Goal: Information Seeking & Learning: Learn about a topic

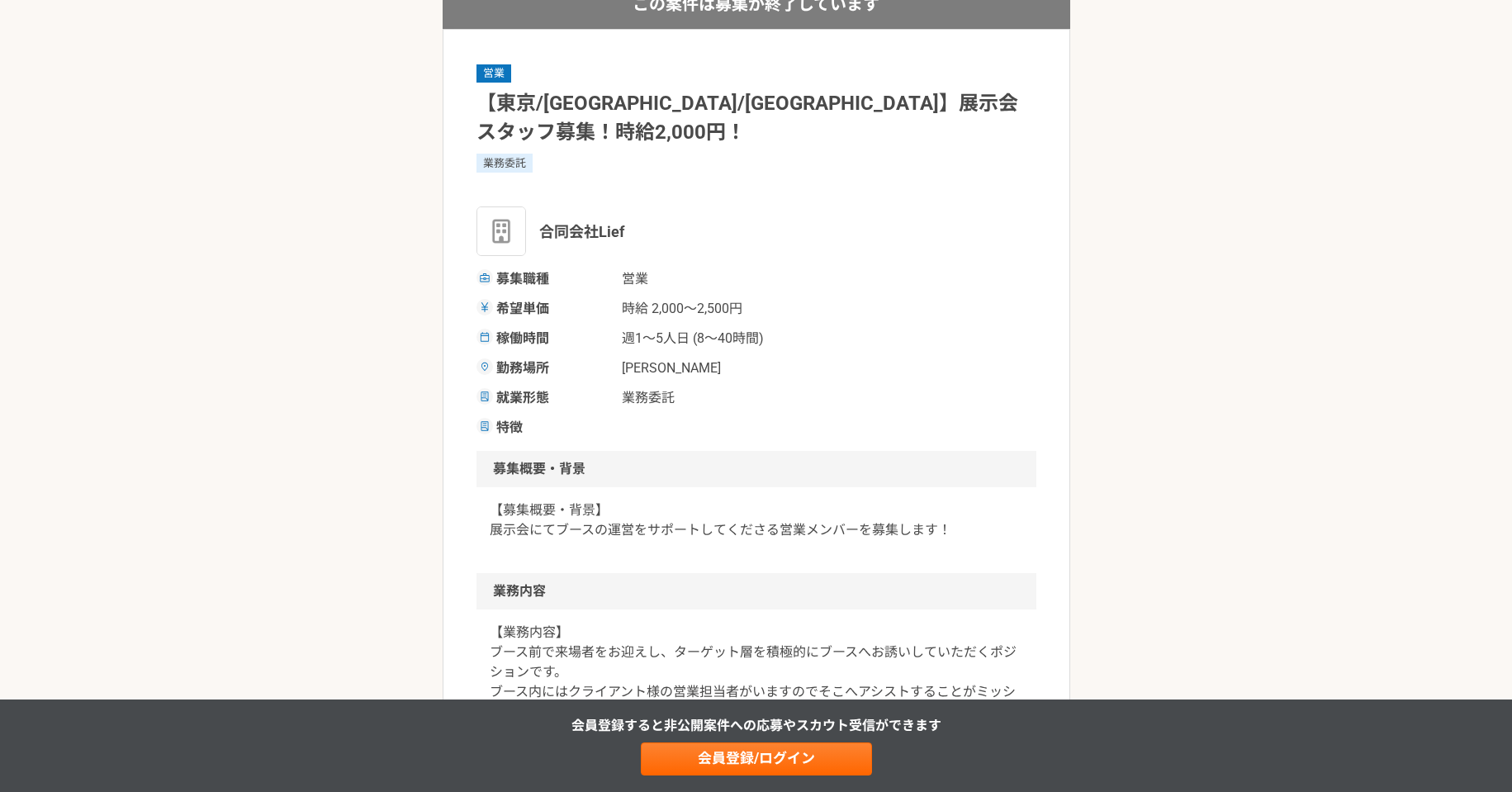
scroll to position [206, 0]
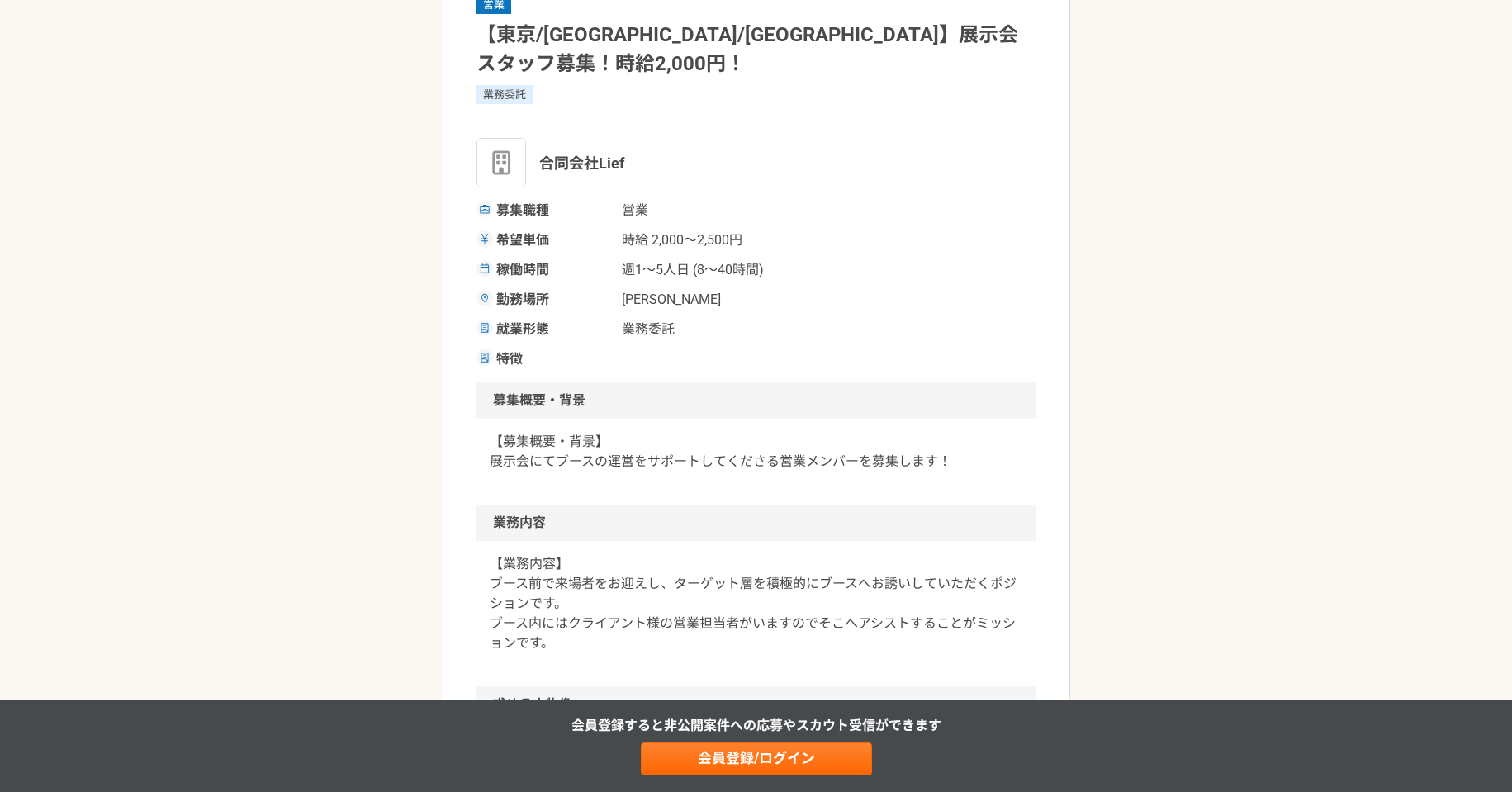
click at [656, 434] on p "【募集概要・背景】 展示会にてブースの運営をサポートしてくださる営業メンバーを募集します！" at bounding box center [756, 452] width 534 height 40
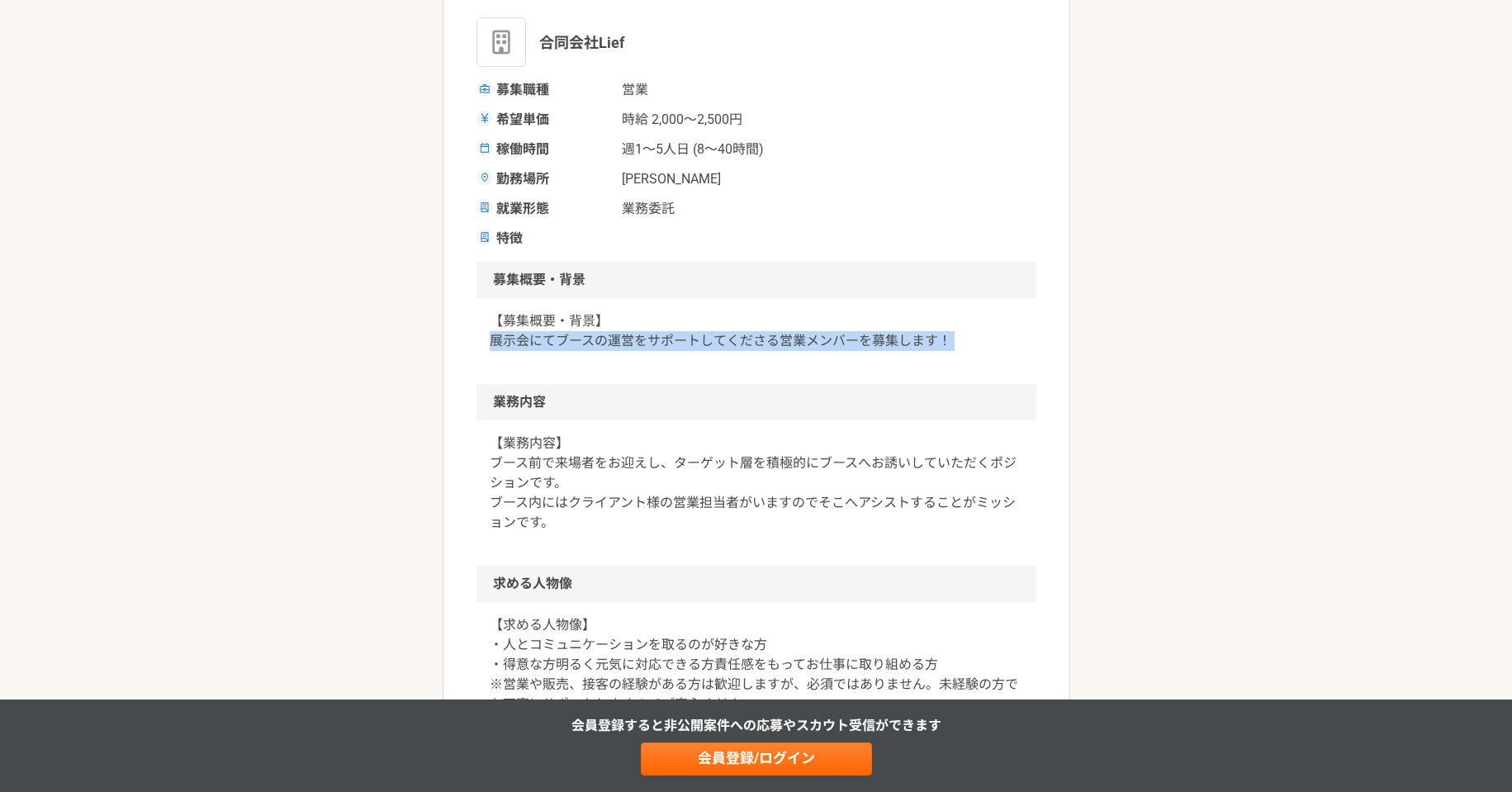
scroll to position [344, 0]
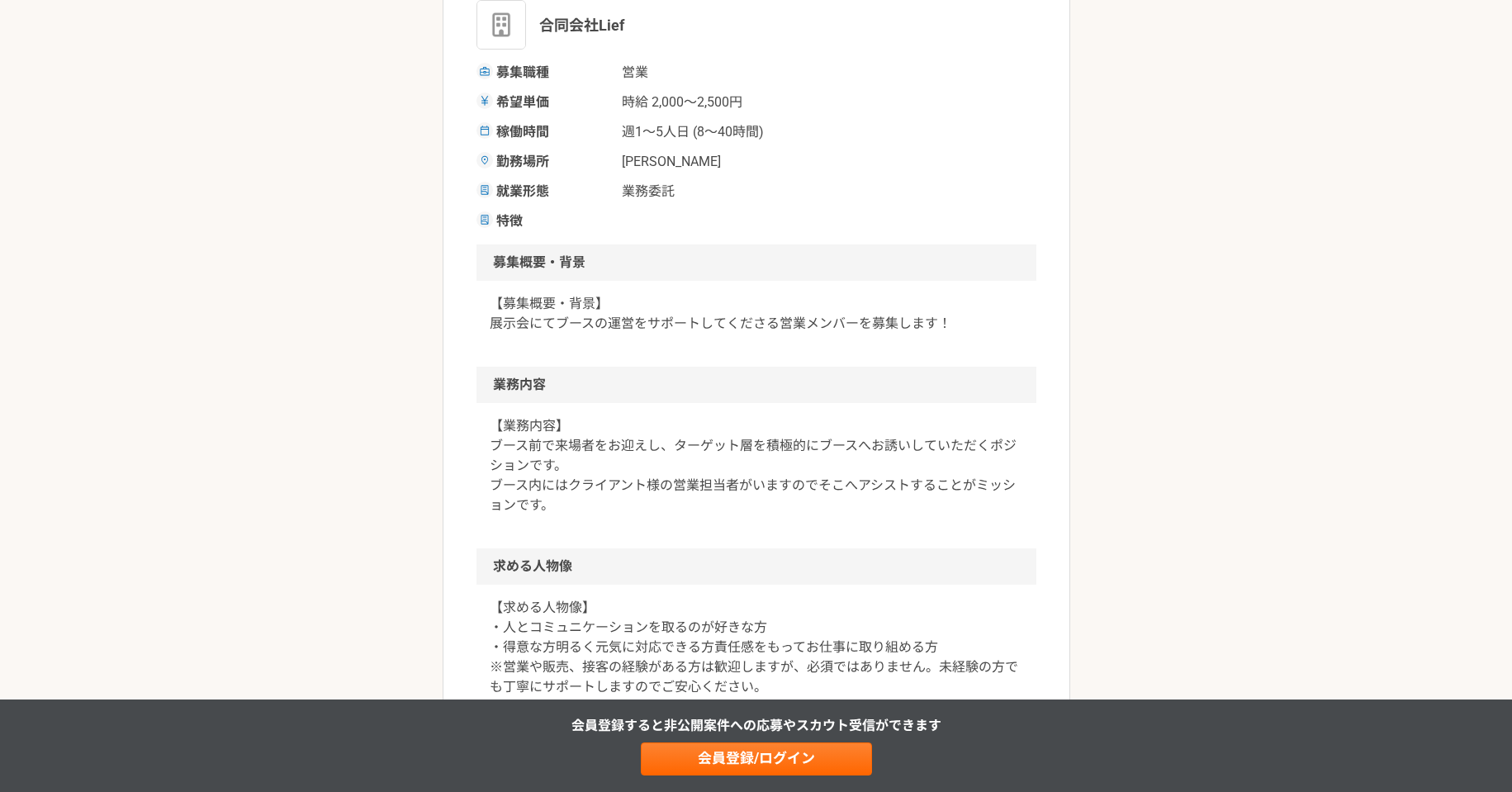
click at [692, 421] on p "【業務内容】 ブース前で来場者をお迎えし、ターゲット層を積極的にブースへお誘いしていただくポジションです。 ブース内にはクライアント様の営業担当者がいますので…" at bounding box center [756, 466] width 534 height 99
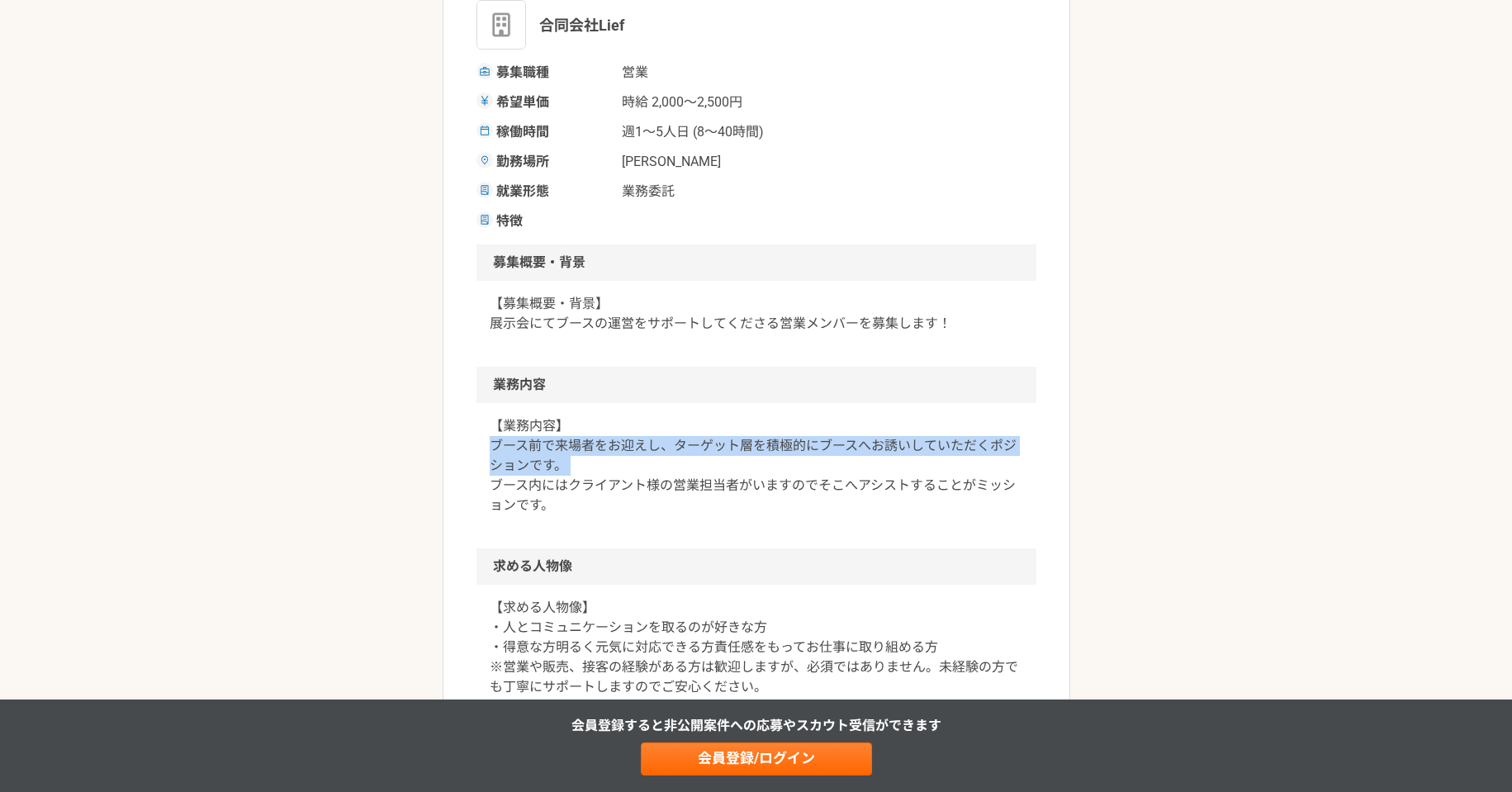
click at [692, 421] on p "【業務内容】 ブース前で来場者をお迎えし、ターゲット層を積極的にブースへお誘いしていただくポジションです。 ブース内にはクライアント様の営業担当者がいますので…" at bounding box center [756, 466] width 534 height 99
click at [653, 445] on p "【業務内容】 ブース前で来場者をお迎えし、ターゲット層を積極的にブースへお誘いしていただくポジションです。 ブース内にはクライアント様の営業担当者がいますので…" at bounding box center [756, 466] width 534 height 99
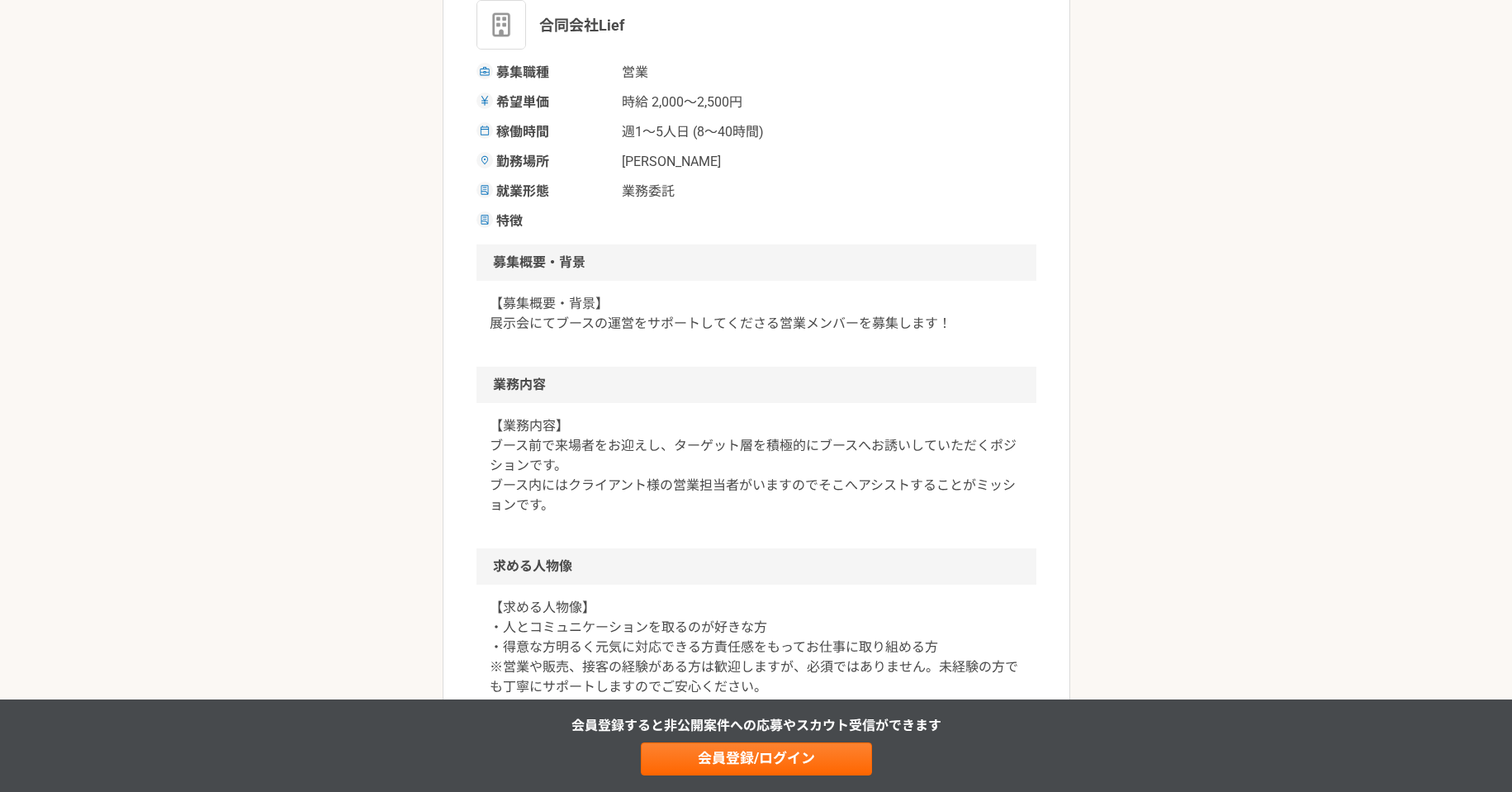
click at [653, 458] on p "【業務内容】 ブース前で来場者をお迎えし、ターゲット層を積極的にブースへお誘いしていただくポジションです。 ブース内にはクライアント様の営業担当者がいますので…" at bounding box center [756, 466] width 534 height 99
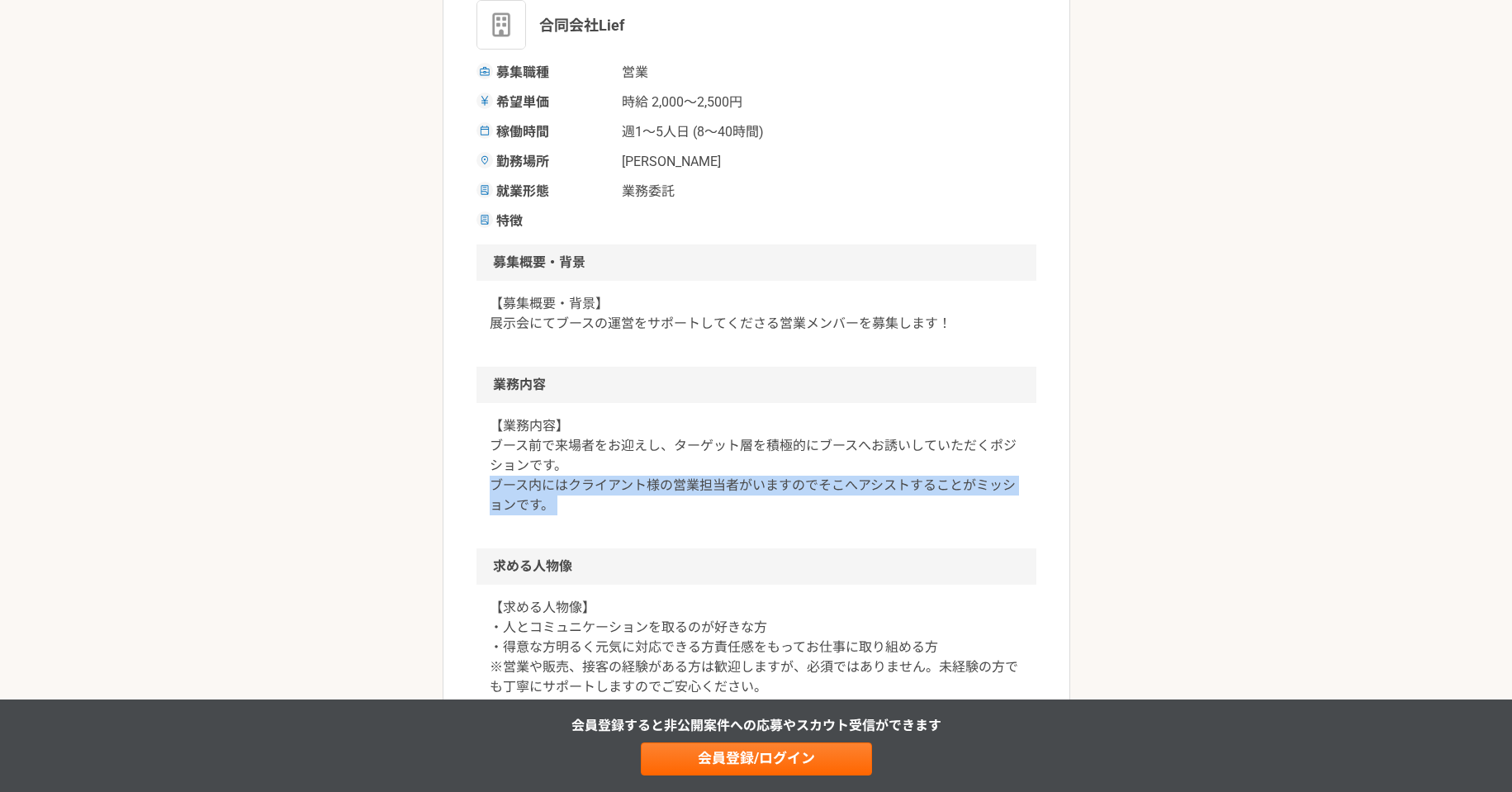
click at [653, 458] on p "【業務内容】 ブース前で来場者をお迎えし、ターゲット層を積極的にブースへお誘いしていただくポジションです。 ブース内にはクライアント様の営業担当者がいますので…" at bounding box center [756, 466] width 534 height 99
click at [627, 460] on p "【業務内容】 ブース前で来場者をお迎えし、ターゲット層を積極的にブースへお誘いしていただくポジションです。 ブース内にはクライアント様の営業担当者がいますので…" at bounding box center [756, 466] width 534 height 99
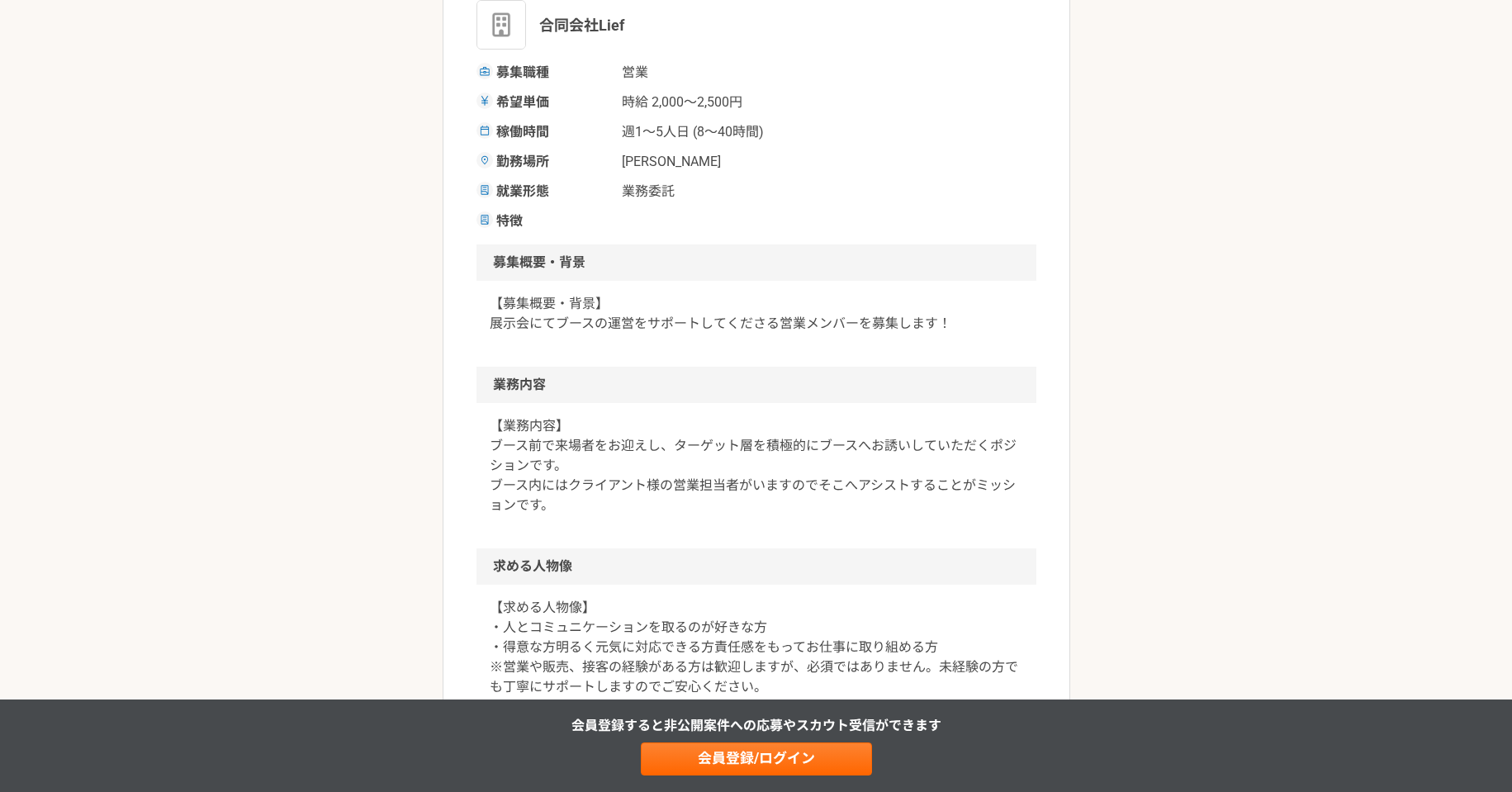
click at [618, 460] on p "【業務内容】 ブース前で来場者をお迎えし、ターゲット層を積極的にブースへお誘いしていただくポジションです。 ブース内にはクライアント様の営業担当者がいますので…" at bounding box center [756, 466] width 534 height 99
click at [747, 460] on p "【業務内容】 ブース前で来場者をお迎えし、ターゲット層を積極的にブースへお誘いしていただくポジションです。 ブース内にはクライアント様の営業担当者がいますので…" at bounding box center [756, 466] width 534 height 99
click at [608, 458] on p "【業務内容】 ブース前で来場者をお迎えし、ターゲット層を積極的にブースへお誘いしていただくポジションです。 ブース内にはクライアント様の営業担当者がいますので…" at bounding box center [756, 466] width 534 height 99
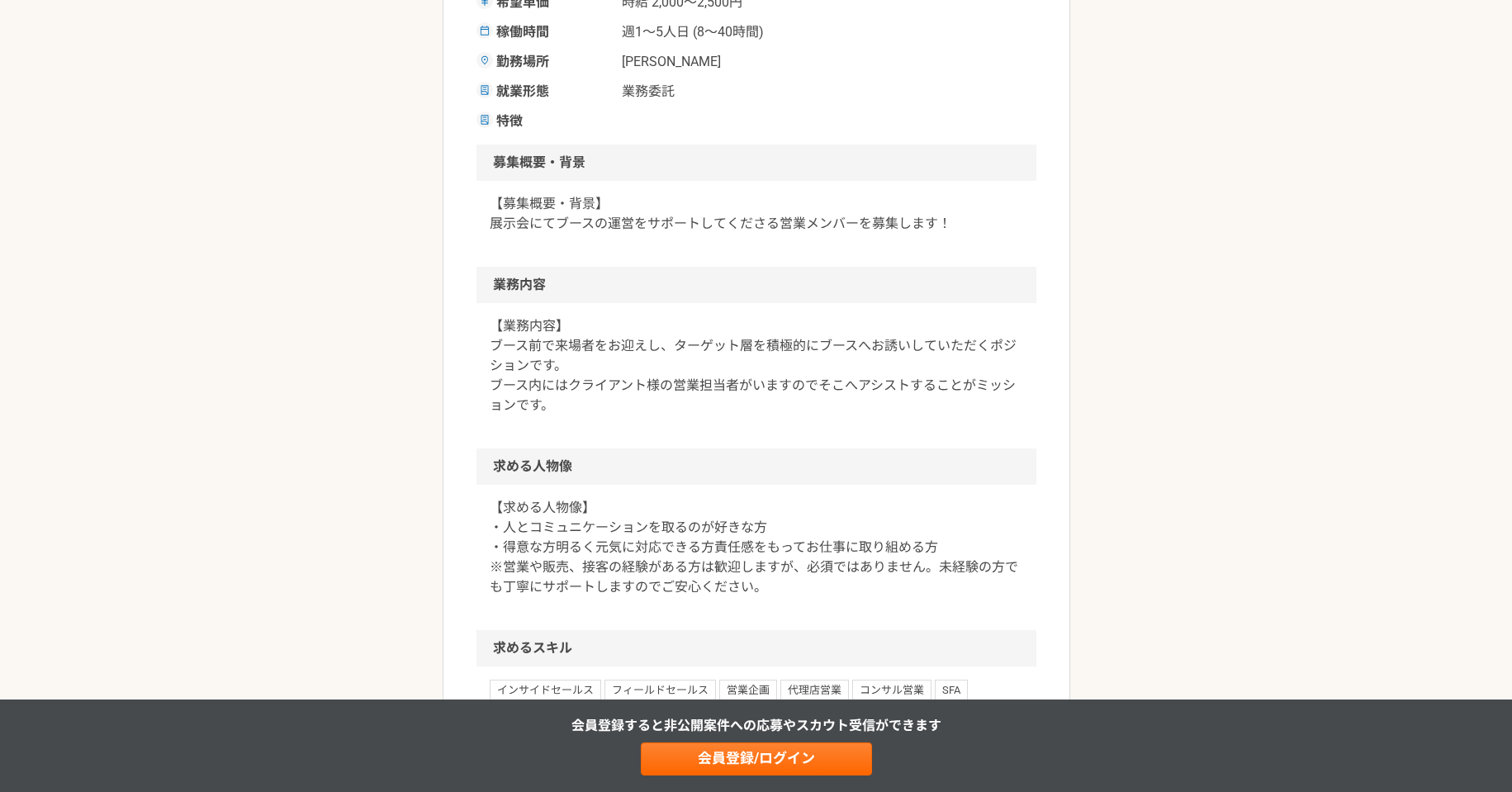
scroll to position [482, 0]
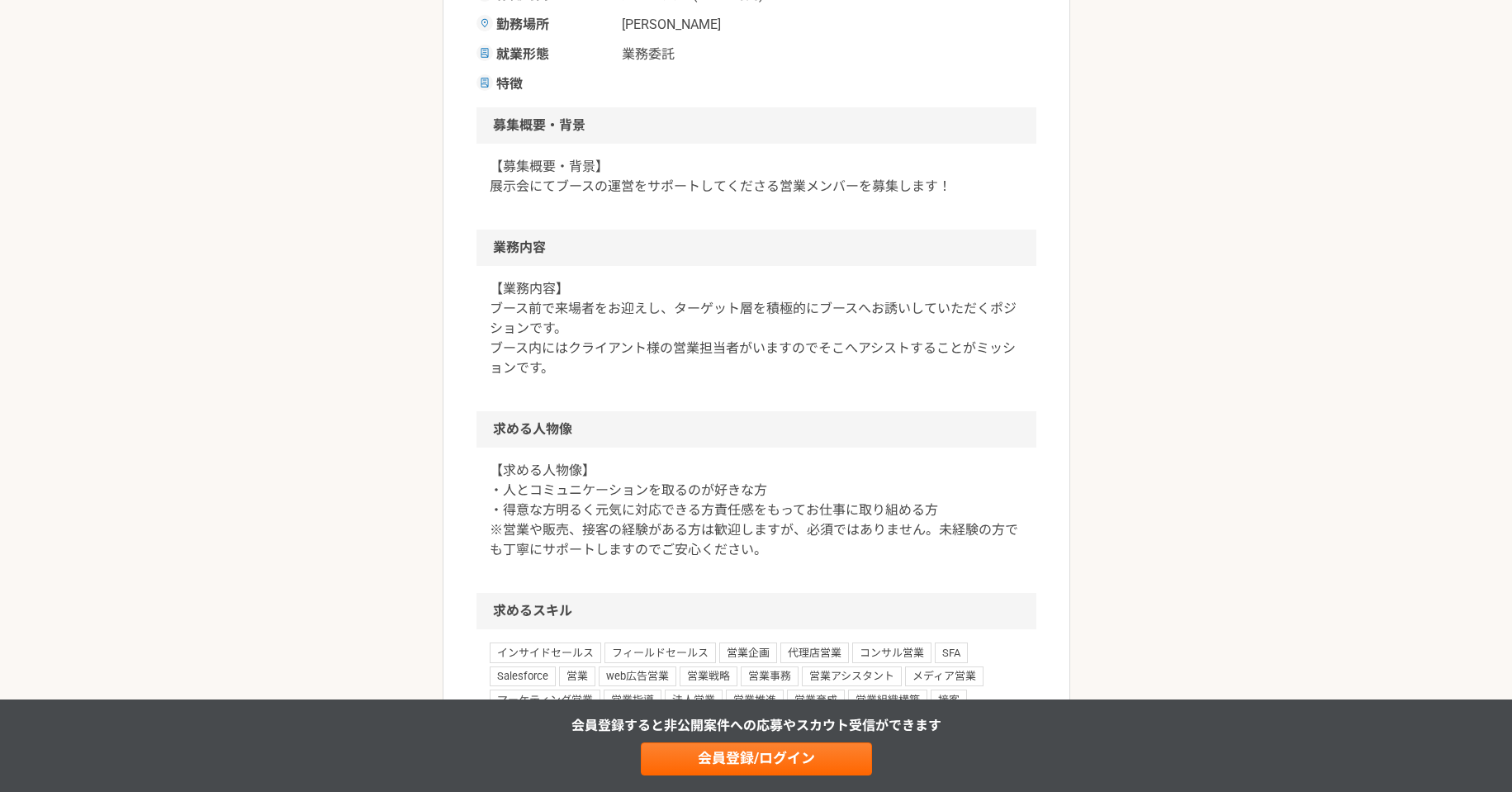
click at [647, 477] on p "【求める人物像】 ・人とコミュニケーションを取るのが好きな方 ・得意な方明るく元気に対応できる方責任感をもってお仕事に取り組める方 ※営業や販売、接客の経験が…" at bounding box center [756, 510] width 534 height 99
click at [647, 506] on p "【求める人物像】 ・人とコミュニケーションを取るのが好きな方 ・得意な方明るく元気に対応できる方責任感をもってお仕事に取り組める方 ※営業や販売、接客の経験が…" at bounding box center [756, 510] width 534 height 99
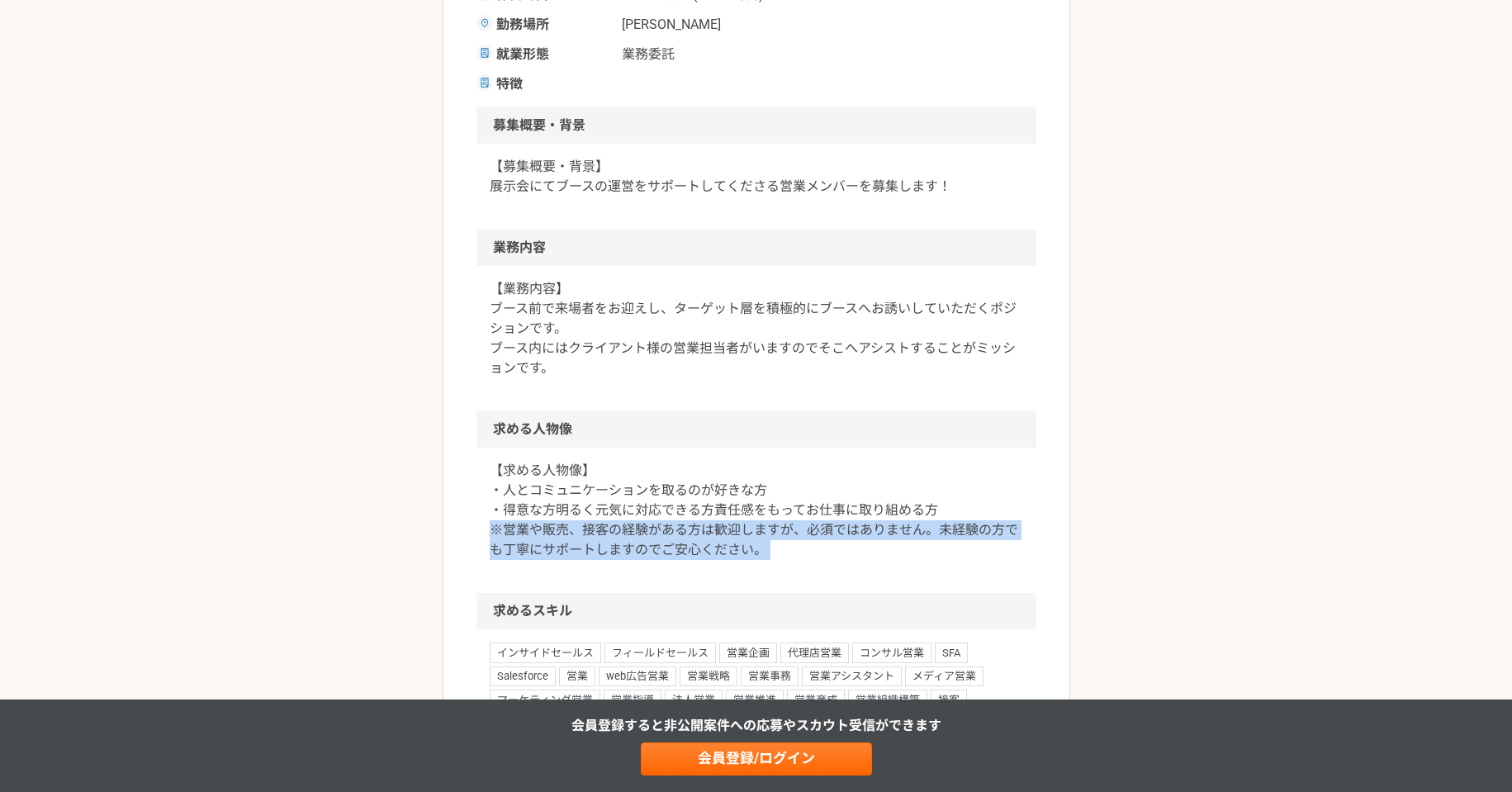
click at [647, 506] on p "【求める人物像】 ・人とコミュニケーションを取るのが好きな方 ・得意な方明るく元気に対応できる方責任感をもってお仕事に取り組める方 ※営業や販売、接客の経験が…" at bounding box center [756, 510] width 534 height 99
click at [647, 515] on p "【求める人物像】 ・人とコミュニケーションを取るのが好きな方 ・得意な方明るく元気に対応できる方責任感をもってお仕事に取り組める方 ※営業や販売、接客の経験が…" at bounding box center [756, 510] width 534 height 99
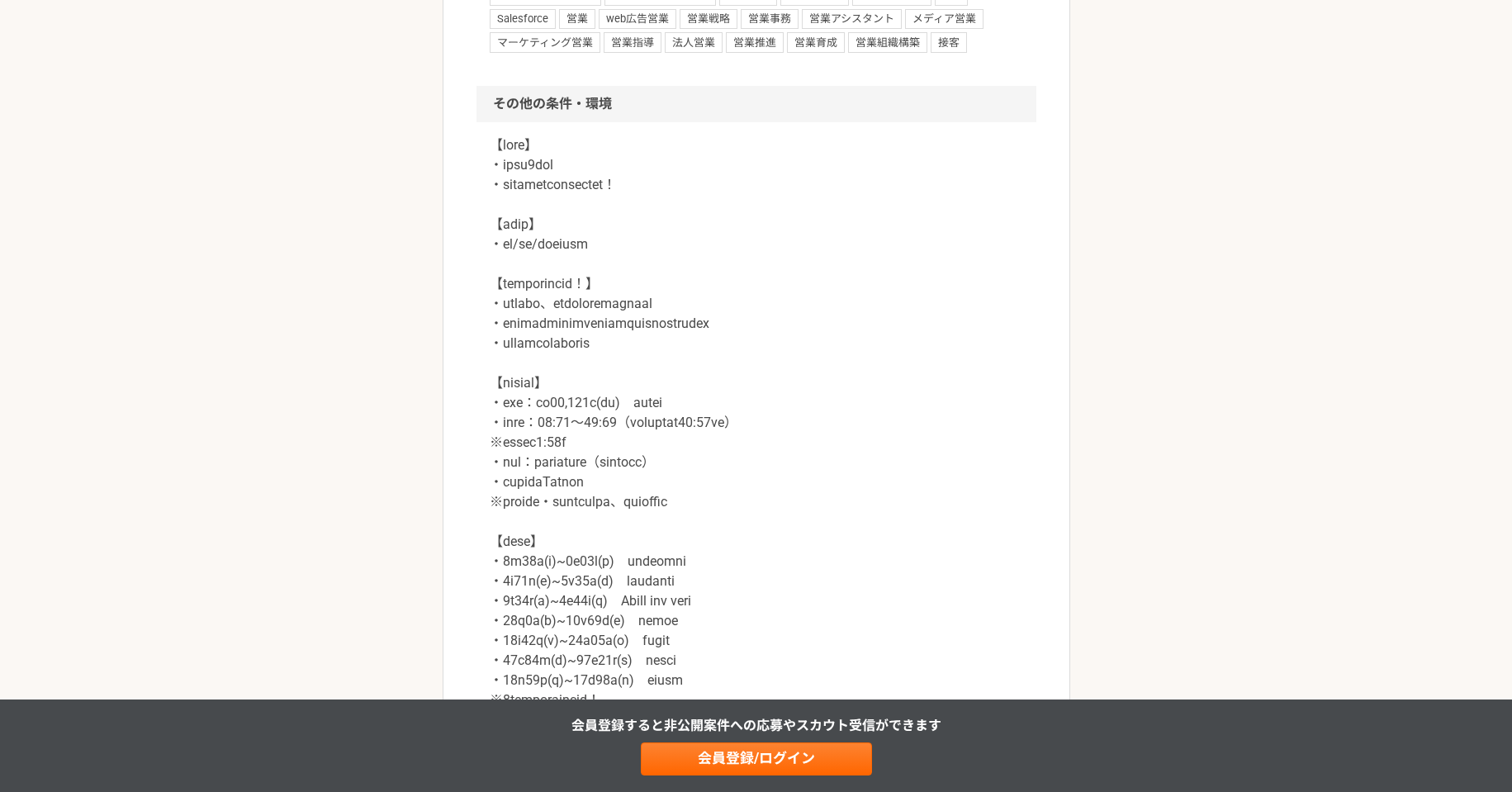
scroll to position [1170, 0]
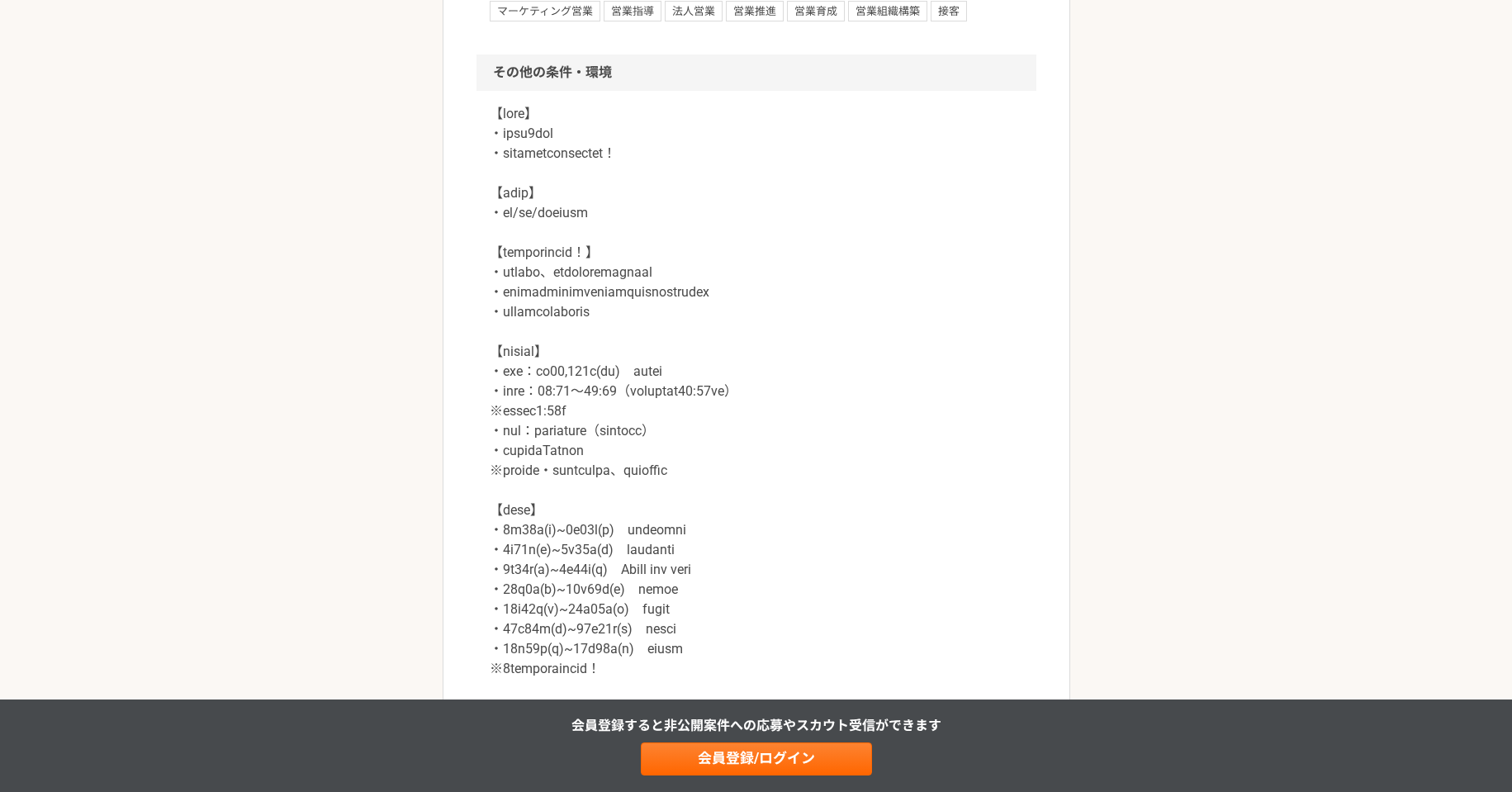
click at [599, 341] on p at bounding box center [756, 481] width 534 height 753
click at [614, 371] on p at bounding box center [756, 481] width 534 height 753
click at [577, 373] on p at bounding box center [756, 481] width 534 height 753
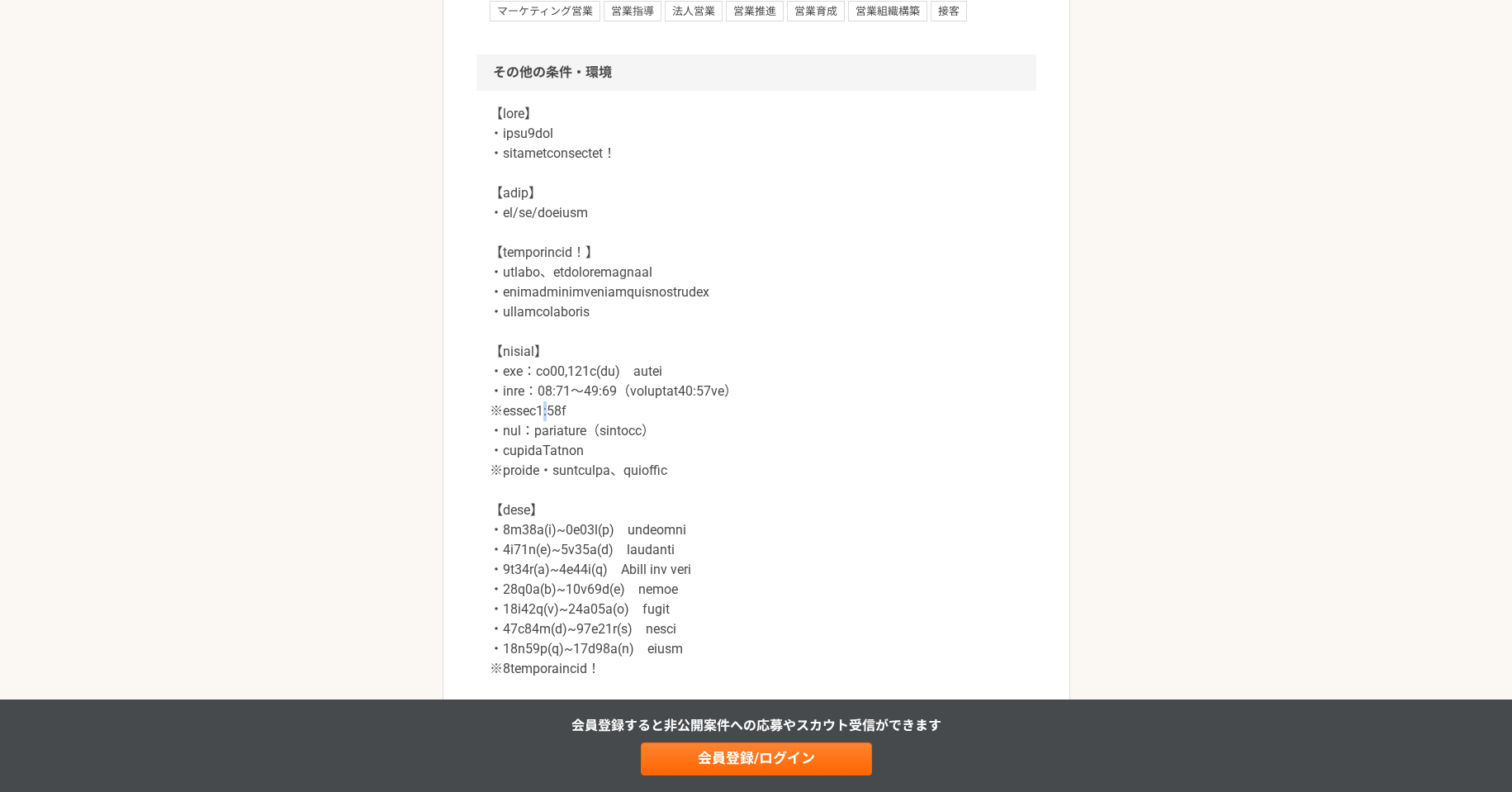
click at [577, 373] on p at bounding box center [756, 481] width 534 height 753
click at [595, 400] on p at bounding box center [756, 481] width 534 height 753
click at [656, 414] on p at bounding box center [756, 481] width 534 height 753
click at [555, 424] on p at bounding box center [756, 481] width 534 height 753
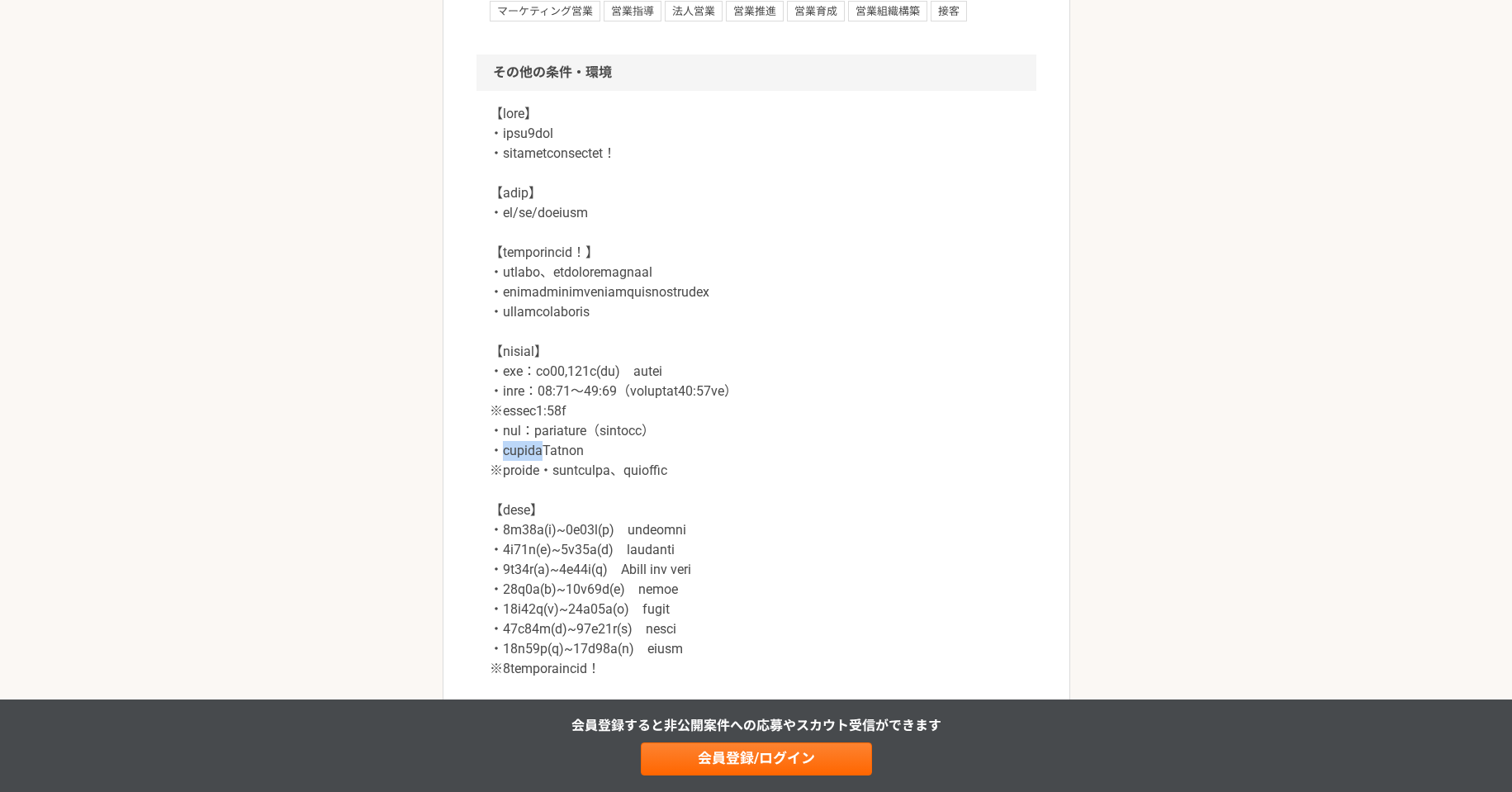
click at [555, 424] on p at bounding box center [756, 481] width 534 height 753
click at [555, 438] on p at bounding box center [756, 481] width 534 height 753
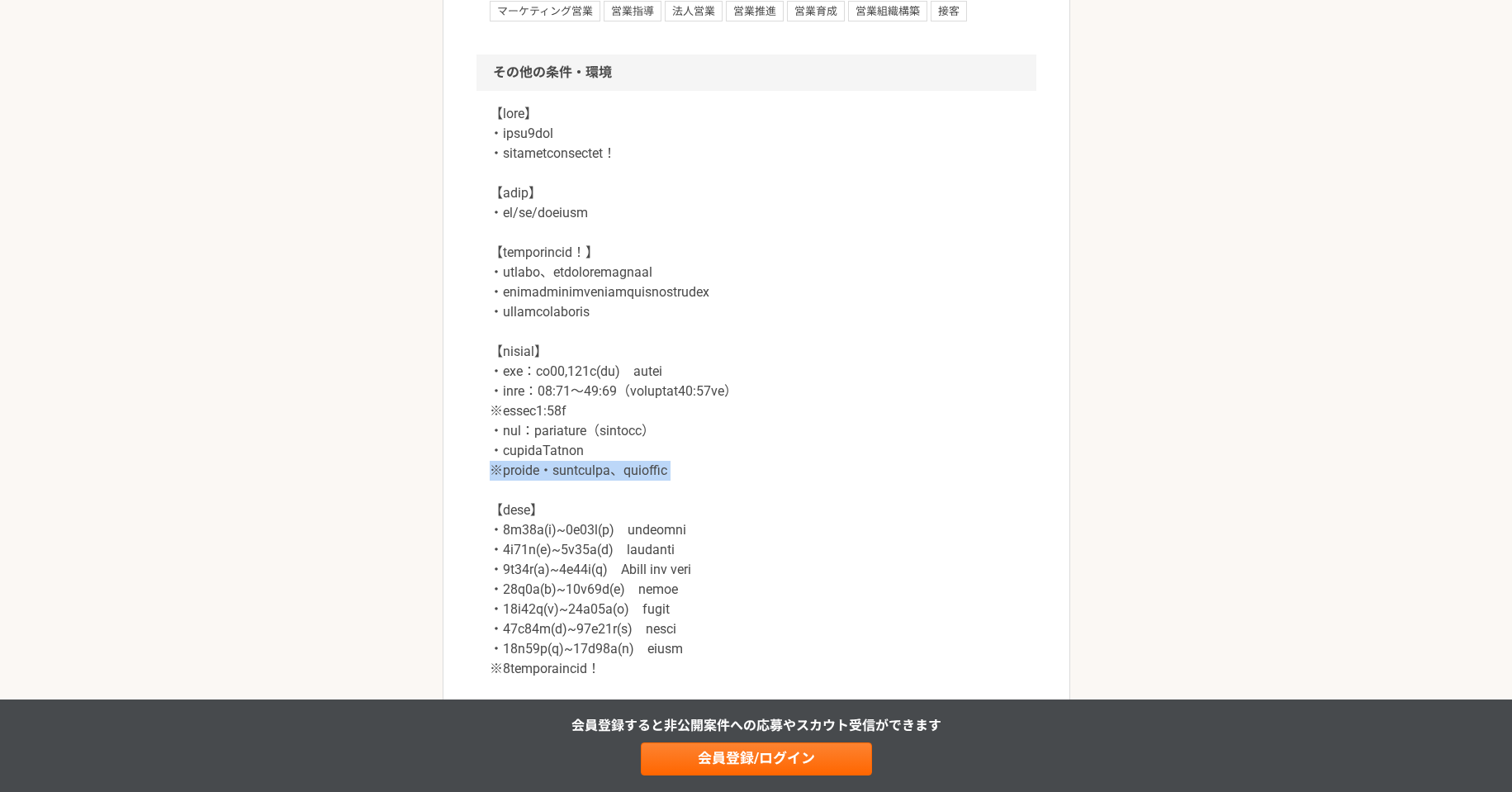
click at [639, 445] on p at bounding box center [756, 481] width 534 height 753
click at [601, 410] on p at bounding box center [756, 481] width 534 height 753
click at [589, 419] on p at bounding box center [756, 481] width 534 height 753
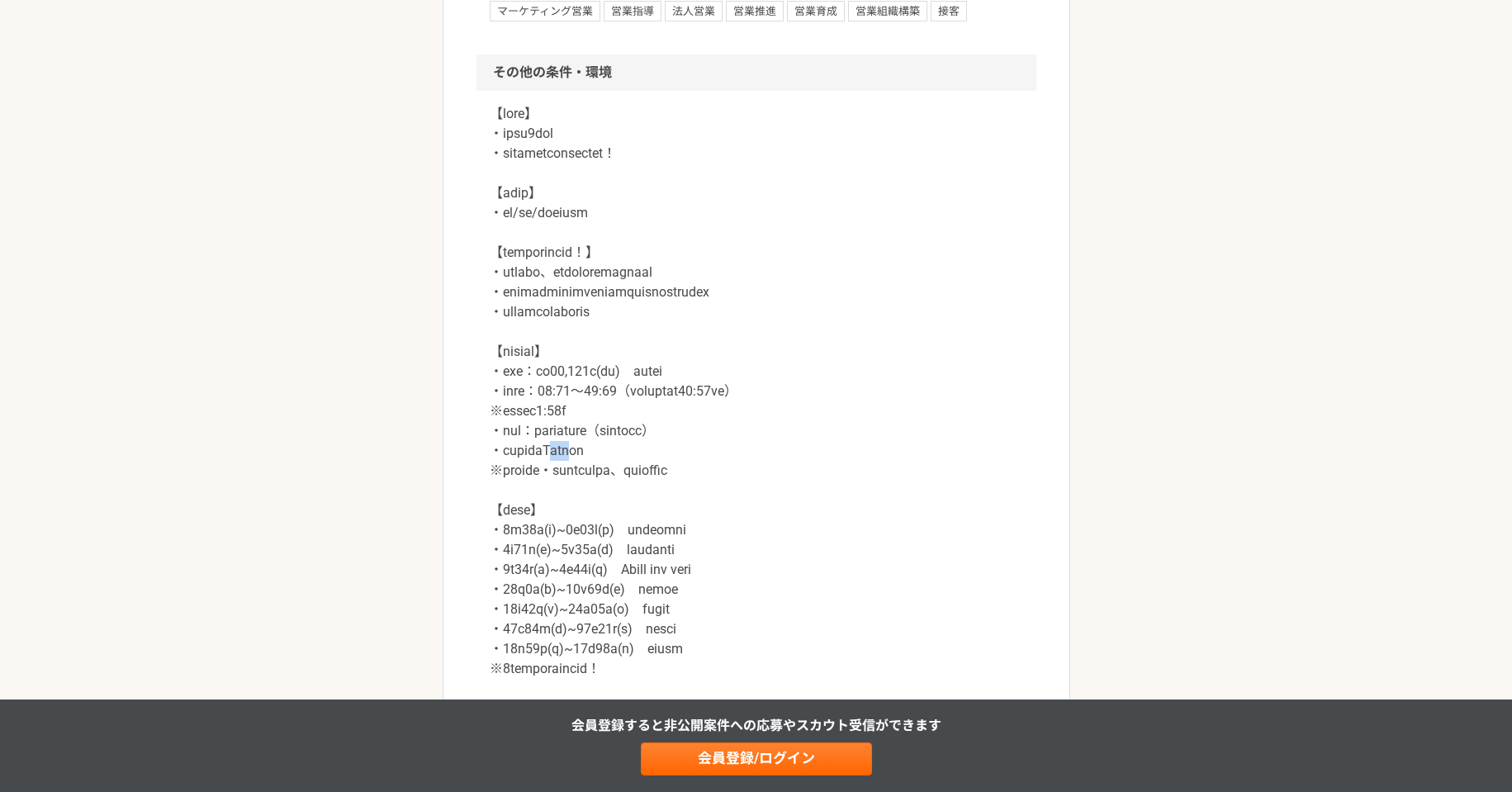
click at [589, 419] on p at bounding box center [756, 481] width 534 height 753
click at [618, 444] on p at bounding box center [756, 481] width 534 height 753
drag, startPoint x: 549, startPoint y: 517, endPoint x: 554, endPoint y: 503, distance: 14.9
click at [549, 516] on p at bounding box center [756, 481] width 534 height 753
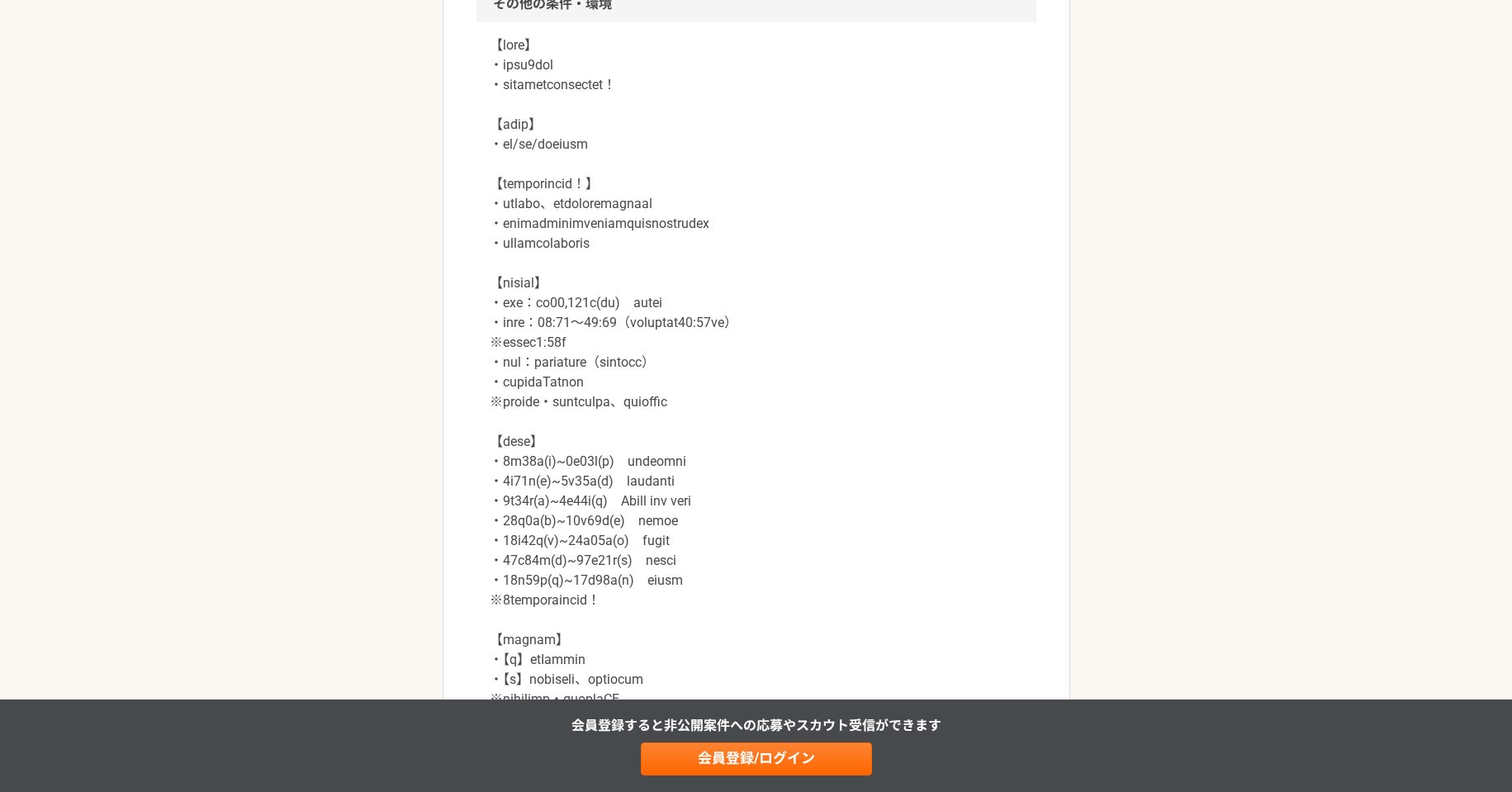
scroll to position [1306, 0]
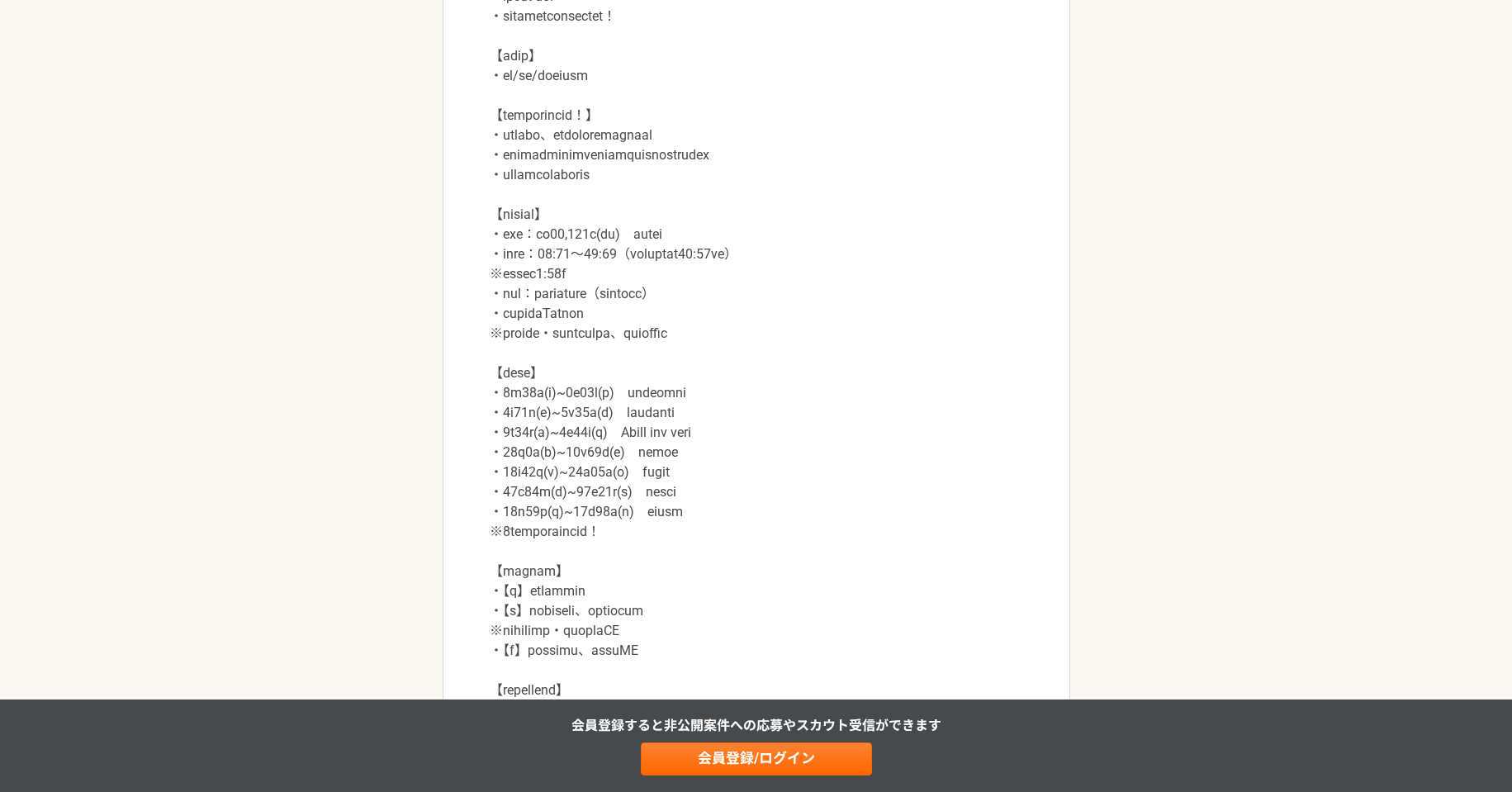
click at [576, 361] on p at bounding box center [756, 343] width 534 height 753
click at [576, 416] on p at bounding box center [756, 343] width 534 height 753
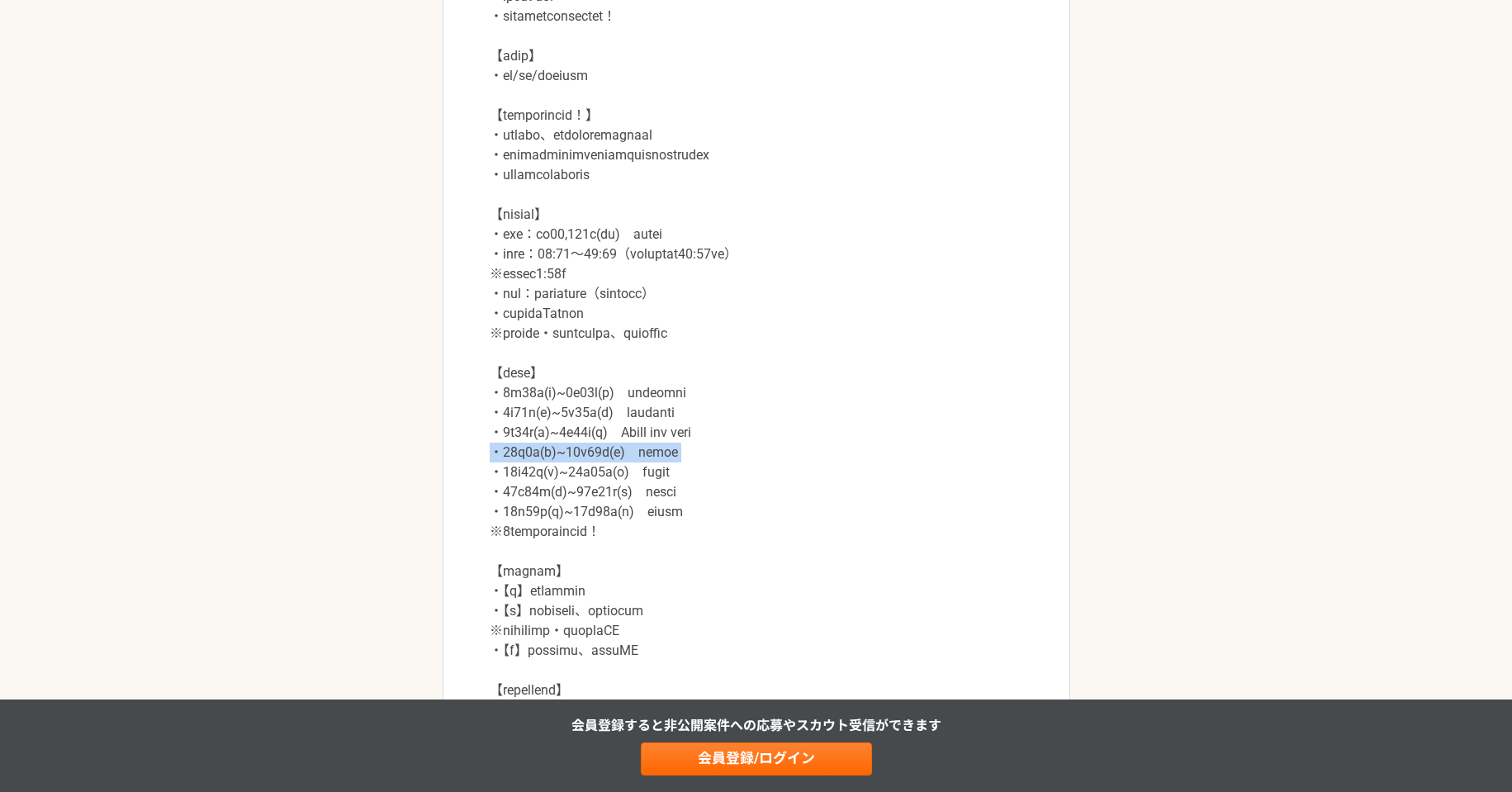
click at [576, 416] on p at bounding box center [756, 343] width 534 height 753
click at [574, 454] on p at bounding box center [756, 343] width 534 height 753
click at [580, 493] on p at bounding box center [756, 343] width 534 height 753
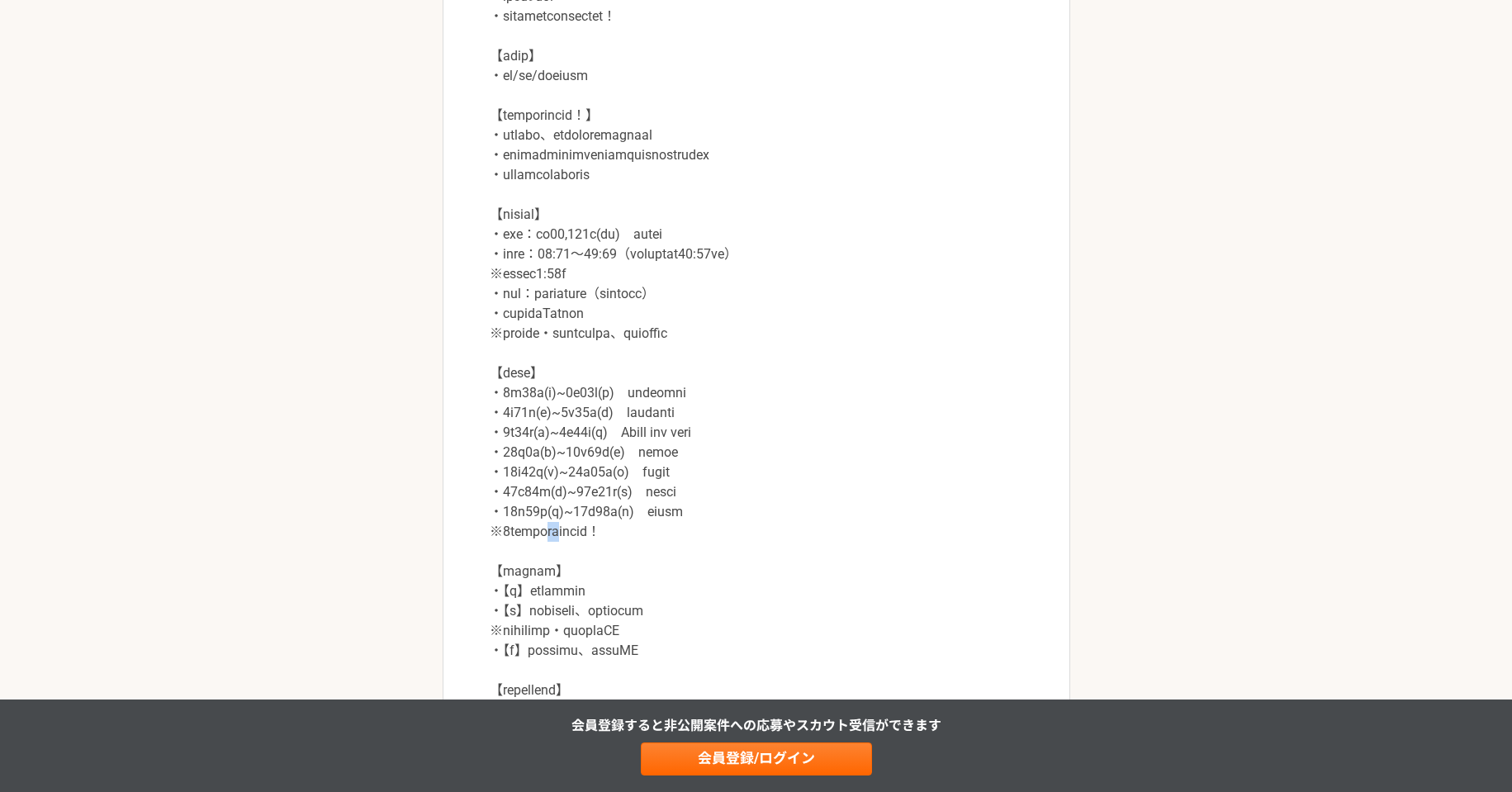
click at [580, 493] on p at bounding box center [756, 343] width 534 height 753
click at [580, 498] on p at bounding box center [756, 343] width 534 height 753
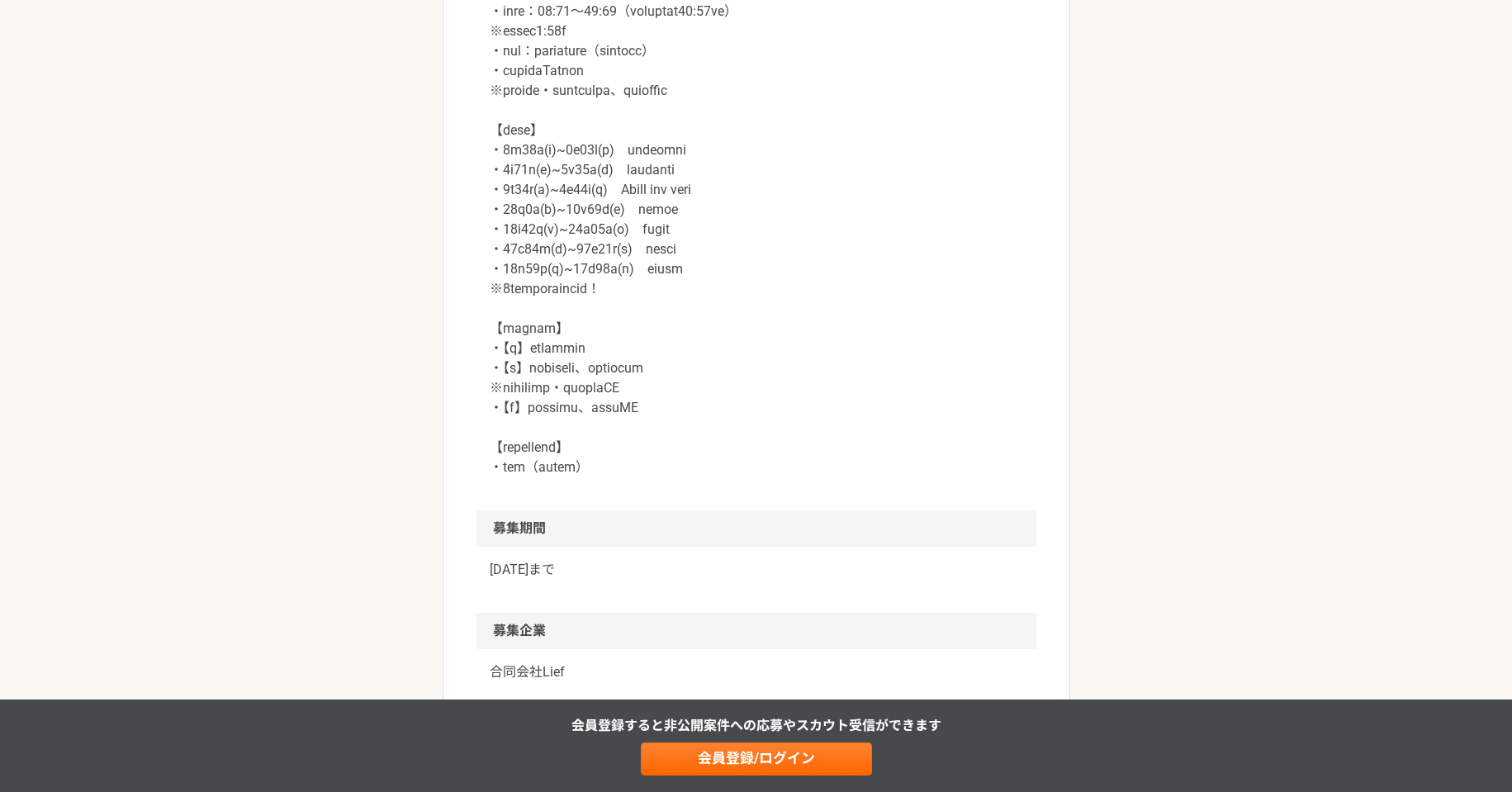
scroll to position [1582, 0]
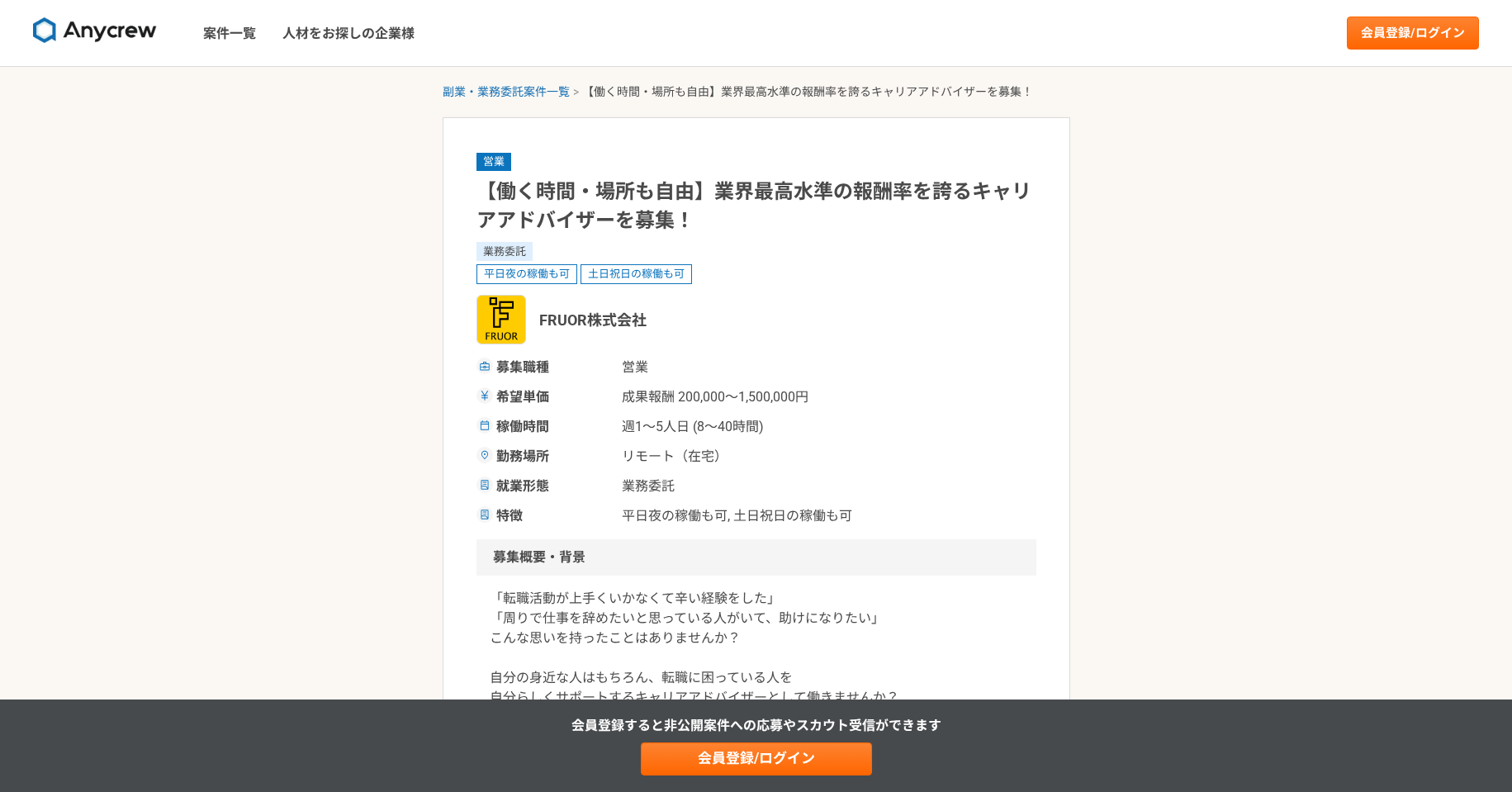
click at [637, 427] on span "週1〜5人日 (8〜40時間)" at bounding box center [705, 427] width 165 height 20
click at [634, 456] on span "リモート（在宅）" at bounding box center [705, 457] width 165 height 20
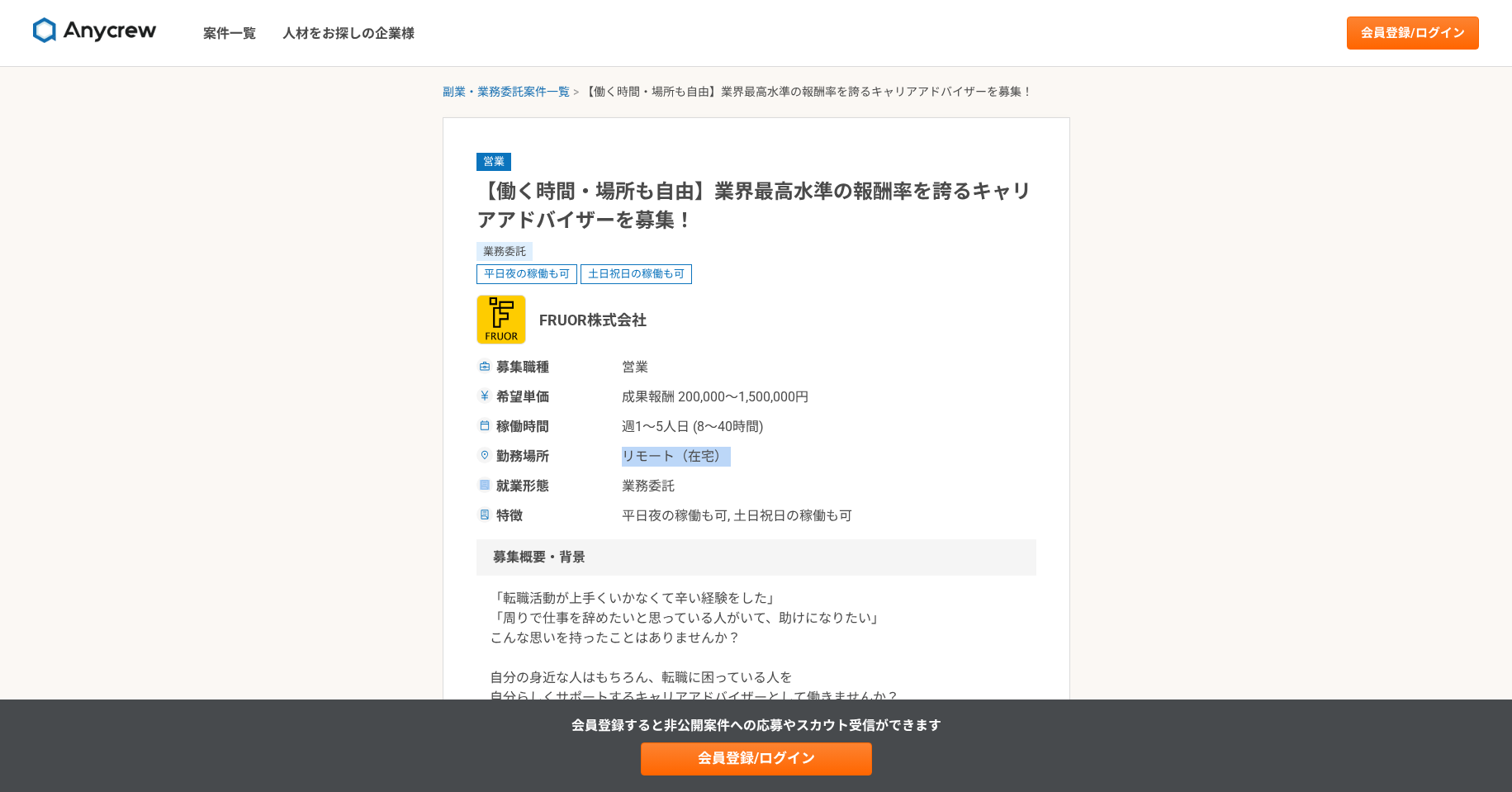
click at [634, 456] on span "リモート（在宅）" at bounding box center [705, 457] width 165 height 20
click at [632, 524] on span "平日夜の稼働も可, 土日祝日の稼働も可" at bounding box center [737, 516] width 230 height 20
click at [656, 523] on span "平日夜の稼働も可, 土日祝日の稼働も可" at bounding box center [737, 516] width 230 height 20
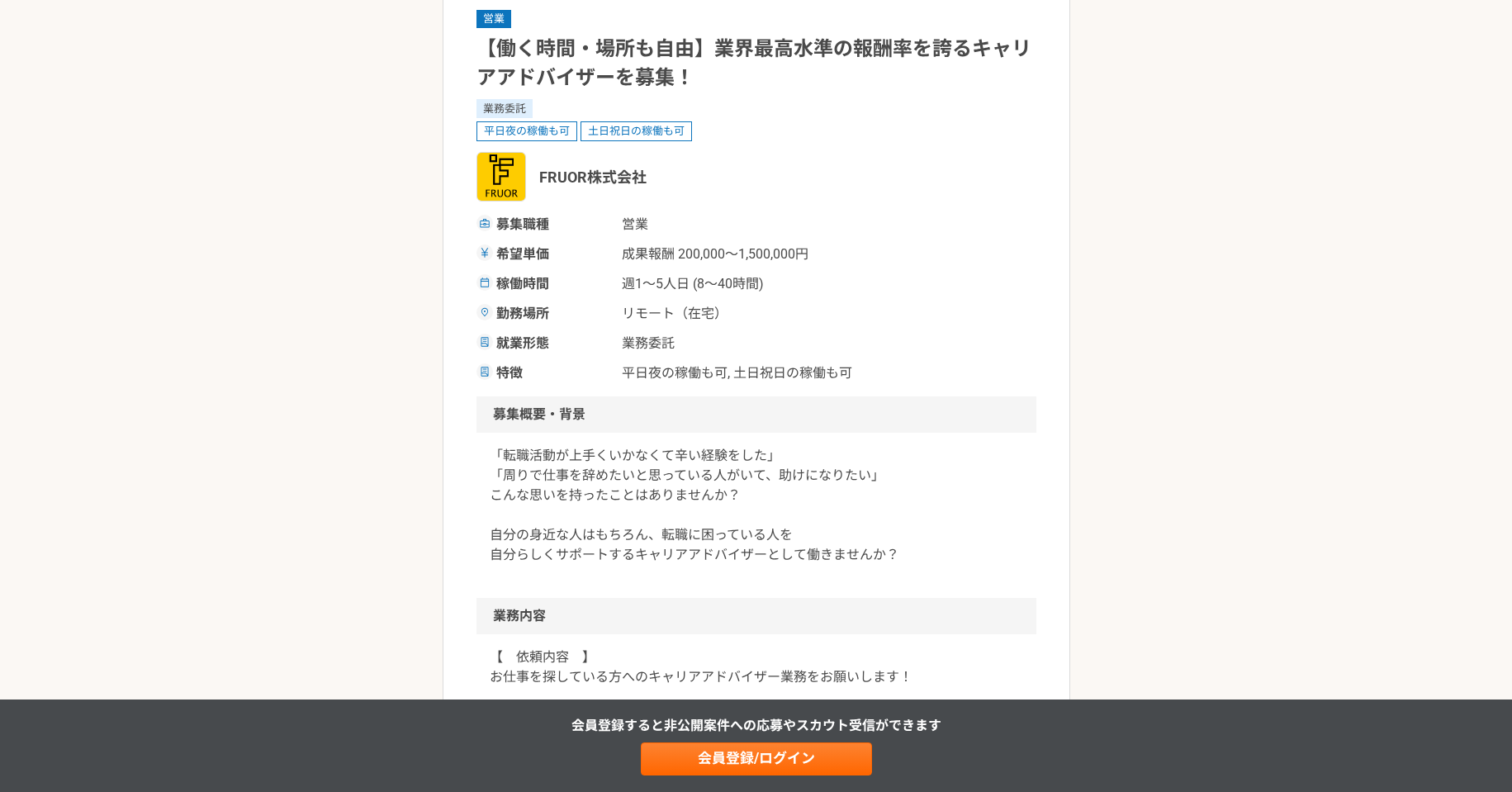
scroll to position [206, 0]
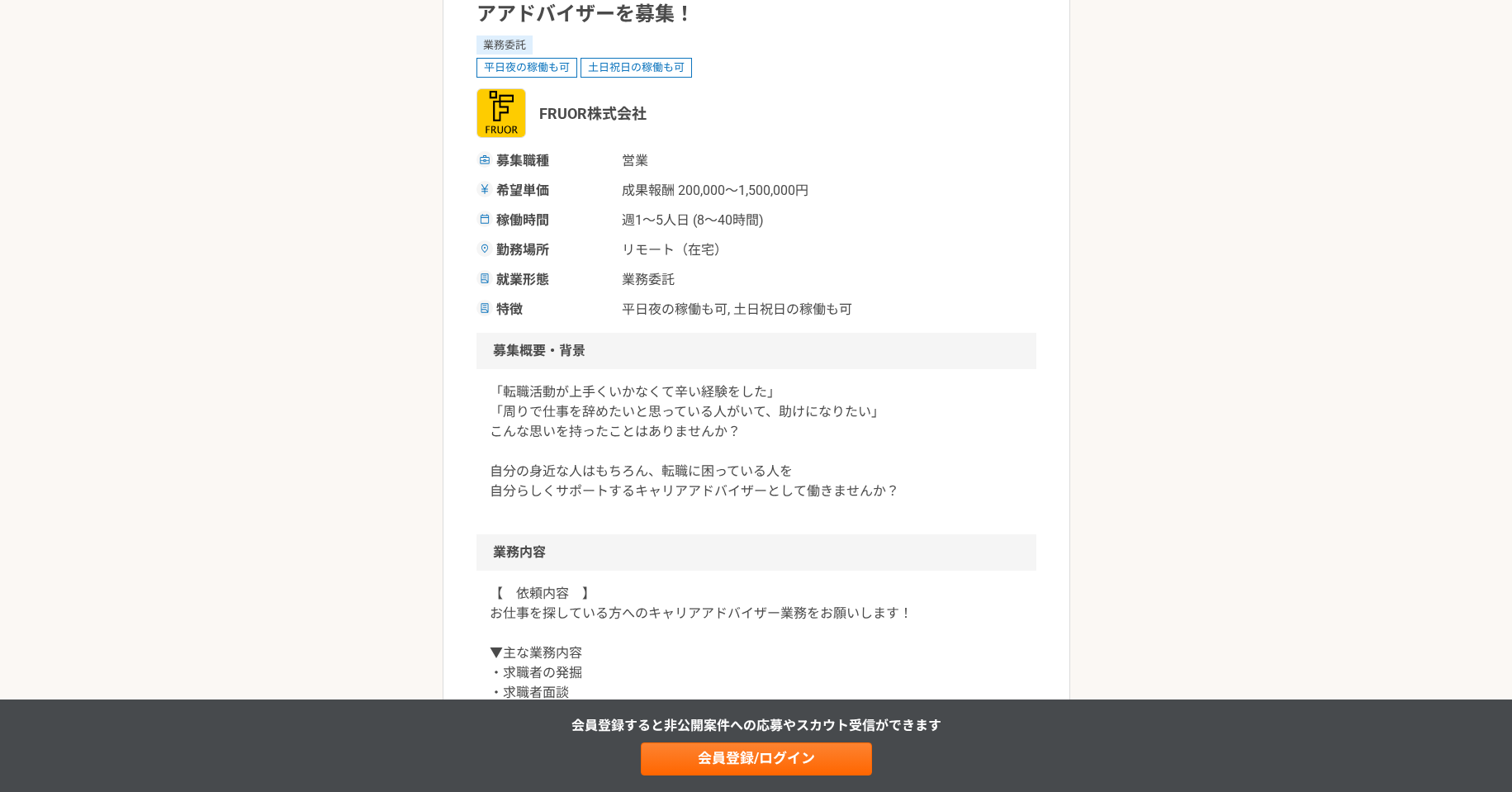
click at [599, 468] on p "「転職活動が上手くいかなくて辛い経験をした」 「周りで仕事を辞めたいと思っている人がいて、助けになりたい」 こんな思いを持ったことはありませんか？ 自分の身近…" at bounding box center [756, 441] width 534 height 118
click at [599, 491] on p "「転職活動が上手くいかなくて辛い経験をした」 「周りで仕事を辞めたいと思っている人がいて、助けになりたい」 こんな思いを持ったことはありませんか？ 自分の身近…" at bounding box center [756, 441] width 534 height 118
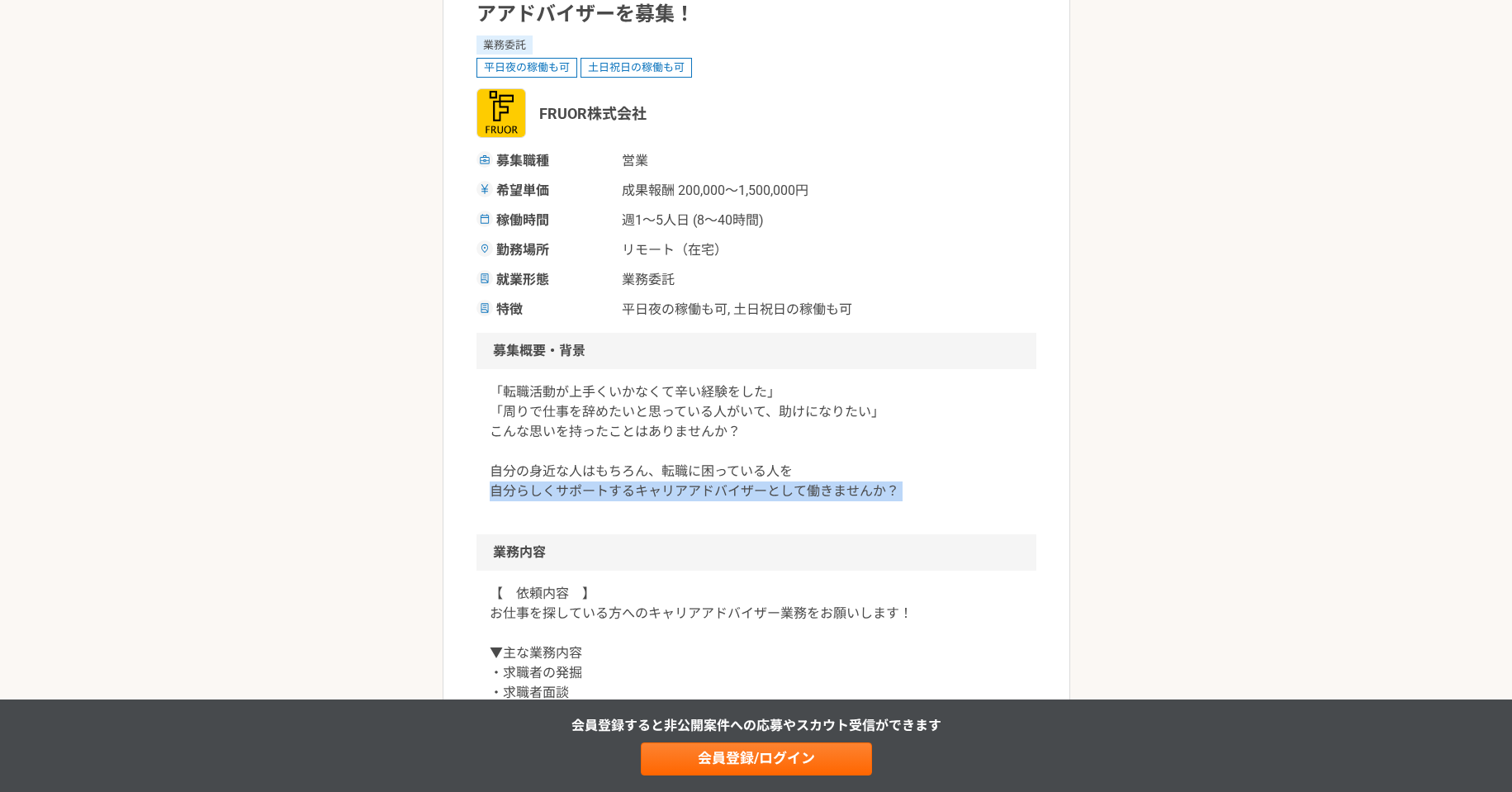
click at [599, 491] on p "「転職活動が上手くいかなくて辛い経験をした」 「周りで仕事を辞めたいと思っている人がいて、助けになりたい」 こんな思いを持ったことはありませんか？ 自分の身近…" at bounding box center [756, 441] width 534 height 118
click at [622, 470] on p "「転職活動が上手くいかなくて辛い経験をした」 「周りで仕事を辞めたいと思っている人がいて、助けになりたい」 こんな思いを持ったことはありませんか？ 自分の身近…" at bounding box center [756, 441] width 534 height 118
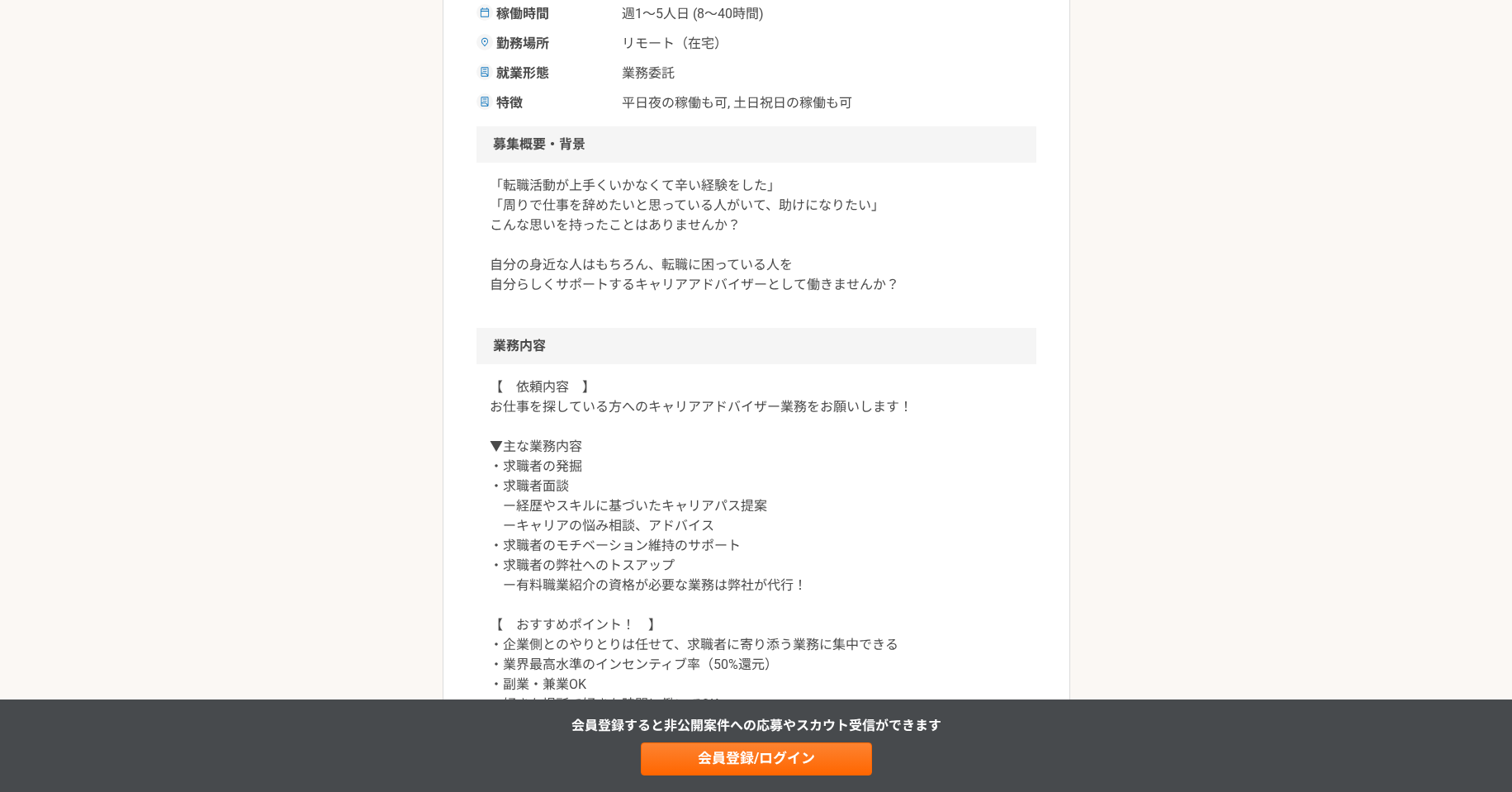
scroll to position [482, 0]
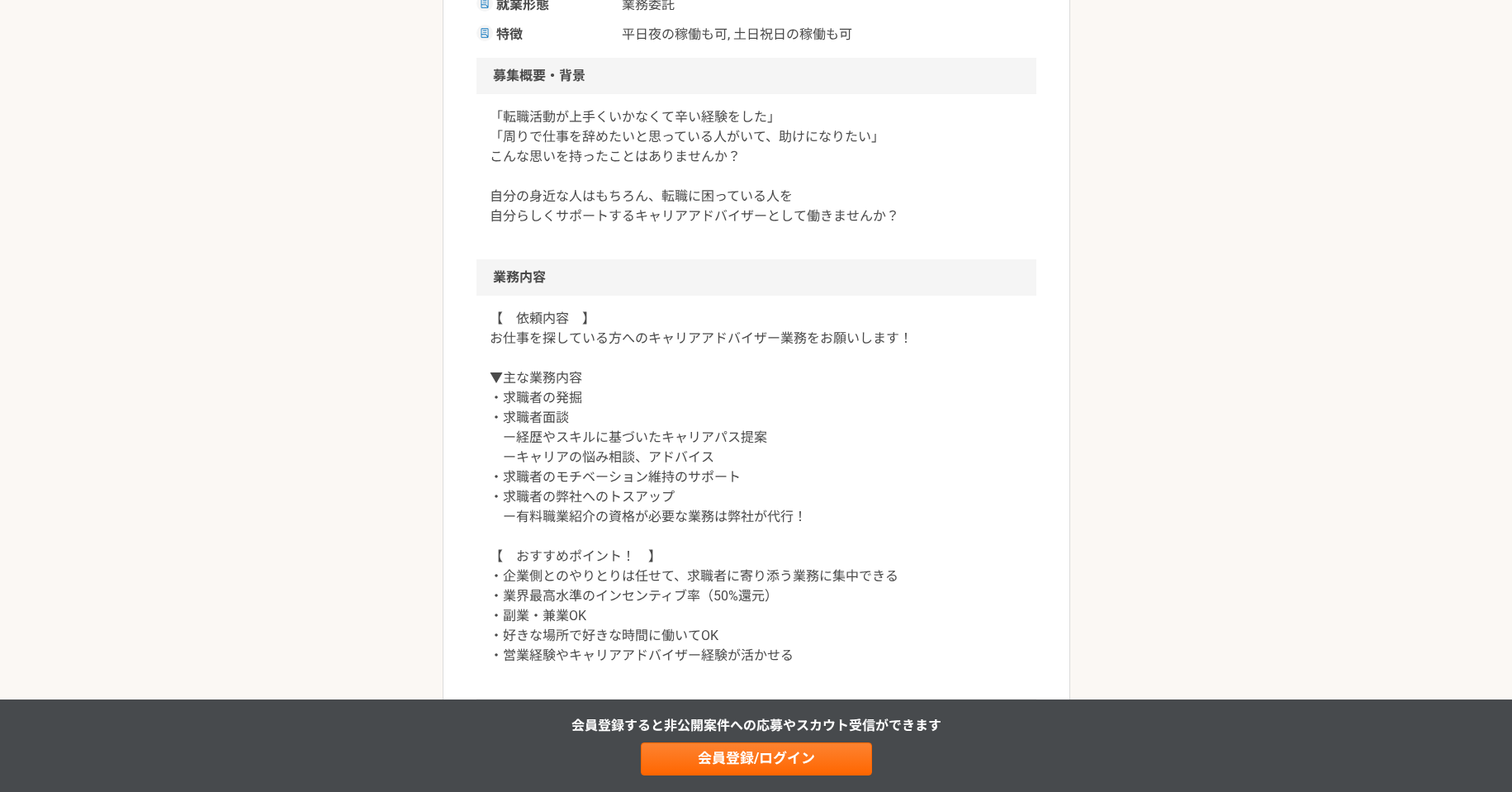
click at [543, 396] on p "【　依頼内容　】 お仕事を探している方へのキャリアアドバイザー業務をお願いします！ ▼主な業務内容 ・求職者の発掘 ・求職者面談 ー経歴やスキルに基づいたキャ…" at bounding box center [756, 487] width 534 height 356
click at [543, 427] on p "【　依頼内容　】 お仕事を探している方へのキャリアアドバイザー業務をお願いします！ ▼主な業務内容 ・求職者の発掘 ・求職者面談 ー経歴やスキルに基づいたキャ…" at bounding box center [756, 487] width 534 height 356
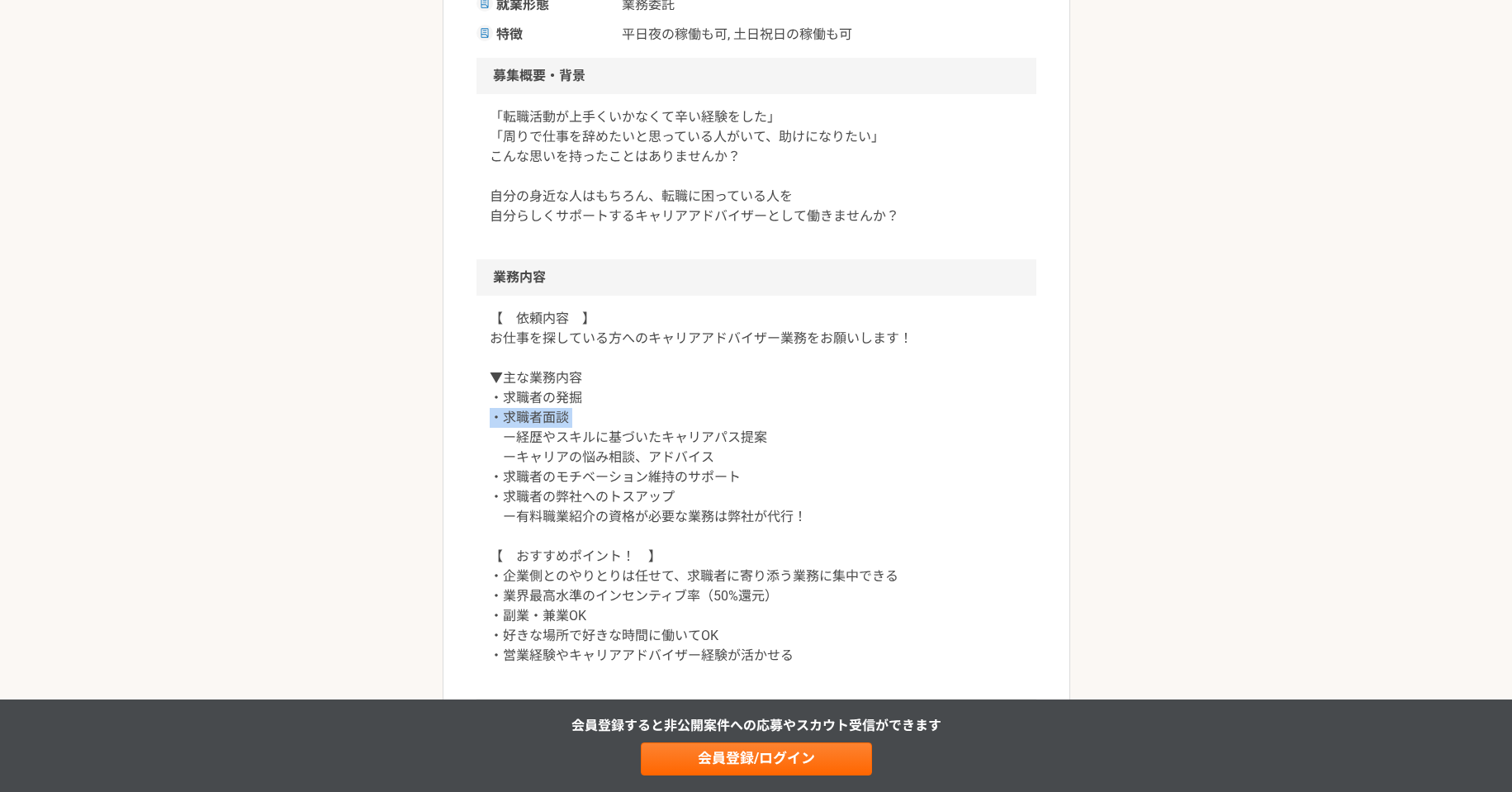
click at [543, 427] on p "【　依頼内容　】 お仕事を探している方へのキャリアアドバイザー業務をお願いします！ ▼主な業務内容 ・求職者の発掘 ・求職者面談 ー経歴やスキルに基づいたキャ…" at bounding box center [756, 487] width 534 height 356
click at [543, 442] on p "【　依頼内容　】 お仕事を探している方へのキャリアアドバイザー業務をお願いします！ ▼主な業務内容 ・求職者の発掘 ・求職者面談 ー経歴やスキルに基づいたキャ…" at bounding box center [756, 487] width 534 height 356
click at [543, 462] on p "【　依頼内容　】 お仕事を探している方へのキャリアアドバイザー業務をお願いします！ ▼主な業務内容 ・求職者の発掘 ・求職者面談 ー経歴やスキルに基づいたキャ…" at bounding box center [756, 487] width 534 height 356
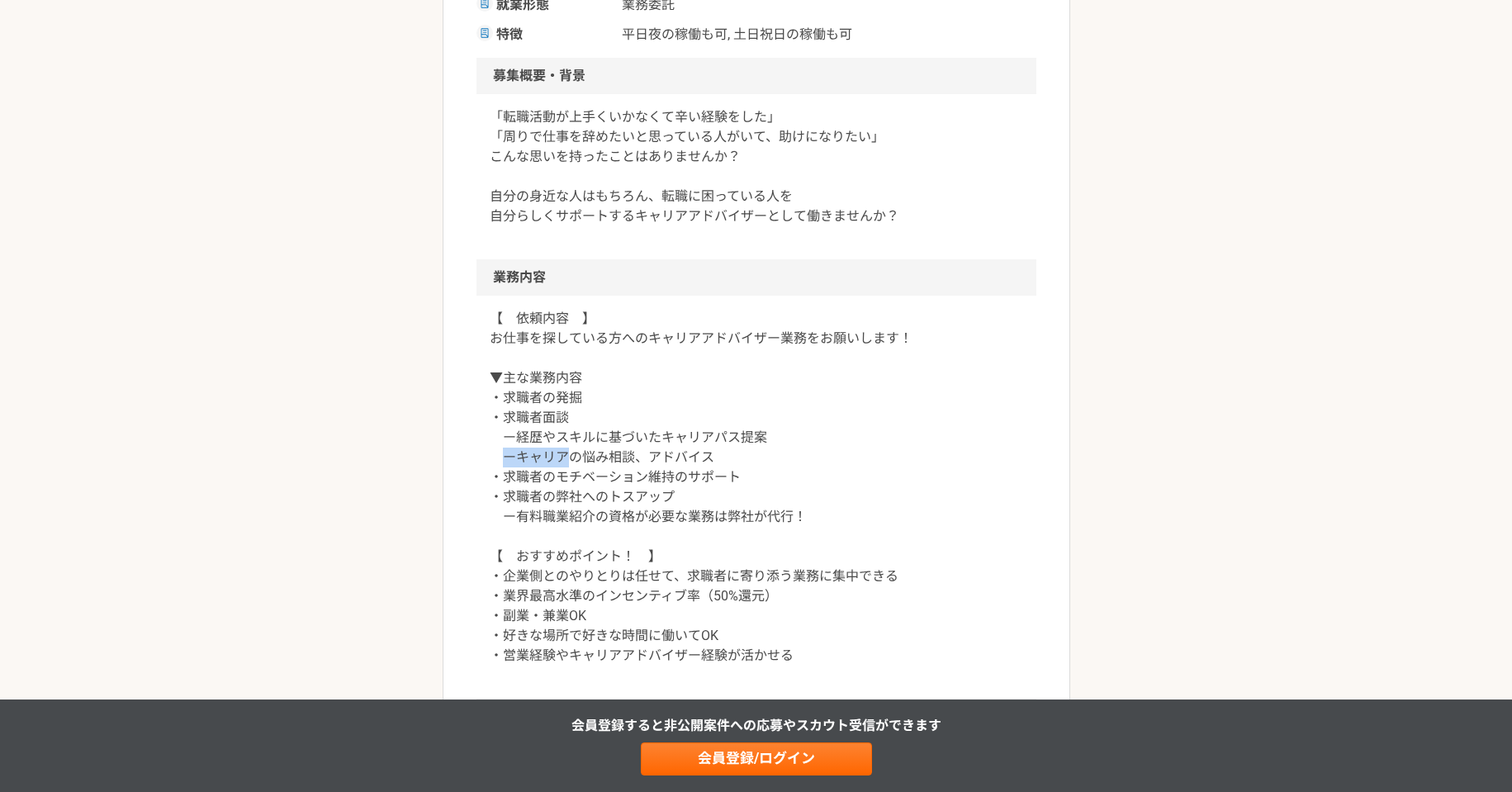
click at [543, 462] on p "【　依頼内容　】 お仕事を探している方へのキャリアアドバイザー業務をお願いします！ ▼主な業務内容 ・求職者の発掘 ・求職者面談 ー経歴やスキルに基づいたキャ…" at bounding box center [756, 487] width 534 height 356
click at [557, 483] on p "【　依頼内容　】 お仕事を探している方へのキャリアアドバイザー業務をお願いします！ ▼主な業務内容 ・求職者の発掘 ・求職者面談 ー経歴やスキルに基づいたキャ…" at bounding box center [756, 487] width 534 height 356
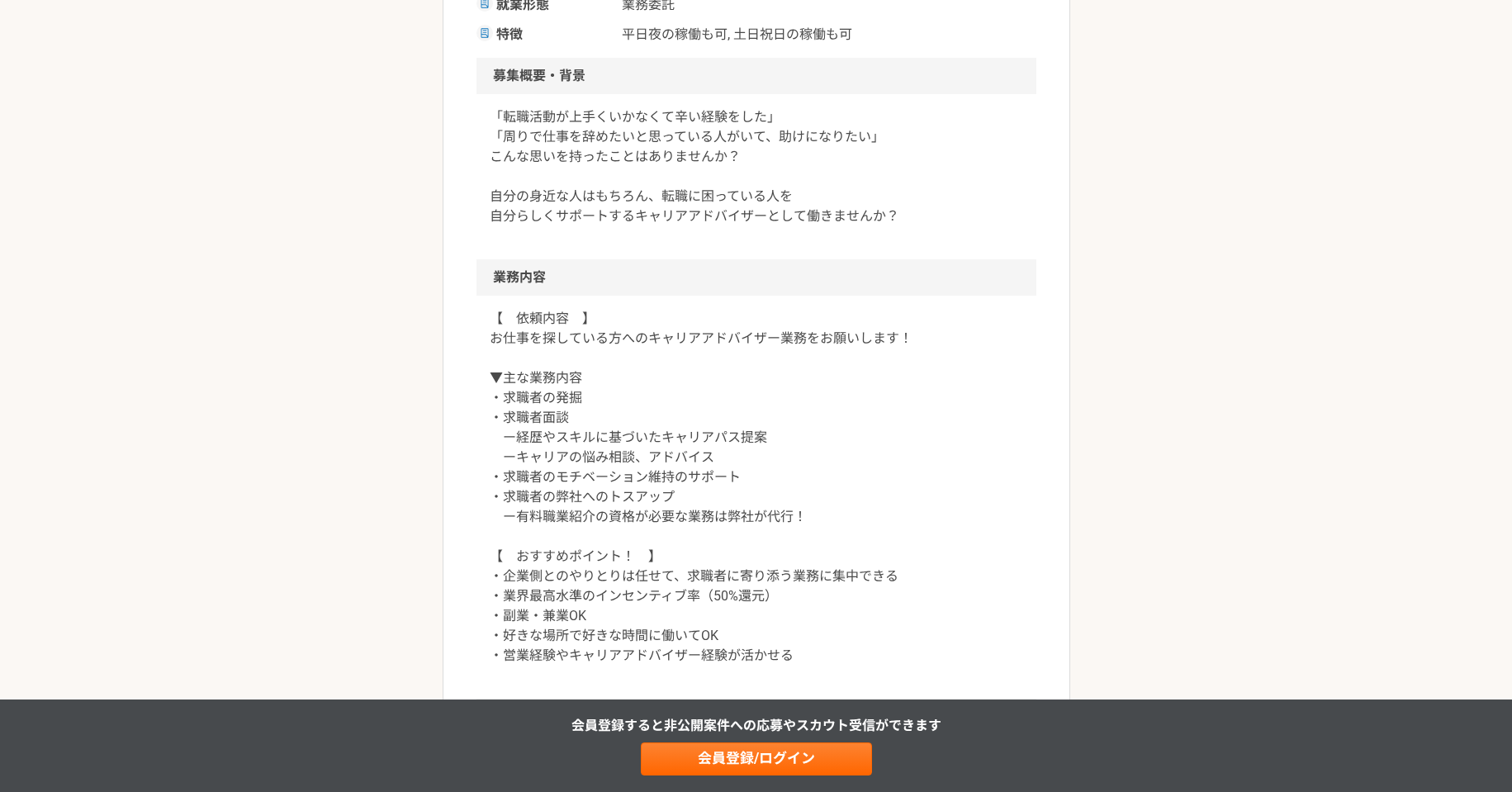
click at [557, 501] on p "【　依頼内容　】 お仕事を探している方へのキャリアアドバイザー業務をお願いします！ ▼主な業務内容 ・求職者の発掘 ・求職者面談 ー経歴やスキルに基づいたキャ…" at bounding box center [756, 487] width 534 height 356
click at [565, 520] on p "【　依頼内容　】 お仕事を探している方へのキャリアアドバイザー業務をお願いします！ ▼主な業務内容 ・求職者の発掘 ・求職者面談 ー経歴やスキルに基づいたキャ…" at bounding box center [756, 487] width 534 height 356
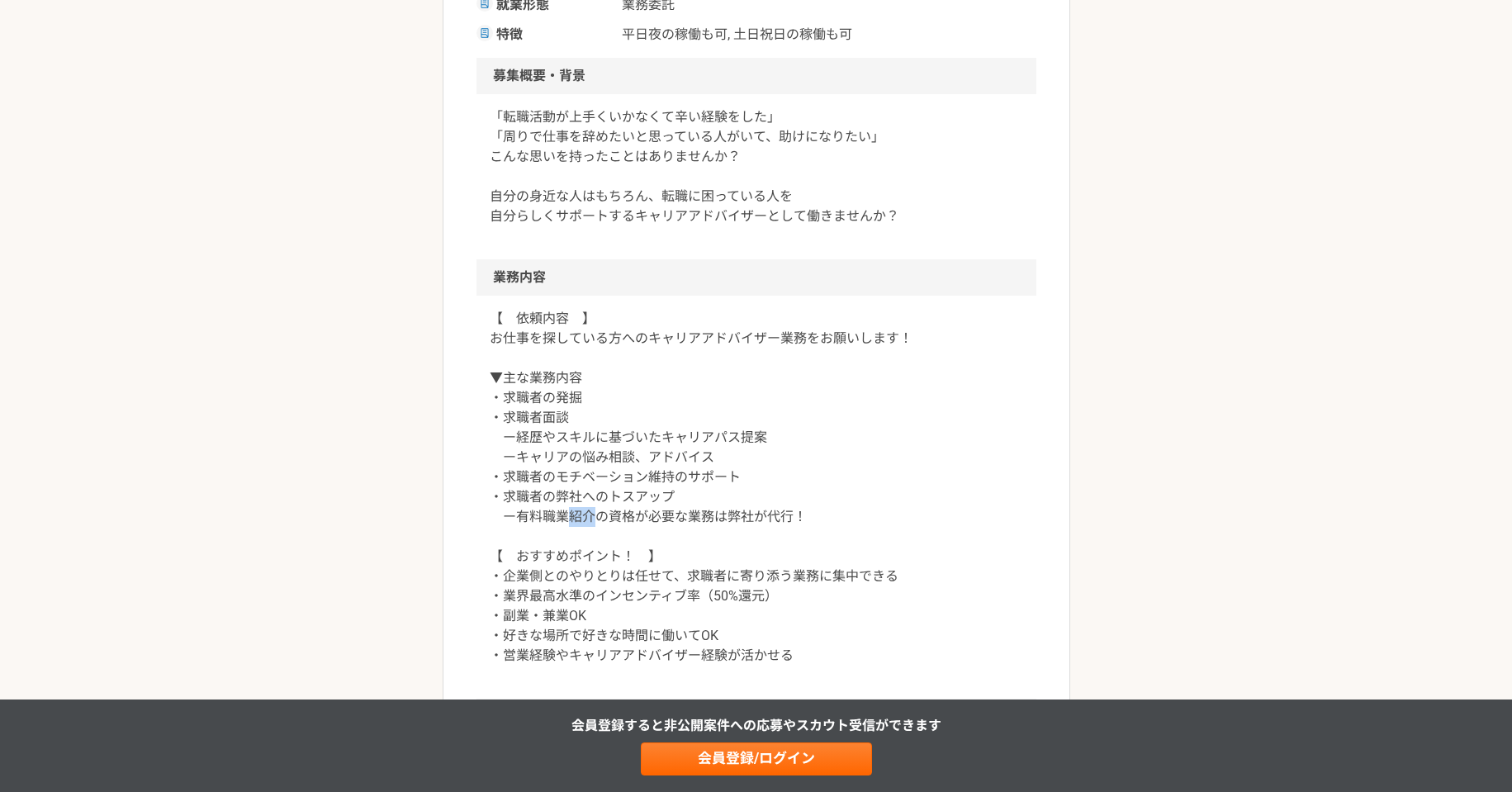
click at [565, 520] on p "【　依頼内容　】 お仕事を探している方へのキャリアアドバイザー業務をお願いします！ ▼主な業務内容 ・求職者の発掘 ・求職者面談 ー経歴やスキルに基づいたキャ…" at bounding box center [756, 487] width 534 height 356
click at [513, 575] on p "【　依頼内容　】 お仕事を探している方へのキャリアアドバイザー業務をお願いします！ ▼主な業務内容 ・求職者の発掘 ・求職者面談 ー経歴やスキルに基づいたキャ…" at bounding box center [756, 487] width 534 height 356
click at [584, 575] on p "【　依頼内容　】 お仕事を探している方へのキャリアアドバイザー業務をお願いします！ ▼主な業務内容 ・求職者の発掘 ・求職者面談 ー経歴やスキルに基づいたキャ…" at bounding box center [756, 487] width 534 height 356
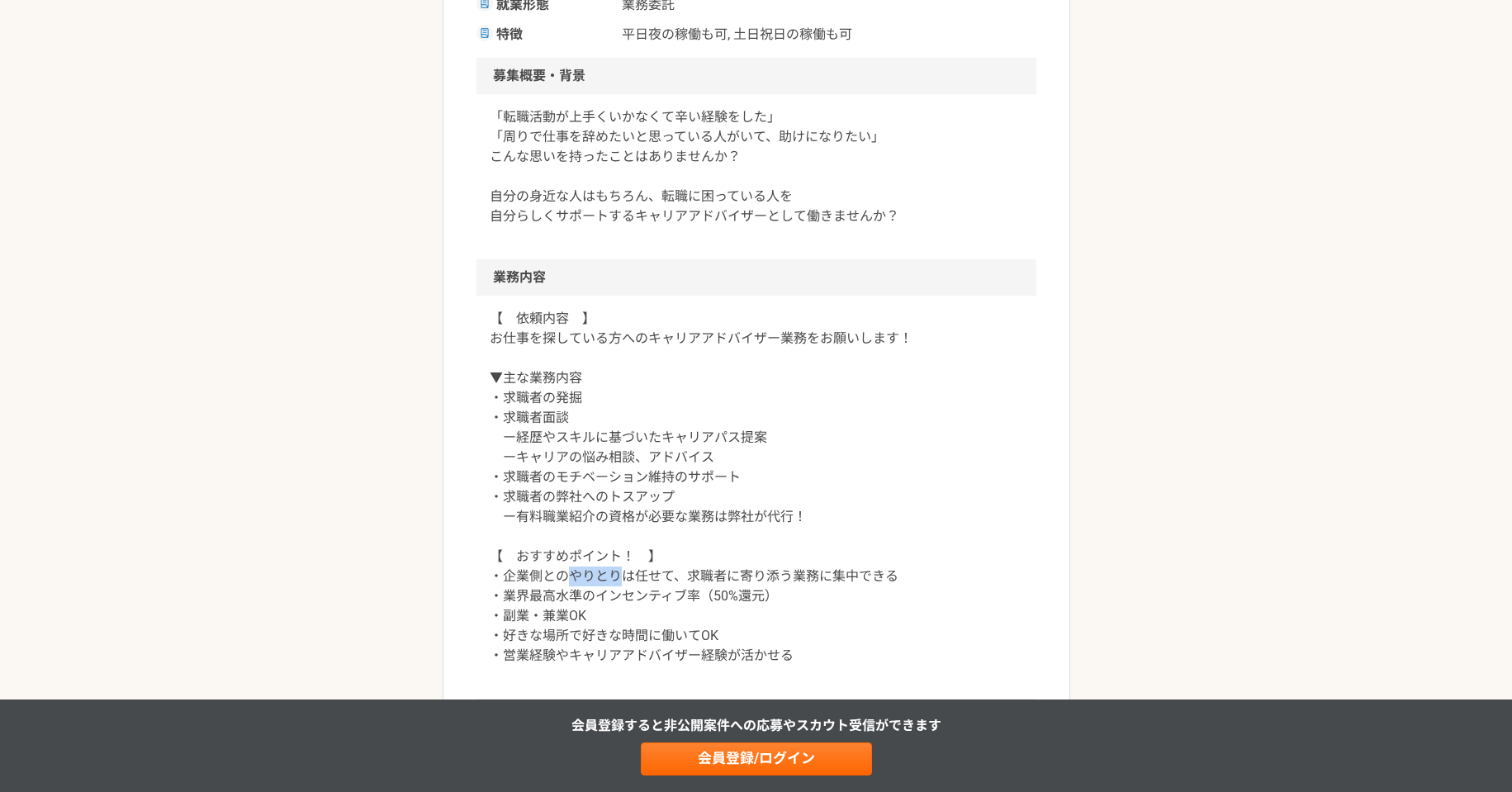
click at [584, 575] on p "【　依頼内容　】 お仕事を探している方へのキャリアアドバイザー業務をお願いします！ ▼主な業務内容 ・求職者の発掘 ・求職者面談 ー経歴やスキルに基づいたキャ…" at bounding box center [756, 487] width 534 height 356
click at [527, 592] on p "【　依頼内容　】 お仕事を探している方へのキャリアアドバイザー業務をお願いします！ ▼主な業務内容 ・求職者の発掘 ・求職者面談 ー経歴やスキルに基づいたキャ…" at bounding box center [756, 487] width 534 height 356
click at [527, 633] on p "【　依頼内容　】 お仕事を探している方へのキャリアアドバイザー業務をお願いします！ ▼主な業務内容 ・求職者の発掘 ・求職者面談 ー経歴やスキルに基づいたキャ…" at bounding box center [756, 487] width 534 height 356
click at [527, 619] on p "【　依頼内容　】 お仕事を探している方へのキャリアアドバイザー業務をお願いします！ ▼主な業務内容 ・求職者の発掘 ・求職者面談 ー経歴やスキルに基づいたキャ…" at bounding box center [756, 487] width 534 height 356
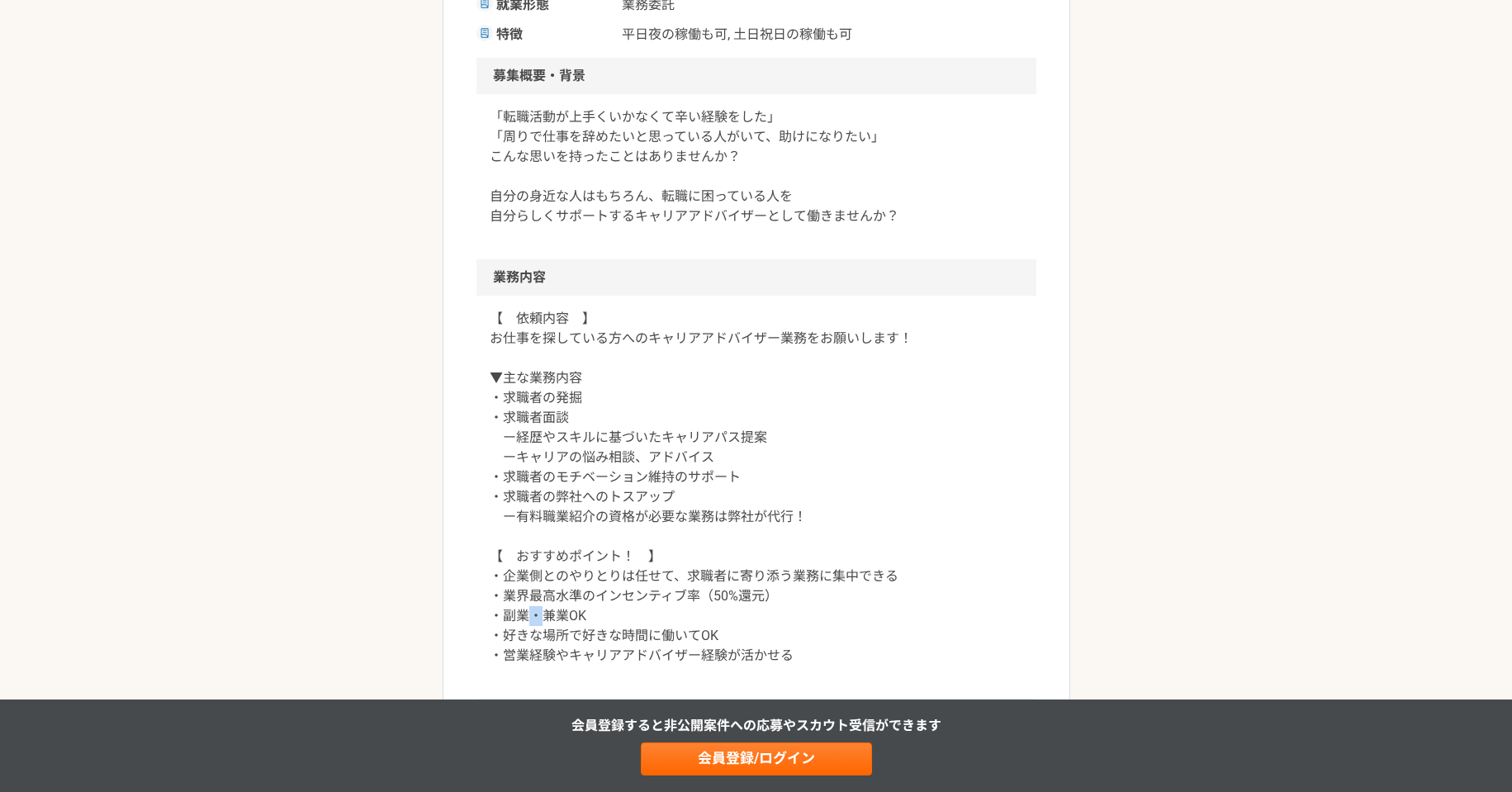
click at [527, 619] on p "【　依頼内容　】 お仕事を探している方へのキャリアアドバイザー業務をお願いします！ ▼主な業務内容 ・求職者の発掘 ・求職者面談 ー経歴やスキルに基づいたキャ…" at bounding box center [756, 487] width 534 height 356
click at [527, 644] on p "【　依頼内容　】 お仕事を探している方へのキャリアアドバイザー業務をお願いします！ ▼主な業務内容 ・求職者の発掘 ・求職者面談 ー経歴やスキルに基づいたキャ…" at bounding box center [756, 487] width 534 height 356
click at [527, 664] on p "【　依頼内容　】 お仕事を探している方へのキャリアアドバイザー業務をお願いします！ ▼主な業務内容 ・求職者の発掘 ・求職者面談 ー経歴やスキルに基づいたキャ…" at bounding box center [756, 487] width 534 height 356
click at [527, 656] on p "【　依頼内容　】 お仕事を探している方へのキャリアアドバイザー業務をお願いします！ ▼主な業務内容 ・求職者の発掘 ・求職者面談 ー経歴やスキルに基づいたキャ…" at bounding box center [756, 487] width 534 height 356
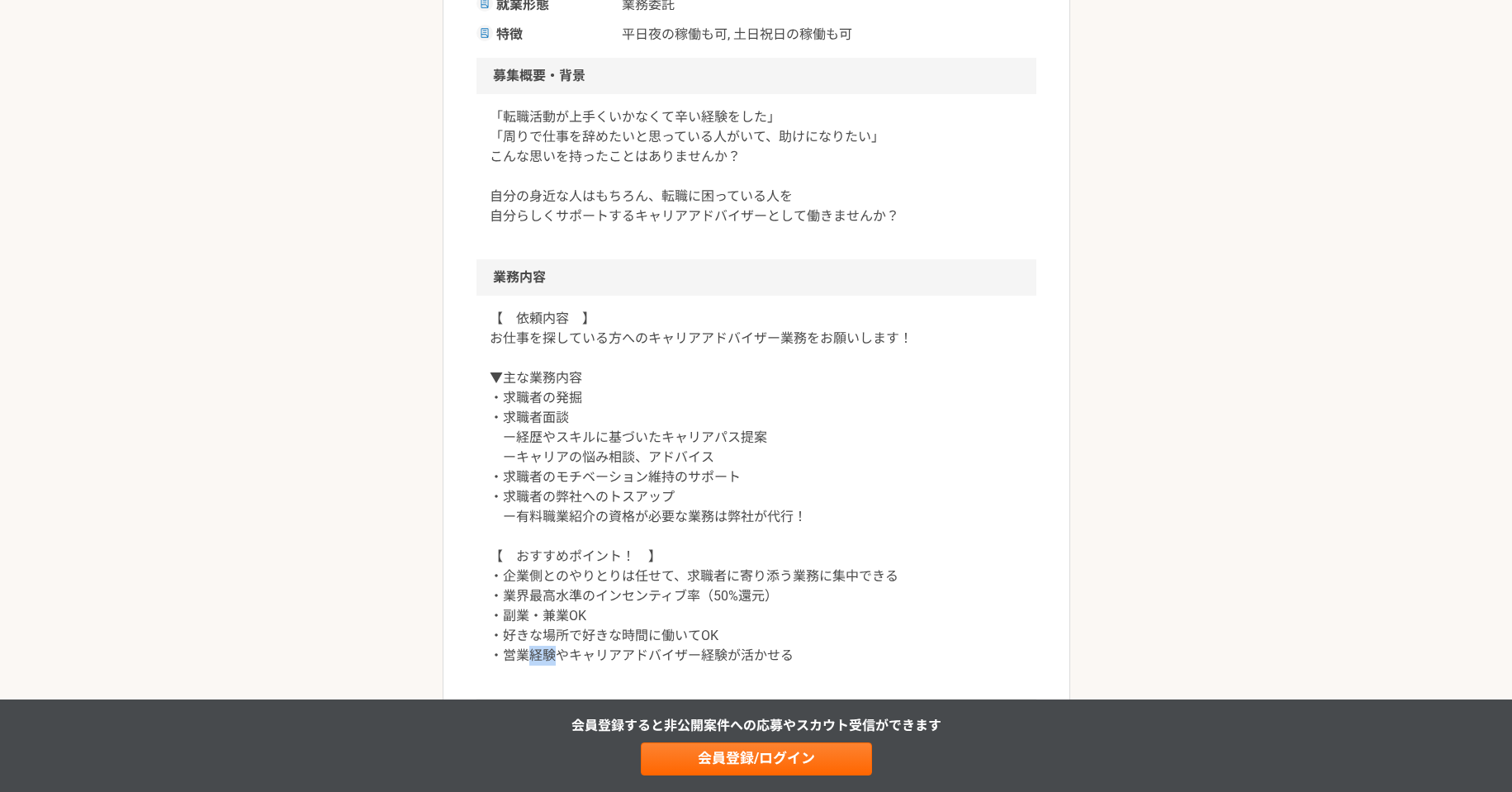
click at [527, 656] on p "【　依頼内容　】 お仕事を探している方へのキャリアアドバイザー業務をお願いします！ ▼主な業務内容 ・求職者の発掘 ・求職者面談 ー経歴やスキルに基づいたキャ…" at bounding box center [756, 487] width 534 height 356
click at [579, 648] on p "【　依頼内容　】 お仕事を探している方へのキャリアアドバイザー業務をお願いします！ ▼主な業務内容 ・求職者の発掘 ・求職者面談 ー経歴やスキルに基づいたキャ…" at bounding box center [756, 487] width 534 height 356
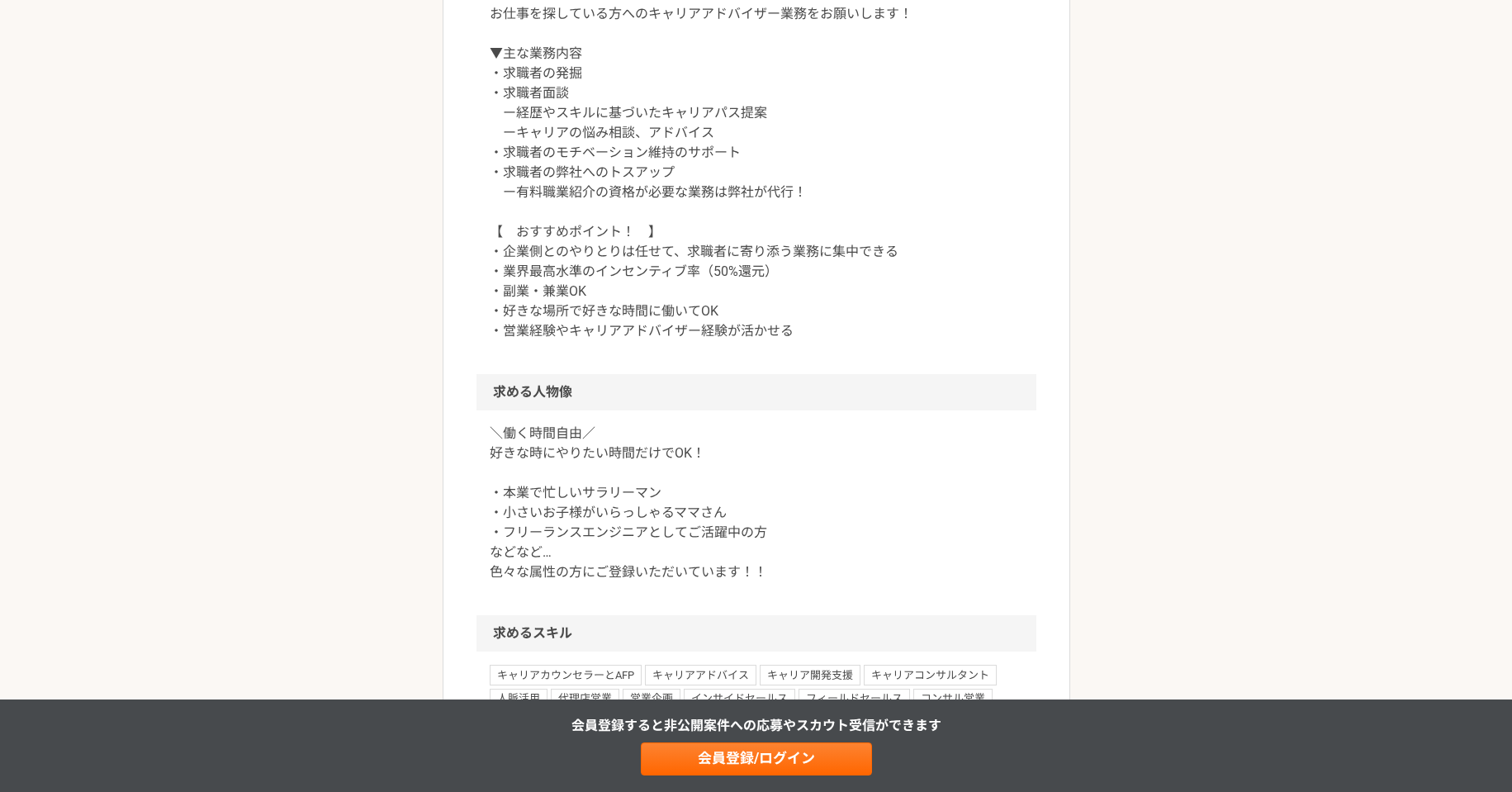
scroll to position [826, 0]
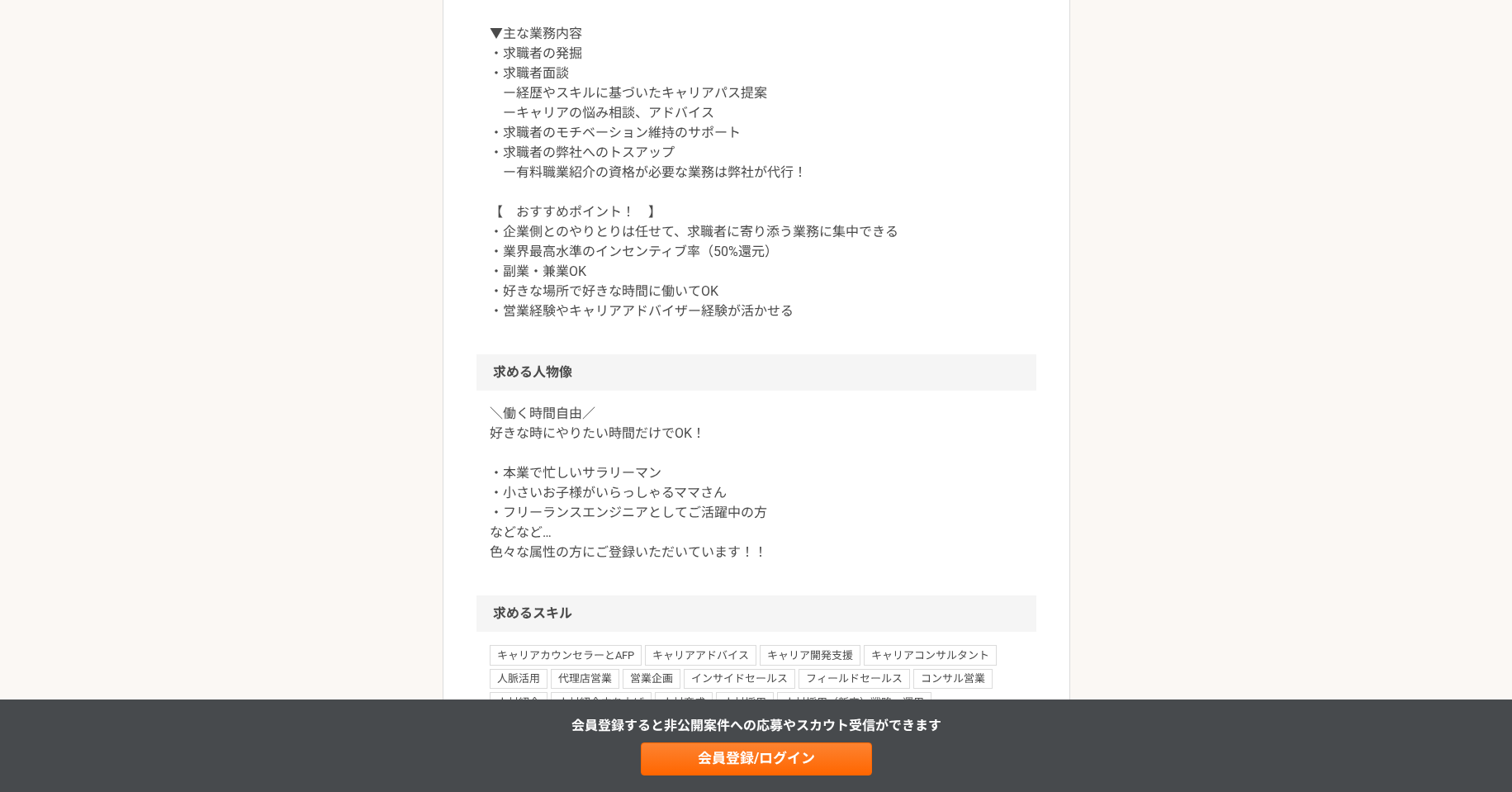
click at [502, 474] on p "＼働く時間自由／ 好きな時にやりたい時間だけでOK！ ・本業で忙しいサラリーマン ・小さいお子様がいらっしゃるママさん ・フリーランスエンジニアとしてご活躍中…" at bounding box center [756, 483] width 534 height 158
click at [502, 501] on p "＼働く時間自由／ 好きな時にやりたい時間だけでOK！ ・本業で忙しいサラリーマン ・小さいお子様がいらっしゃるママさん ・フリーランスエンジニアとしてご活躍中…" at bounding box center [756, 483] width 534 height 158
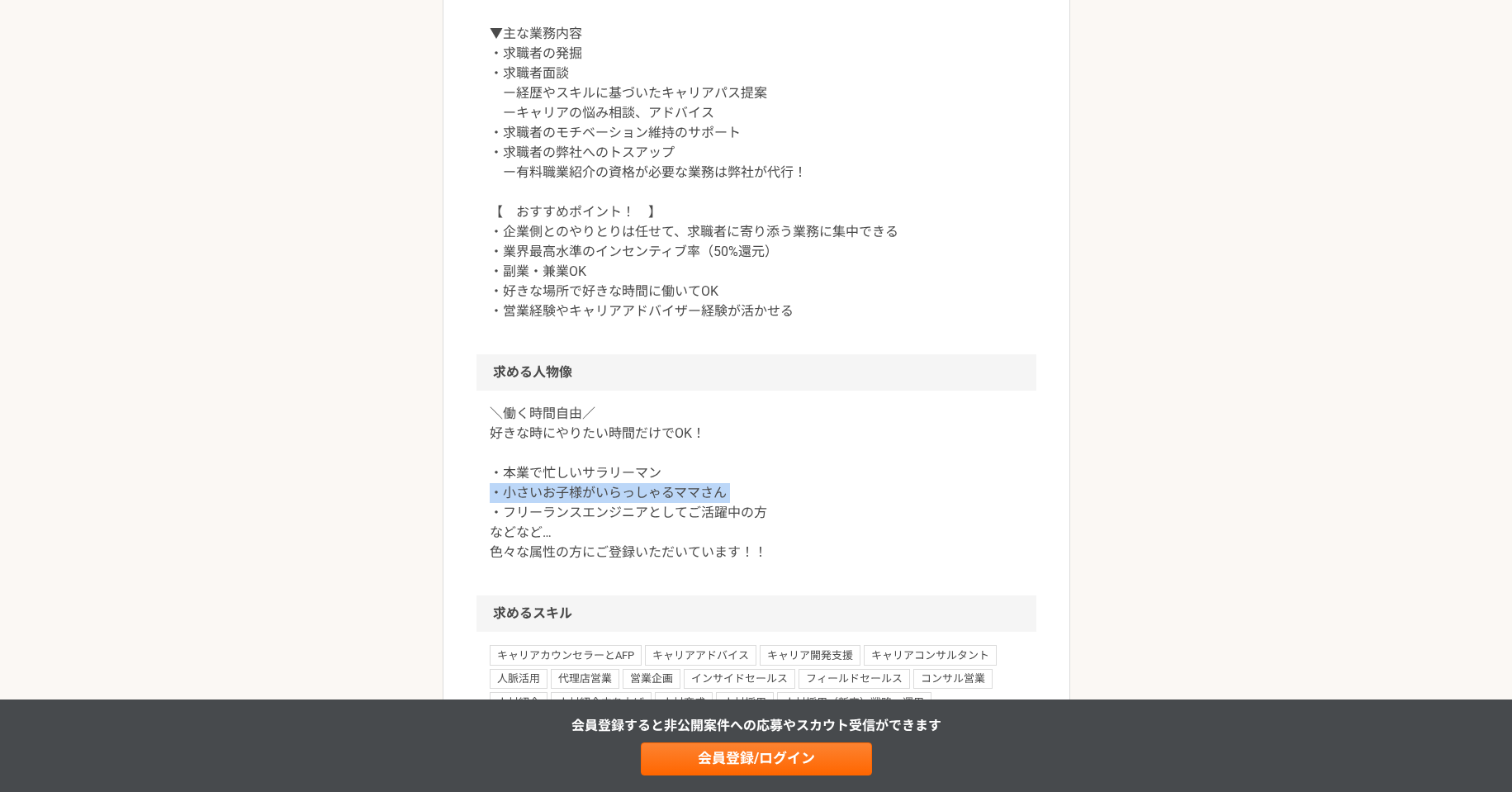
click at [502, 501] on p "＼働く時間自由／ 好きな時にやりたい時間だけでOK！ ・本業で忙しいサラリーマン ・小さいお子様がいらっしゃるママさん ・フリーランスエンジニアとしてご活躍中…" at bounding box center [756, 483] width 534 height 158
click at [504, 517] on p "＼働く時間自由／ 好きな時にやりたい時間だけでOK！ ・本業で忙しいサラリーマン ・小さいお子様がいらっしゃるママさん ・フリーランスエンジニアとしてご活躍中…" at bounding box center [756, 483] width 534 height 158
click at [504, 559] on p "＼働く時間自由／ 好きな時にやりたい時間だけでOK！ ・本業で忙しいサラリーマン ・小さいお子様がいらっしゃるママさん ・フリーランスエンジニアとしてご活躍中…" at bounding box center [756, 483] width 534 height 158
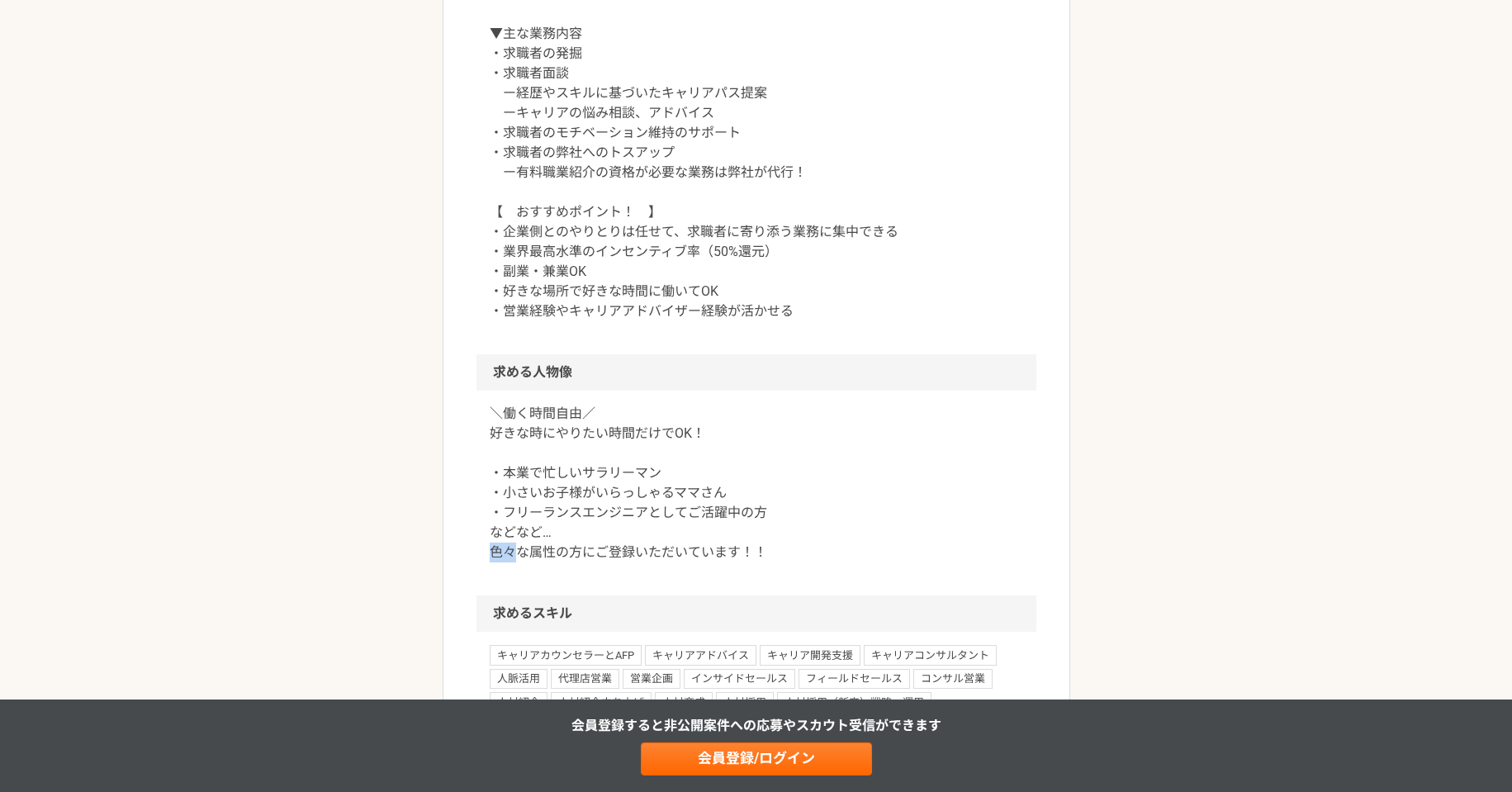
click at [504, 559] on p "＼働く時間自由／ 好きな時にやりたい時間だけでOK！ ・本業で忙しいサラリーマン ・小さいお子様がいらっしゃるママさん ・フリーランスエンジニアとしてご活躍中…" at bounding box center [756, 483] width 534 height 158
drag, startPoint x: 517, startPoint y: 511, endPoint x: 533, endPoint y: 458, distance: 55.4
click at [521, 506] on p "＼働く時間自由／ 好きな時にやりたい時間だけでOK！ ・本業で忙しいサラリーマン ・小さいお子様がいらっしゃるママさん ・フリーランスエンジニアとしてご活躍中…" at bounding box center [756, 483] width 534 height 158
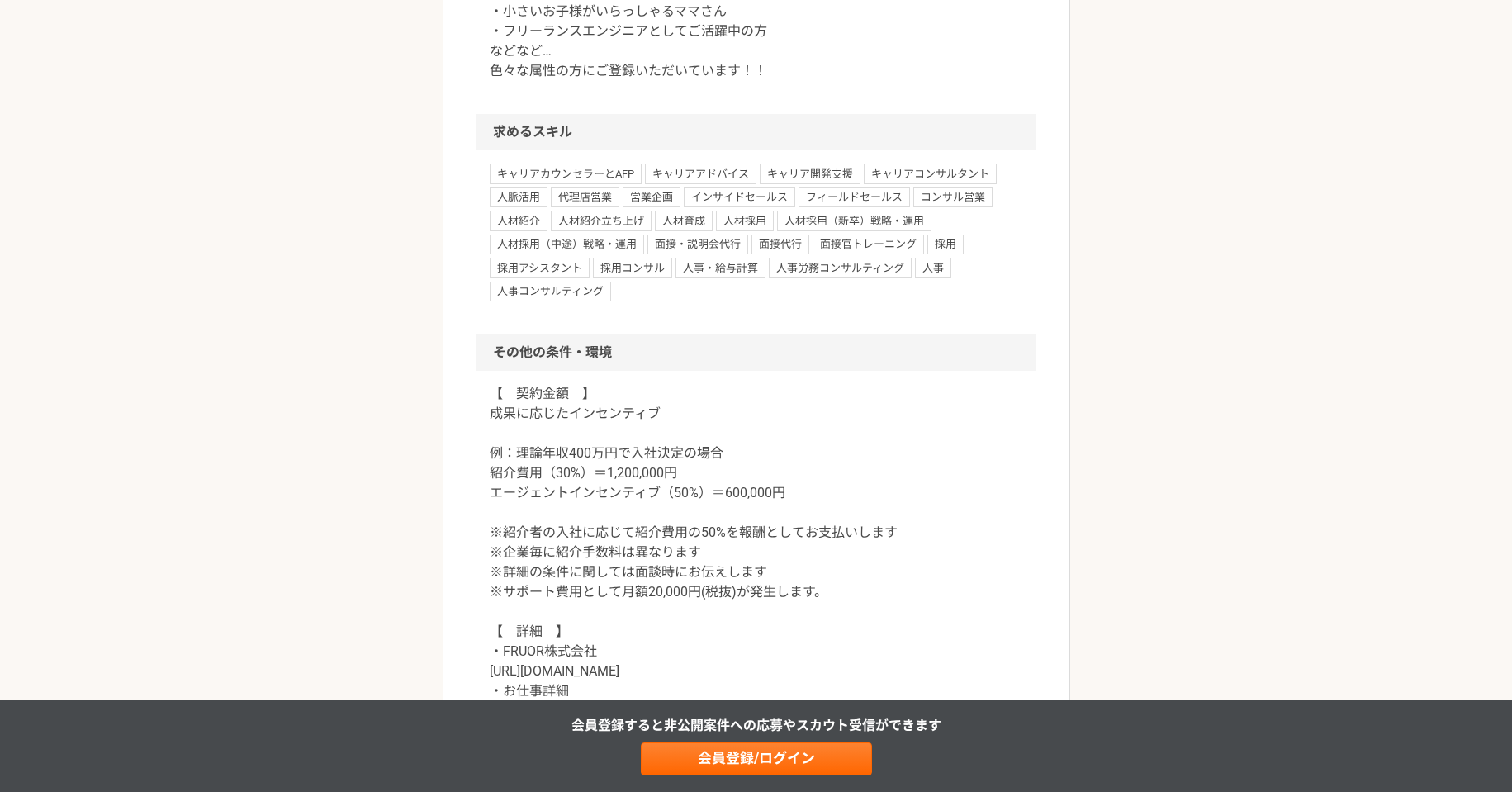
scroll to position [1376, 0]
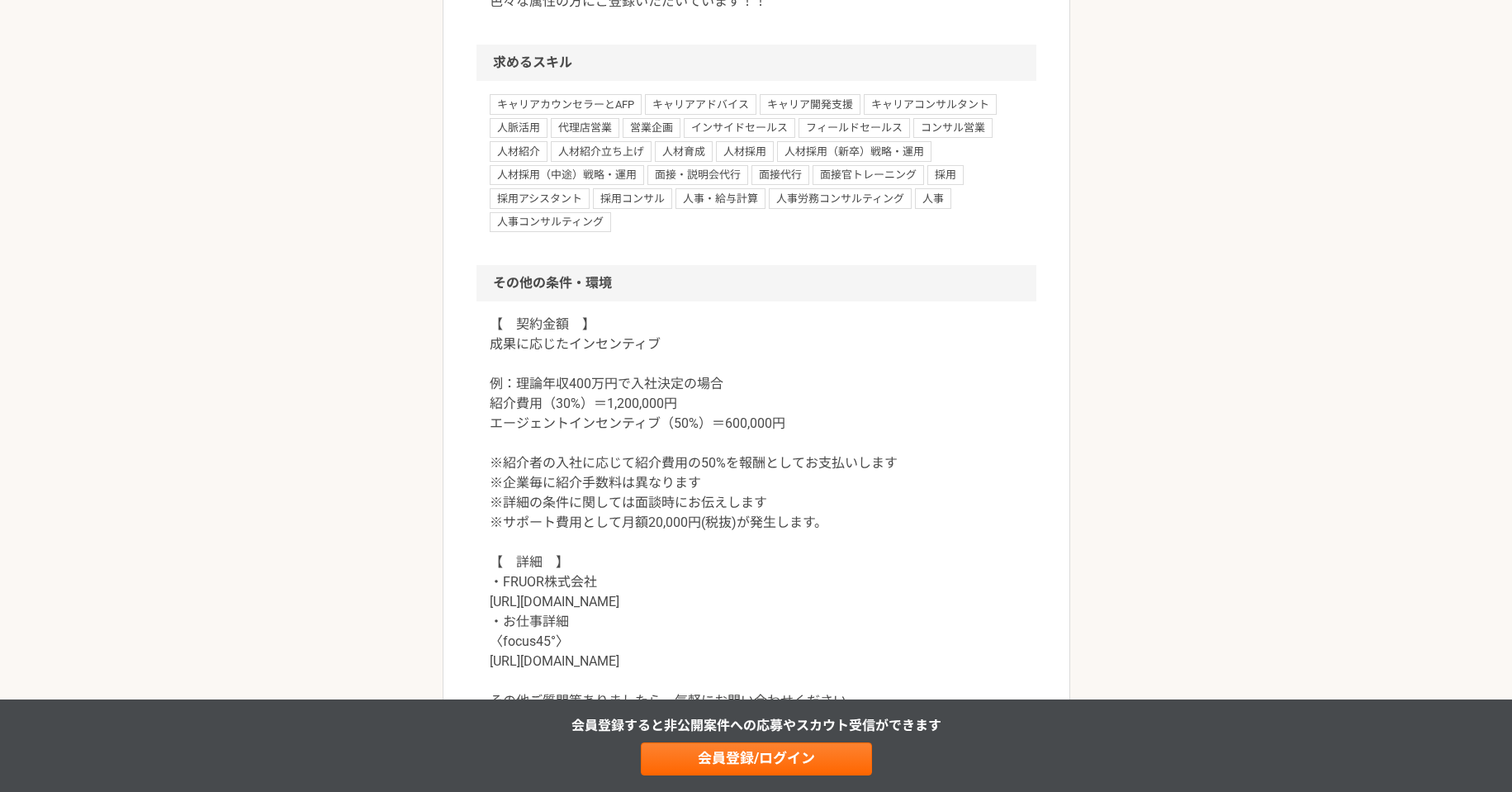
click at [513, 388] on p "【　契約金額　】 成果に応じたインセンティブ 例：理論年収400万円で入社決定の場合 紹介費用（30%）＝1,200,000円 エージェントインセンティブ（5…" at bounding box center [756, 522] width 534 height 416
click at [513, 409] on p "【　契約金額　】 成果に応じたインセンティブ 例：理論年収400万円で入社決定の場合 紹介費用（30%）＝1,200,000円 エージェントインセンティブ（5…" at bounding box center [756, 522] width 534 height 416
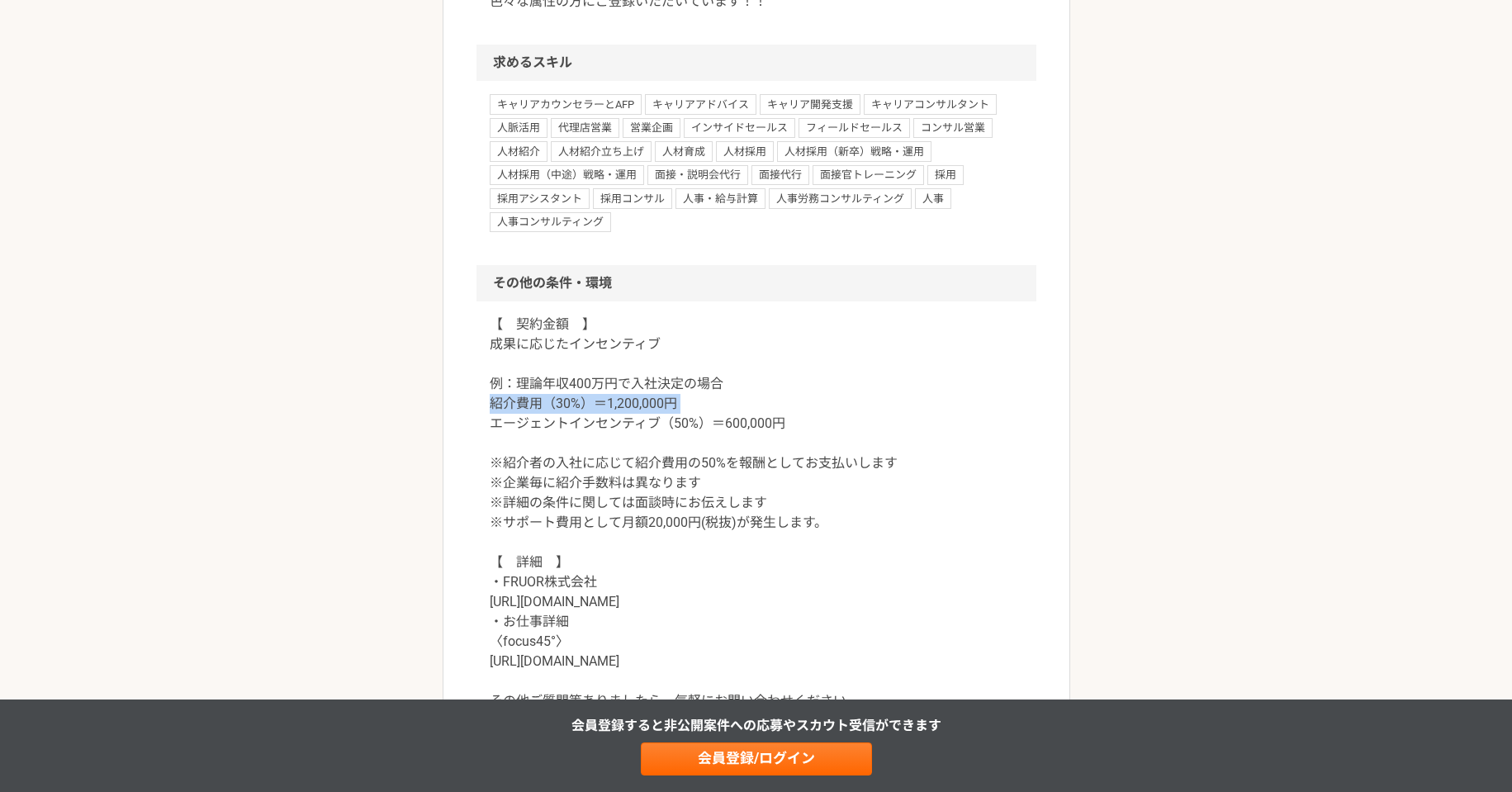
click at [513, 409] on p "【　契約金額　】 成果に応じたインセンティブ 例：理論年収400万円で入社決定の場合 紹介費用（30%）＝1,200,000円 エージェントインセンティブ（5…" at bounding box center [756, 522] width 534 height 416
click at [513, 427] on p "【　契約金額　】 成果に応じたインセンティブ 例：理論年収400万円で入社決定の場合 紹介費用（30%）＝1,200,000円 エージェントインセンティブ（5…" at bounding box center [756, 522] width 534 height 416
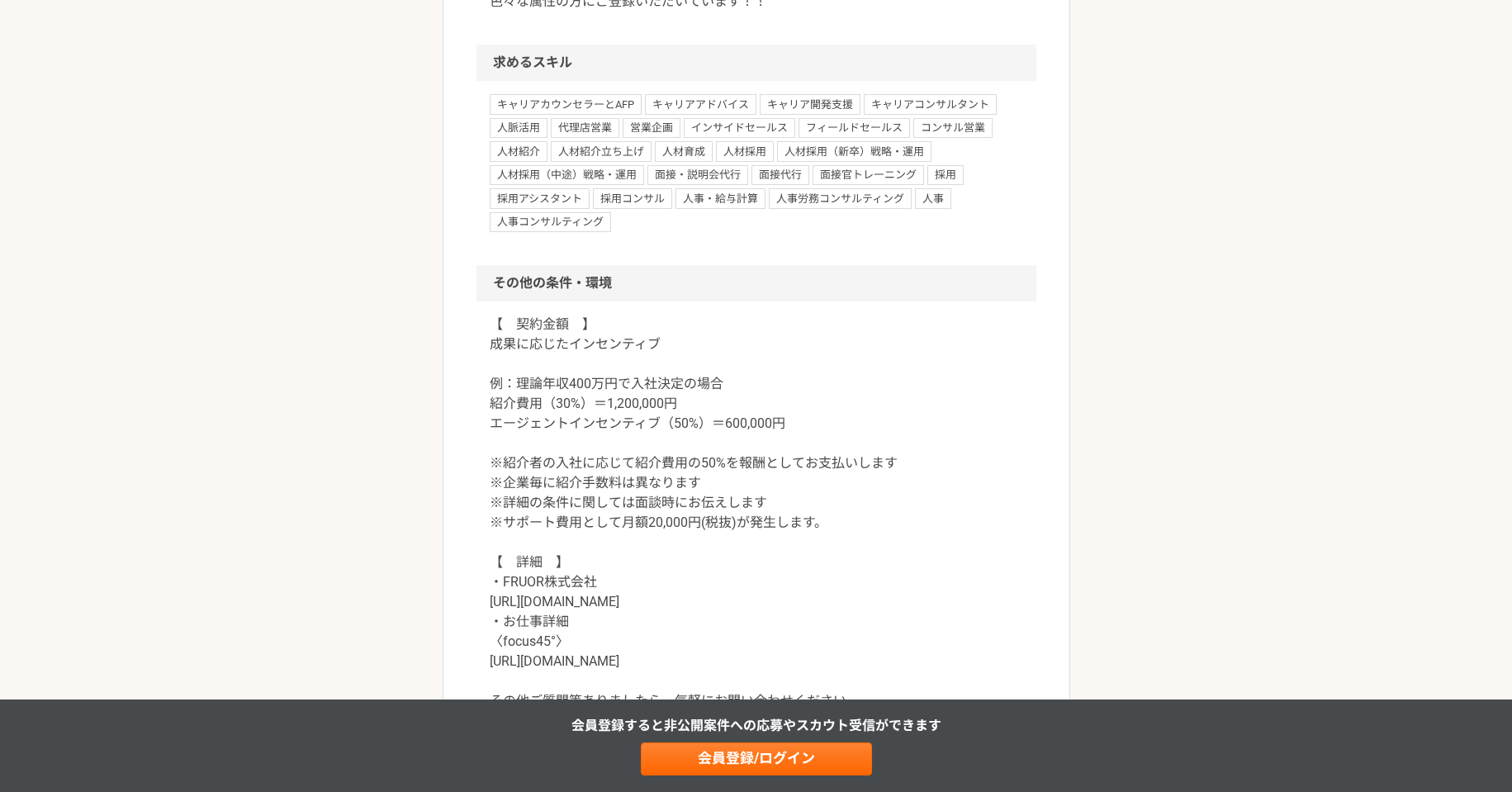
click at [513, 462] on p "【　契約金額　】 成果に応じたインセンティブ 例：理論年収400万円で入社決定の場合 紹介費用（30%）＝1,200,000円 エージェントインセンティブ（5…" at bounding box center [756, 522] width 534 height 416
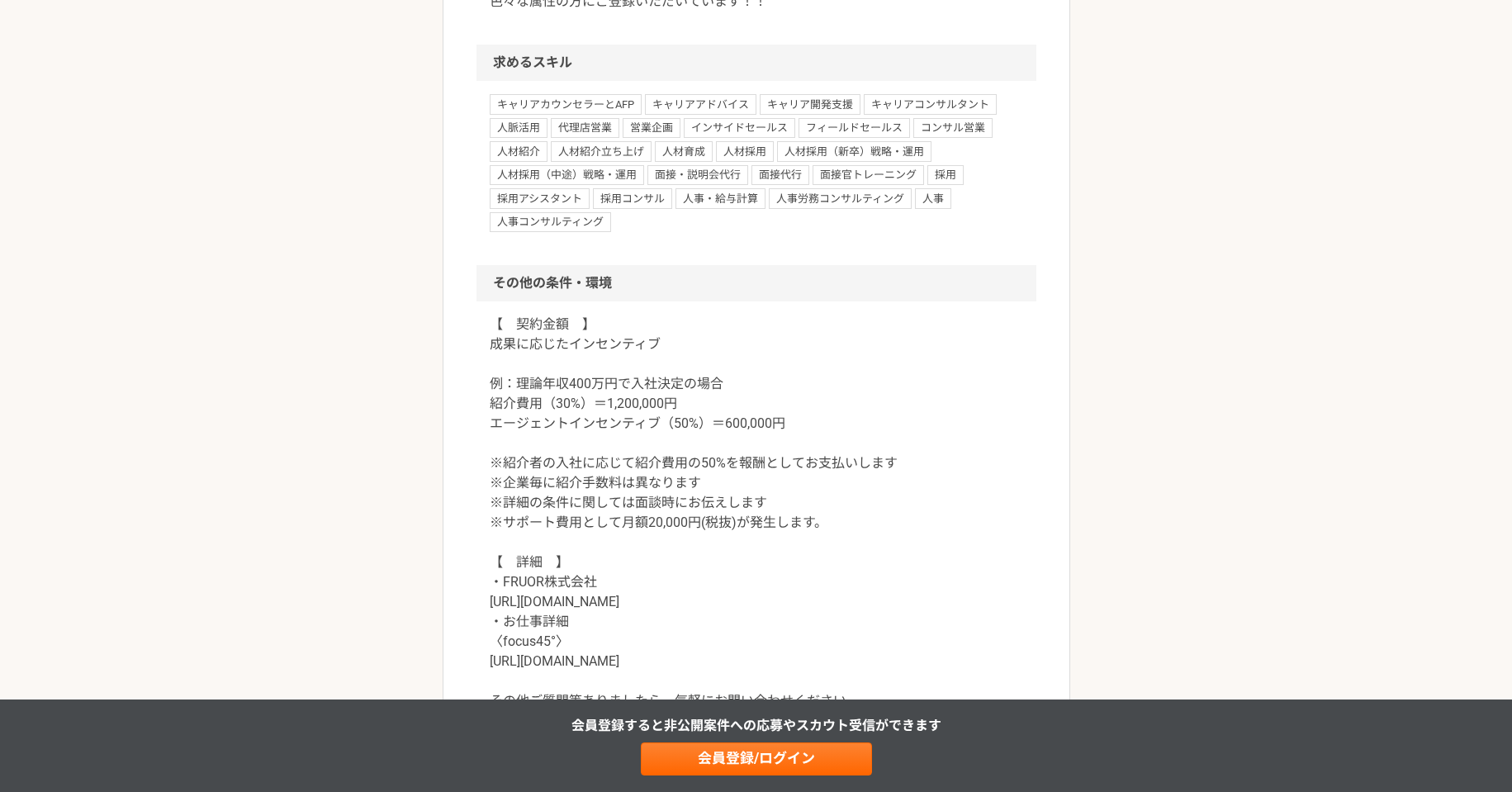
click at [513, 474] on p "【　契約金額　】 成果に応じたインセンティブ 例：理論年収400万円で入社決定の場合 紹介費用（30%）＝1,200,000円 エージェントインセンティブ（5…" at bounding box center [756, 522] width 534 height 416
click at [515, 489] on p "【　契約金額　】 成果に応じたインセンティブ 例：理論年収400万円で入社決定の場合 紹介費用（30%）＝1,200,000円 エージェントインセンティブ（5…" at bounding box center [756, 522] width 534 height 416
click at [515, 505] on p "【　契約金額　】 成果に応じたインセンティブ 例：理論年収400万円で入社決定の場合 紹介費用（30%）＝1,200,000円 エージェントインセンティブ（5…" at bounding box center [756, 522] width 534 height 416
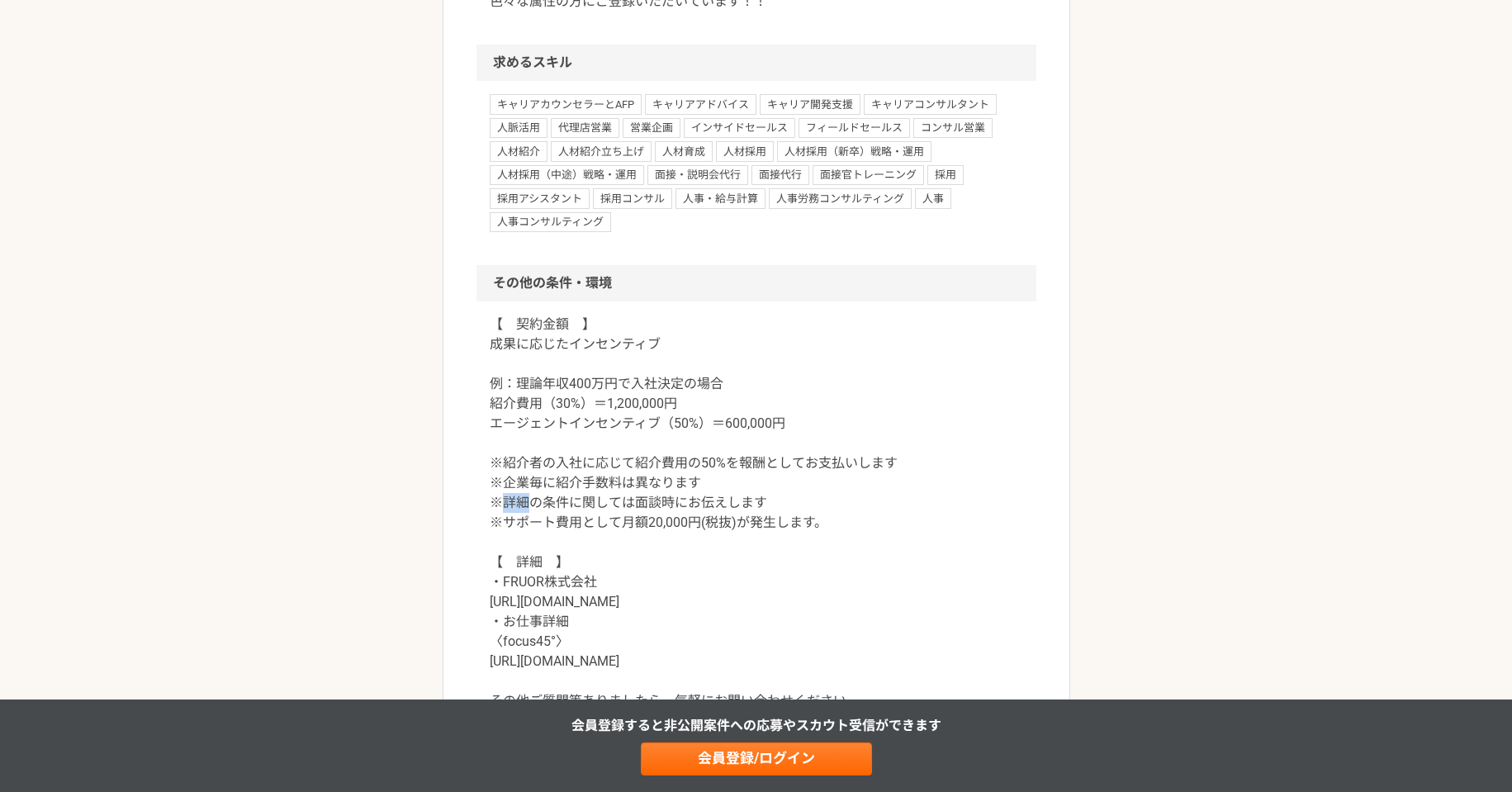
click at [515, 505] on p "【　契約金額　】 成果に応じたインセンティブ 例：理論年収400万円で入社決定の場合 紹介費用（30%）＝1,200,000円 エージェントインセンティブ（5…" at bounding box center [756, 522] width 534 height 416
click at [519, 527] on p "【　契約金額　】 成果に応じたインセンティブ 例：理論年収400万円で入社決定の場合 紹介費用（30%）＝1,200,000円 エージェントインセンティブ（5…" at bounding box center [756, 522] width 534 height 416
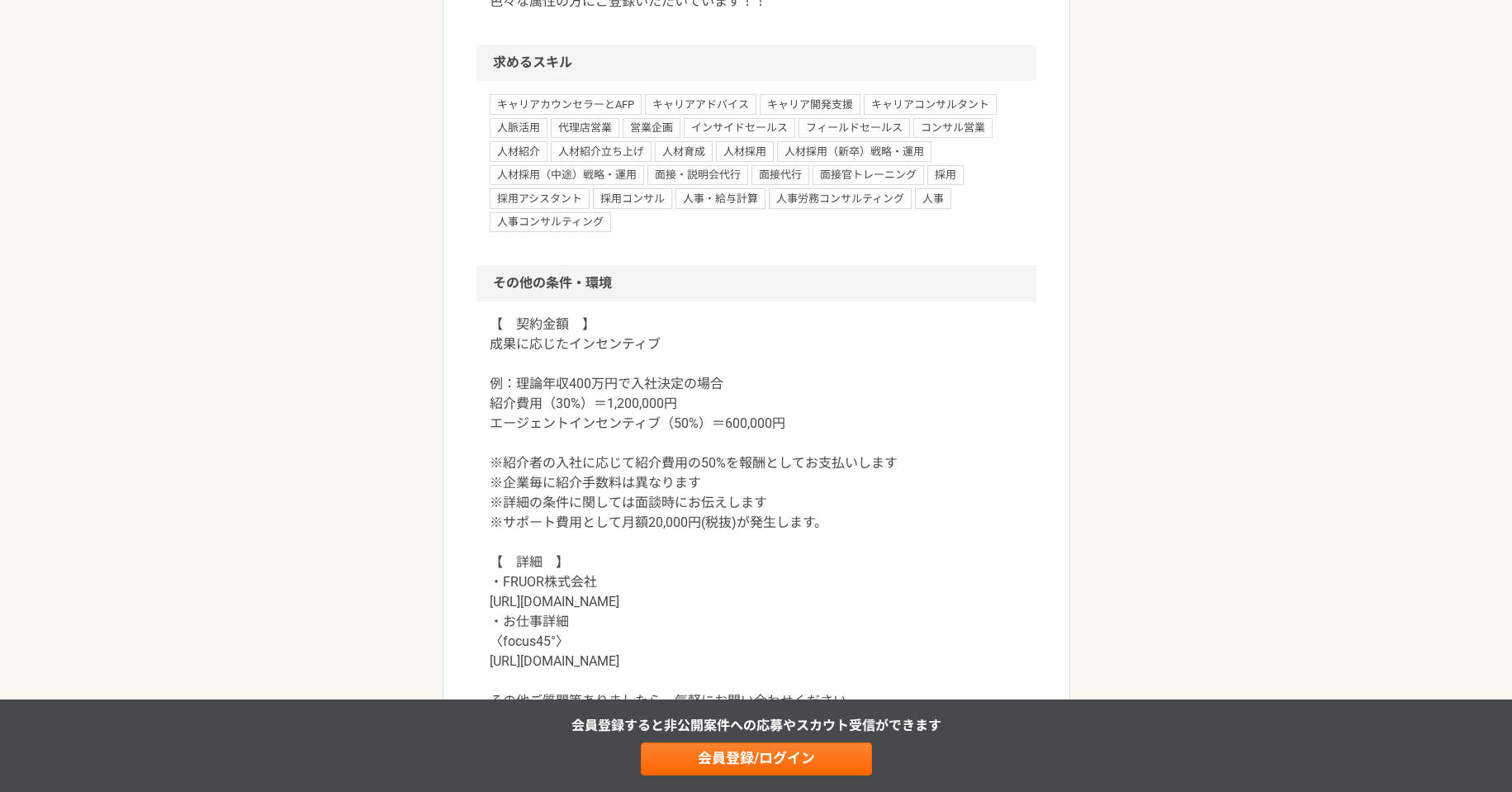
click at [523, 495] on p "【　契約金額　】 成果に応じたインセンティブ 例：理論年収400万円で入社決定の場合 紹介費用（30%）＝1,200,000円 エージェントインセンティブ（5…" at bounding box center [756, 522] width 534 height 416
click at [523, 511] on p "【　契約金額　】 成果に応じたインセンティブ 例：理論年収400万円で入社決定の場合 紹介費用（30%）＝1,200,000円 エージェントインセンティブ（5…" at bounding box center [756, 522] width 534 height 416
click at [523, 523] on p "【　契約金額　】 成果に応じたインセンティブ 例：理論年収400万円で入社決定の場合 紹介費用（30%）＝1,200,000円 エージェントインセンティブ（5…" at bounding box center [756, 522] width 534 height 416
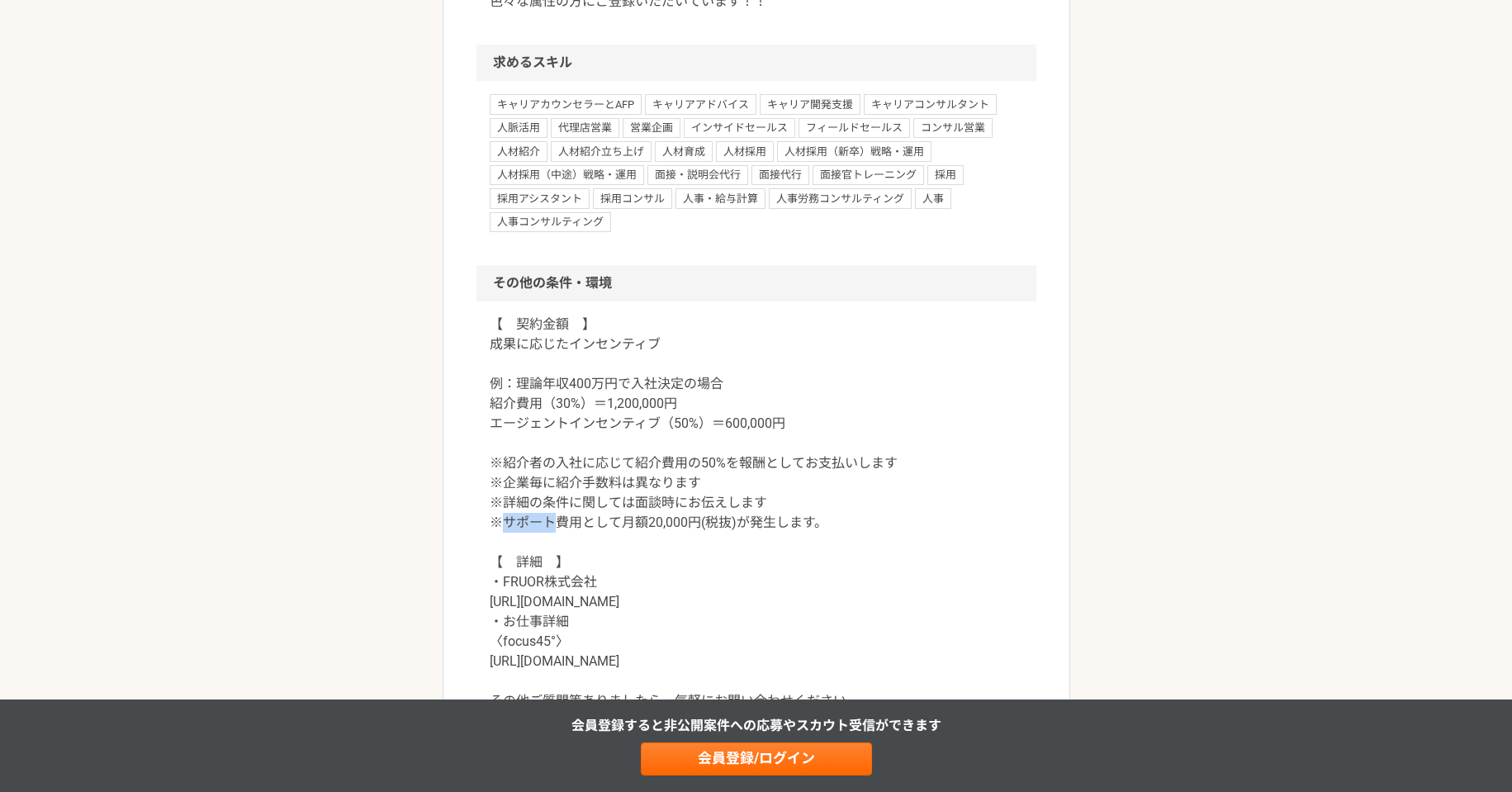
click at [523, 523] on p "【　契約金額　】 成果に応じたインセンティブ 例：理論年収400万円で入社決定の場合 紹介費用（30%）＝1,200,000円 エージェントインセンティブ（5…" at bounding box center [756, 522] width 534 height 416
click at [523, 521] on p "【　契約金額　】 成果に応じたインセンティブ 例：理論年収400万円で入社決定の場合 紹介費用（30%）＝1,200,000円 エージェントインセンティブ（5…" at bounding box center [756, 522] width 534 height 416
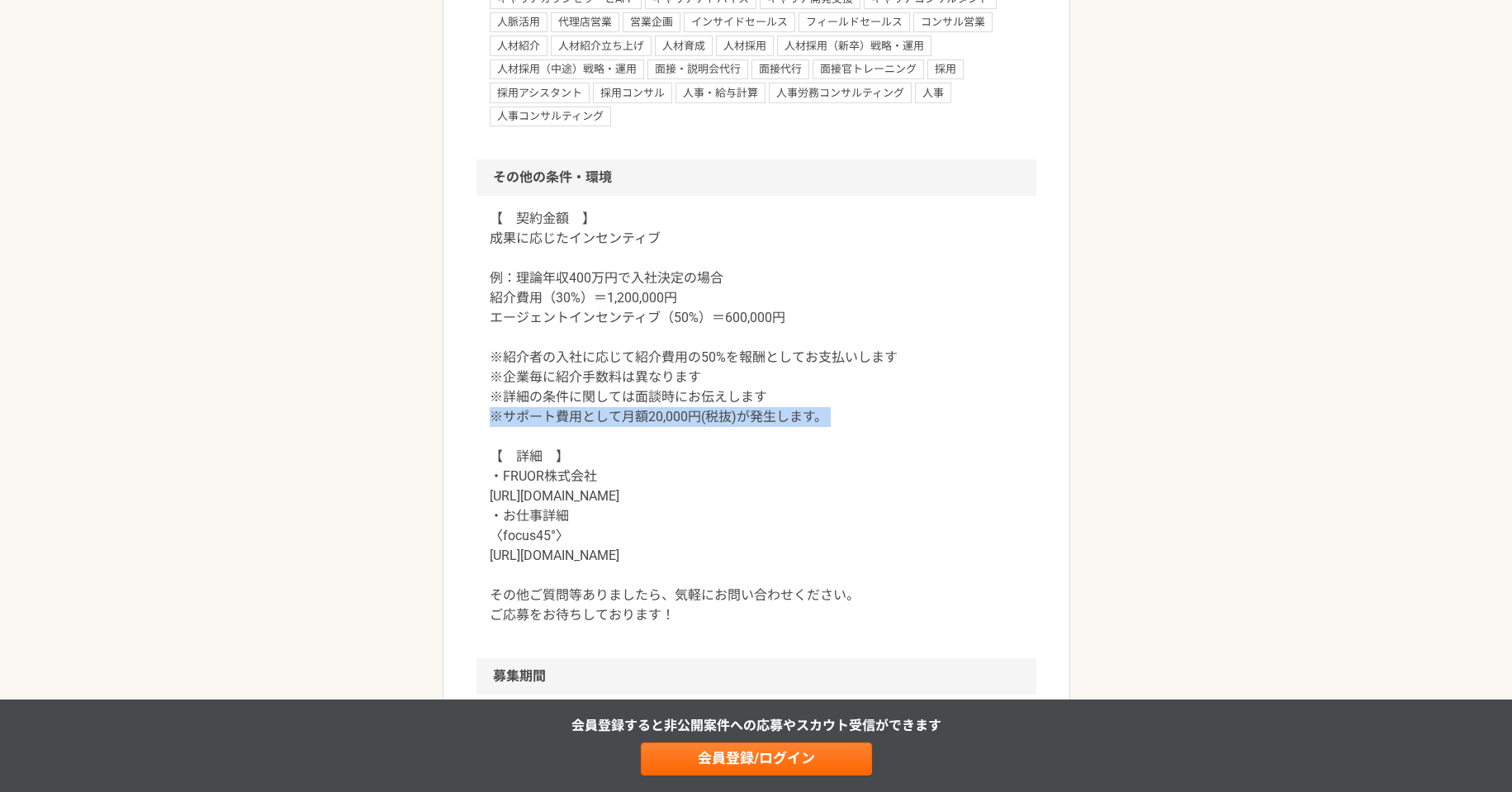
scroll to position [1513, 0]
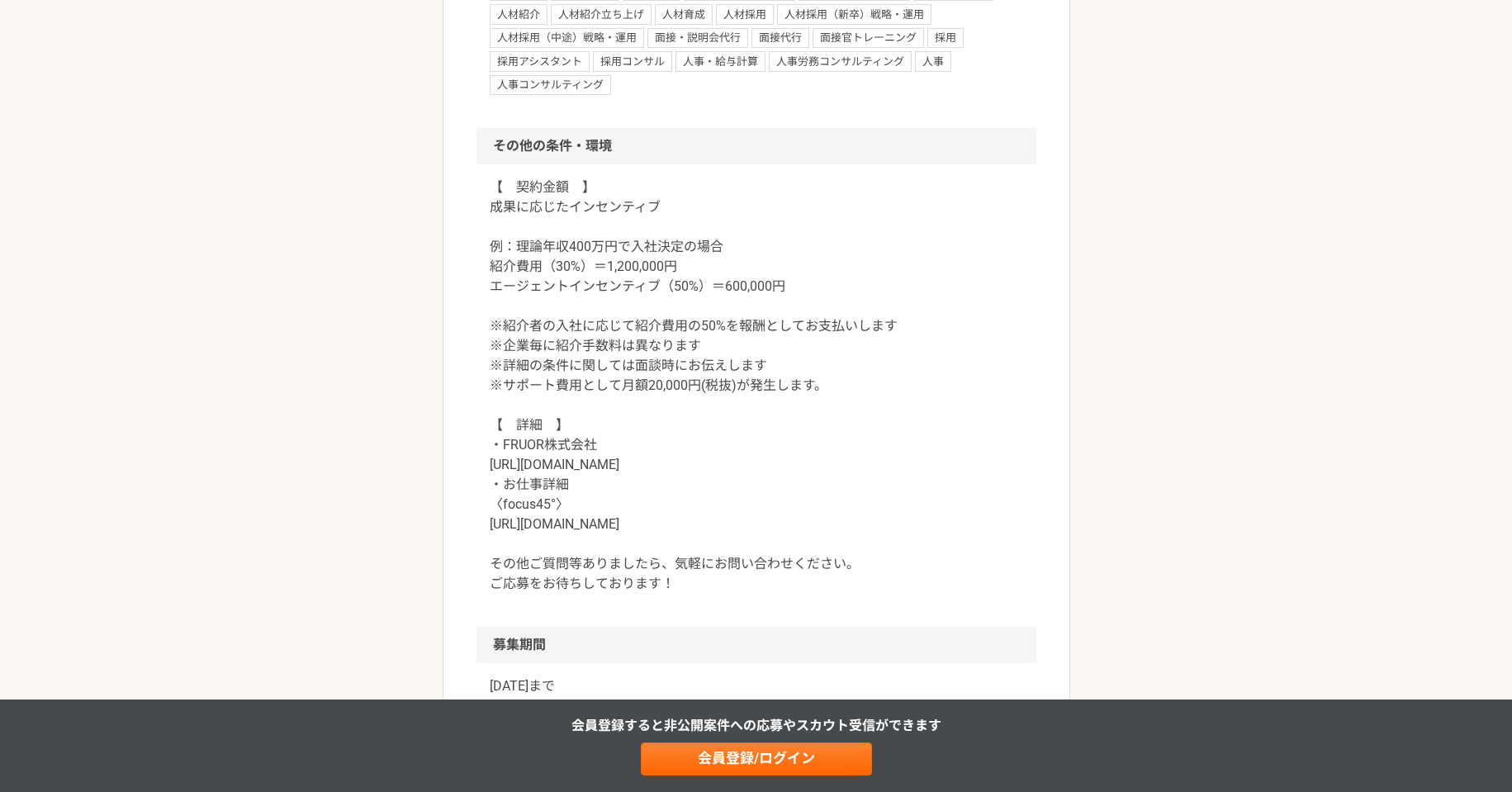
click at [531, 463] on p "【　契約金額　】 成果に応じたインセンティブ 例：理論年収400万円で入社決定の場合 紹介費用（30%）＝1,200,000円 エージェントインセンティブ（5…" at bounding box center [756, 385] width 534 height 416
click at [559, 330] on p "【　契約金額　】 成果に応じたインセンティブ 例：理論年収400万円で入社決定の場合 紹介費用（30%）＝1,200,000円 エージェントインセンティブ（5…" at bounding box center [756, 385] width 534 height 416
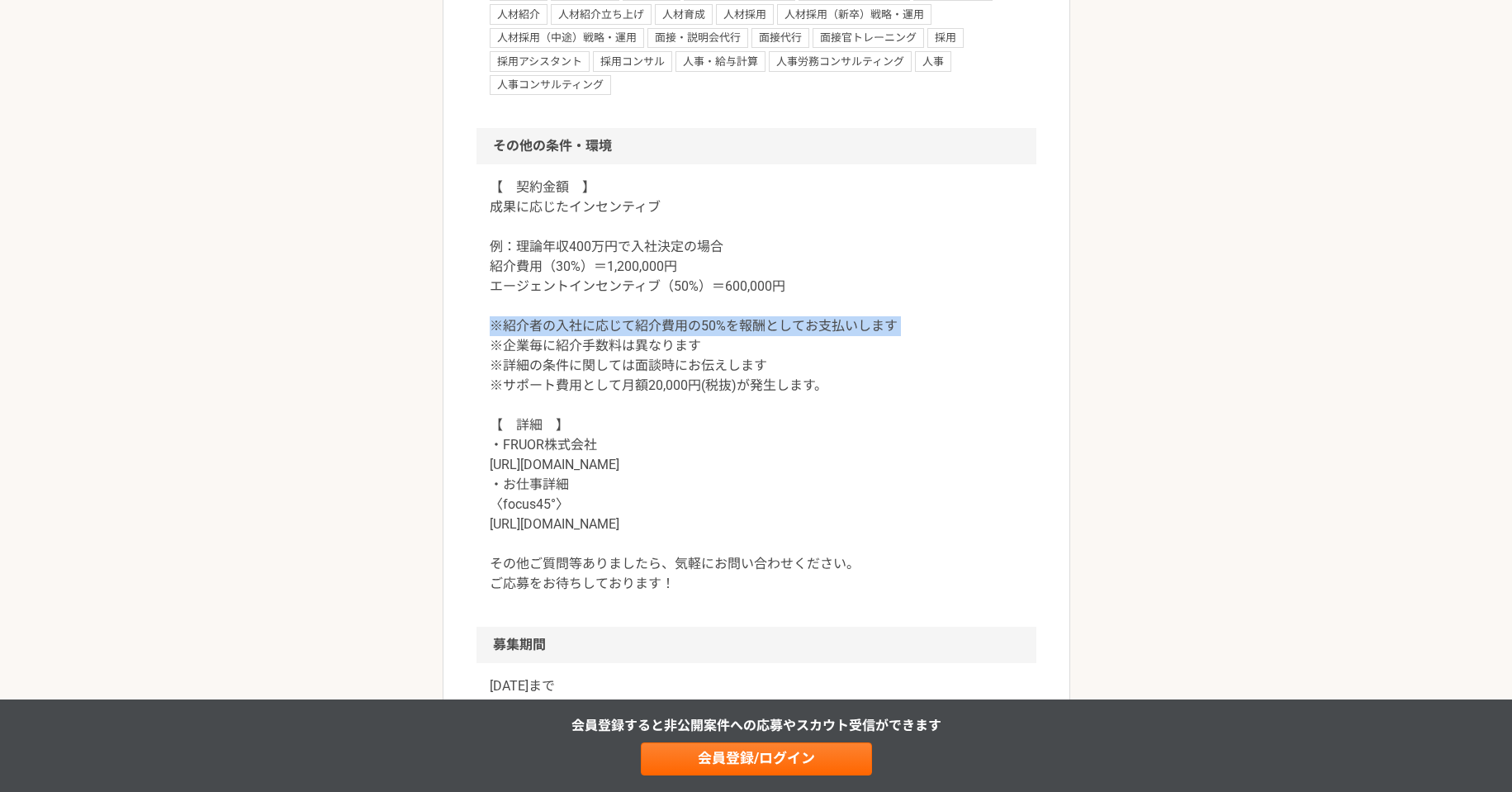
click at [559, 330] on p "【　契約金額　】 成果に応じたインセンティブ 例：理論年収400万円で入社決定の場合 紹介費用（30%）＝1,200,000円 エージェントインセンティブ（5…" at bounding box center [756, 385] width 534 height 416
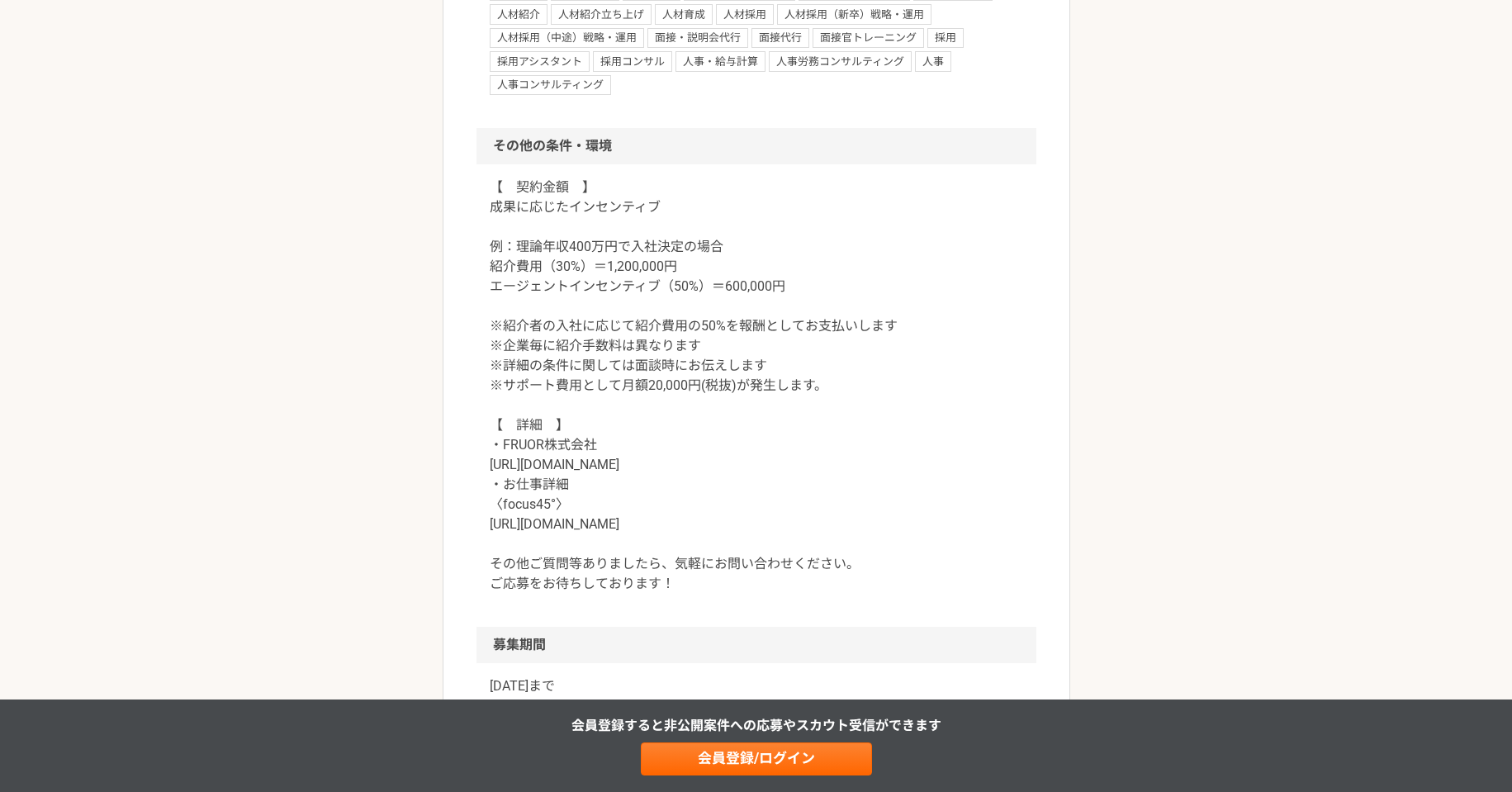
click at [511, 346] on p "【　契約金額　】 成果に応じたインセンティブ 例：理論年収400万円で入社決定の場合 紹介費用（30%）＝1,200,000円 エージェントインセンティブ（5…" at bounding box center [756, 385] width 534 height 416
click at [511, 365] on p "【　契約金額　】 成果に応じたインセンティブ 例：理論年収400万円で入社決定の場合 紹介費用（30%）＝1,200,000円 エージェントインセンティブ（5…" at bounding box center [756, 385] width 534 height 416
click at [517, 388] on p "【　契約金額　】 成果に応じたインセンティブ 例：理論年収400万円で入社決定の場合 紹介費用（30%）＝1,200,000円 エージェントインセンティブ（5…" at bounding box center [756, 385] width 534 height 416
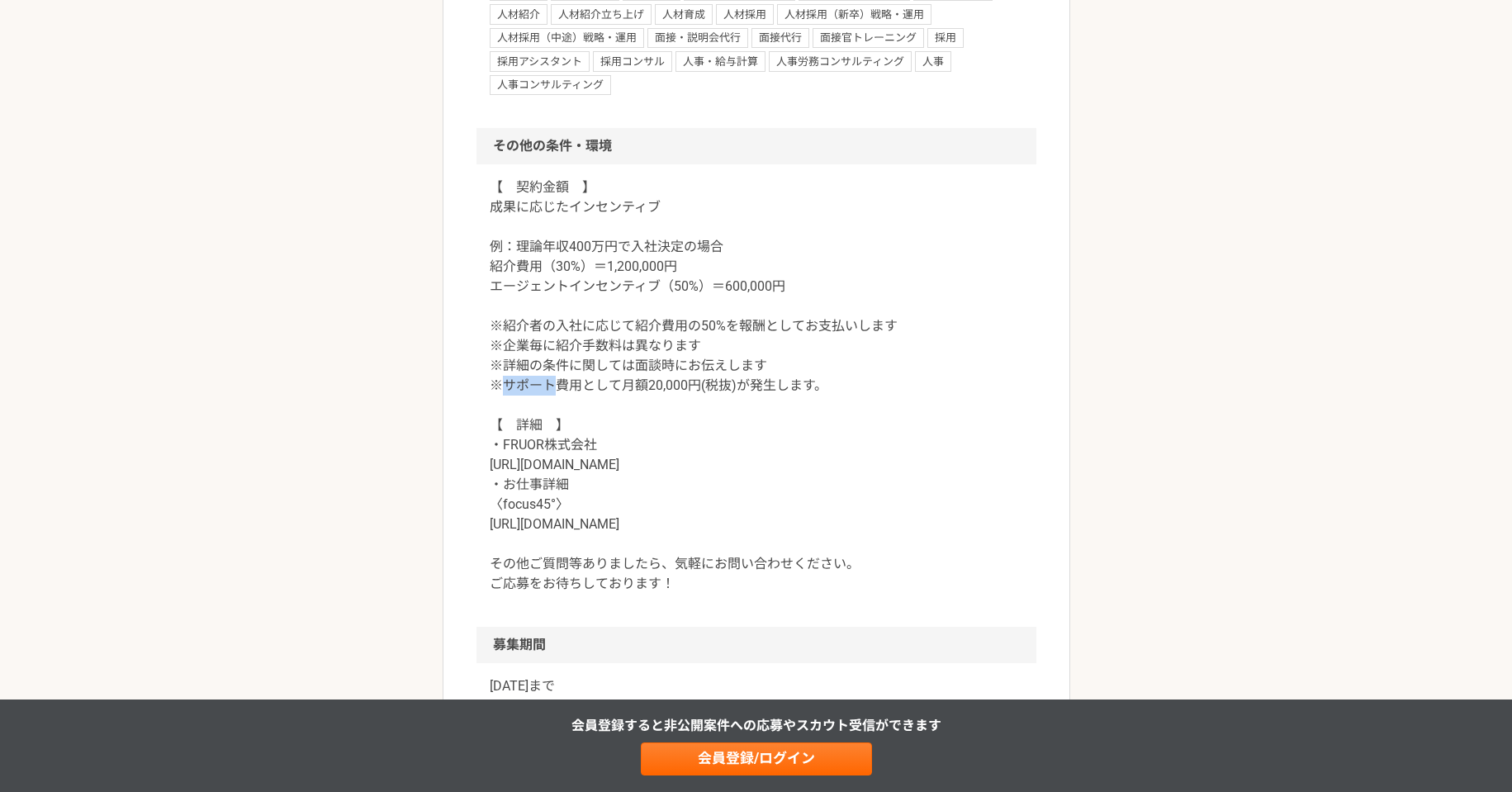
click at [517, 388] on p "【　契約金額　】 成果に応じたインセンティブ 例：理論年収400万円で入社決定の場合 紹介費用（30%）＝1,200,000円 エージェントインセンティブ（5…" at bounding box center [756, 385] width 534 height 416
click at [622, 419] on p "【　契約金額　】 成果に応じたインセンティブ 例：理論年収400万円で入社決定の場合 紹介費用（30%）＝1,200,000円 エージェントインセンティブ（5…" at bounding box center [756, 385] width 534 height 416
click at [553, 471] on p "【　契約金額　】 成果に応じたインセンティブ 例：理論年収400万円で入社決定の場合 紹介費用（30%）＝1,200,000円 エージェントインセンティブ（5…" at bounding box center [756, 385] width 534 height 416
click at [534, 531] on p "【　契約金額　】 成果に応じたインセンティブ 例：理論年収400万円で入社決定の場合 紹介費用（30%）＝1,200,000円 エージェントインセンティブ（5…" at bounding box center [756, 385] width 534 height 416
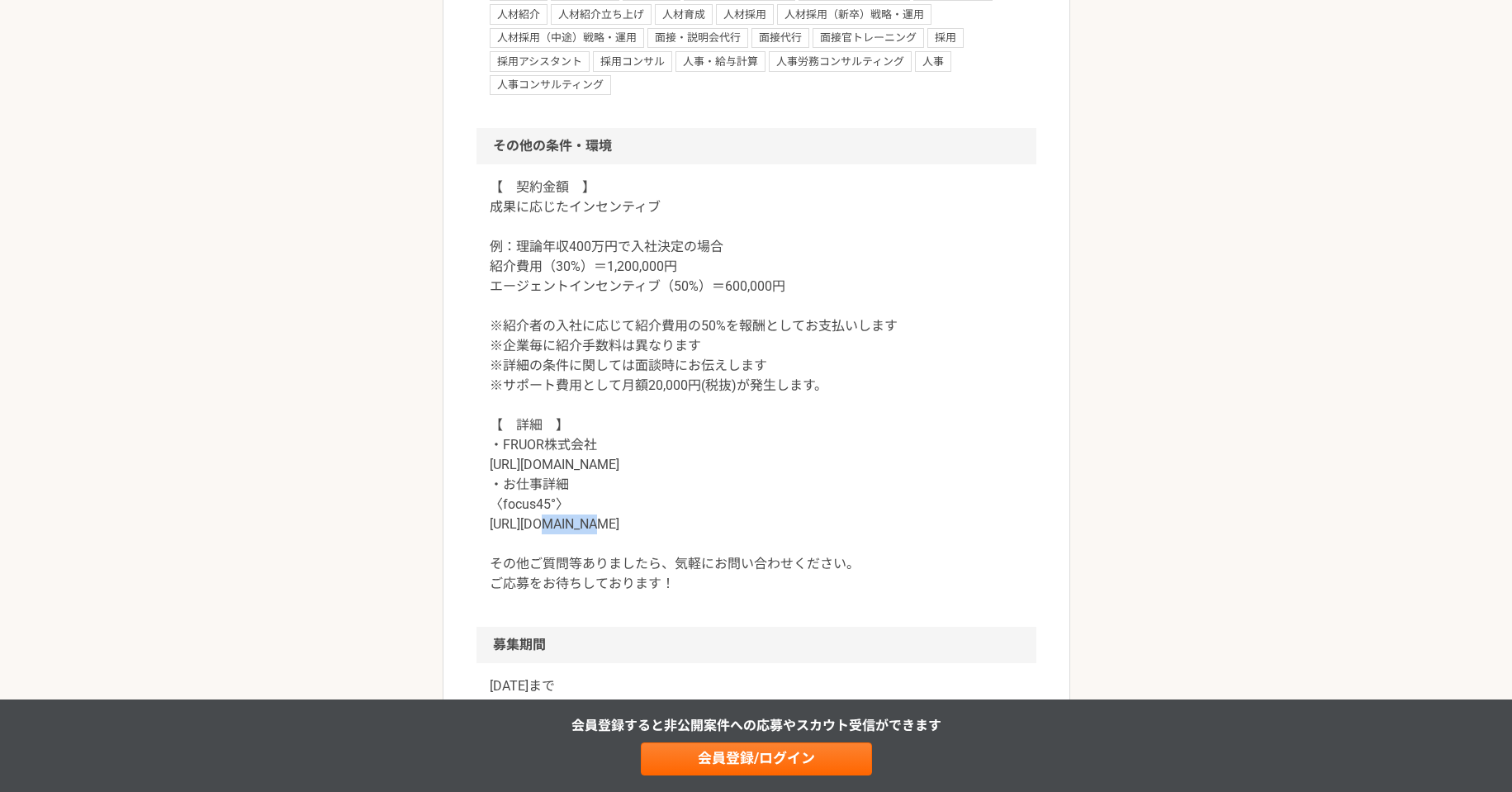
click at [534, 531] on p "【　契約金額　】 成果に応じたインセンティブ 例：理論年収400万円で入社決定の場合 紹介費用（30%）＝1,200,000円 エージェントインセンティブ（5…" at bounding box center [756, 385] width 534 height 416
click at [605, 525] on p "【　契約金額　】 成果に応じたインセンティブ 例：理論年収400万円で入社決定の場合 紹介費用（30%）＝1,200,000円 エージェントインセンティブ（5…" at bounding box center [756, 385] width 534 height 416
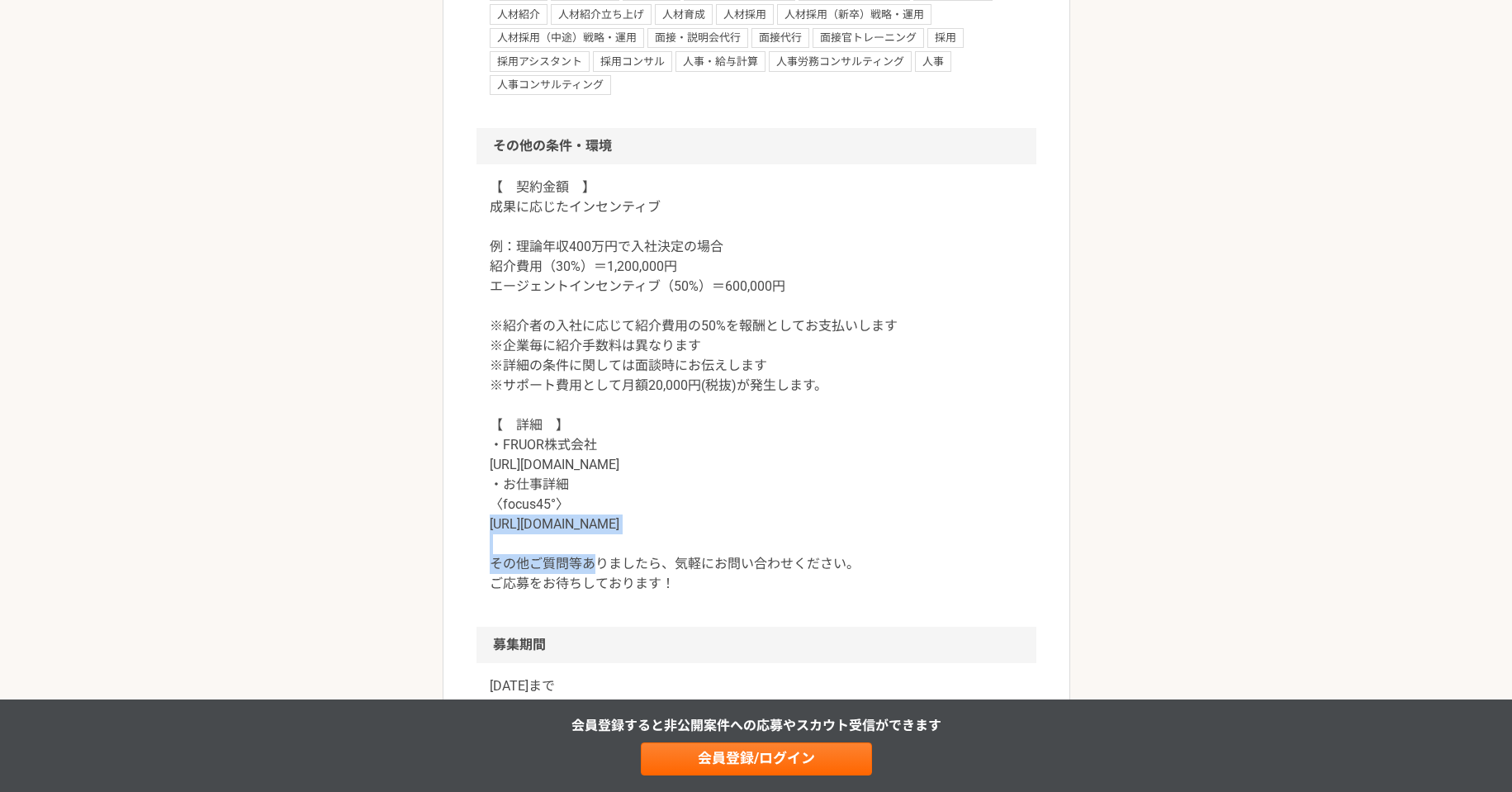
click at [605, 525] on p "【　契約金額　】 成果に応じたインセンティブ 例：理論年収400万円で入社決定の場合 紹介費用（30%）＝1,200,000円 エージェントインセンティブ（5…" at bounding box center [756, 385] width 534 height 416
click at [605, 521] on p "【　契約金額　】 成果に応じたインセンティブ 例：理論年収400万円で入社決定の場合 紹介費用（30%）＝1,200,000円 エージェントインセンティブ（5…" at bounding box center [756, 385] width 534 height 416
drag, startPoint x: 671, startPoint y: 521, endPoint x: 401, endPoint y: 527, distance: 270.1
copy p "https://focus45.biz/agents/"
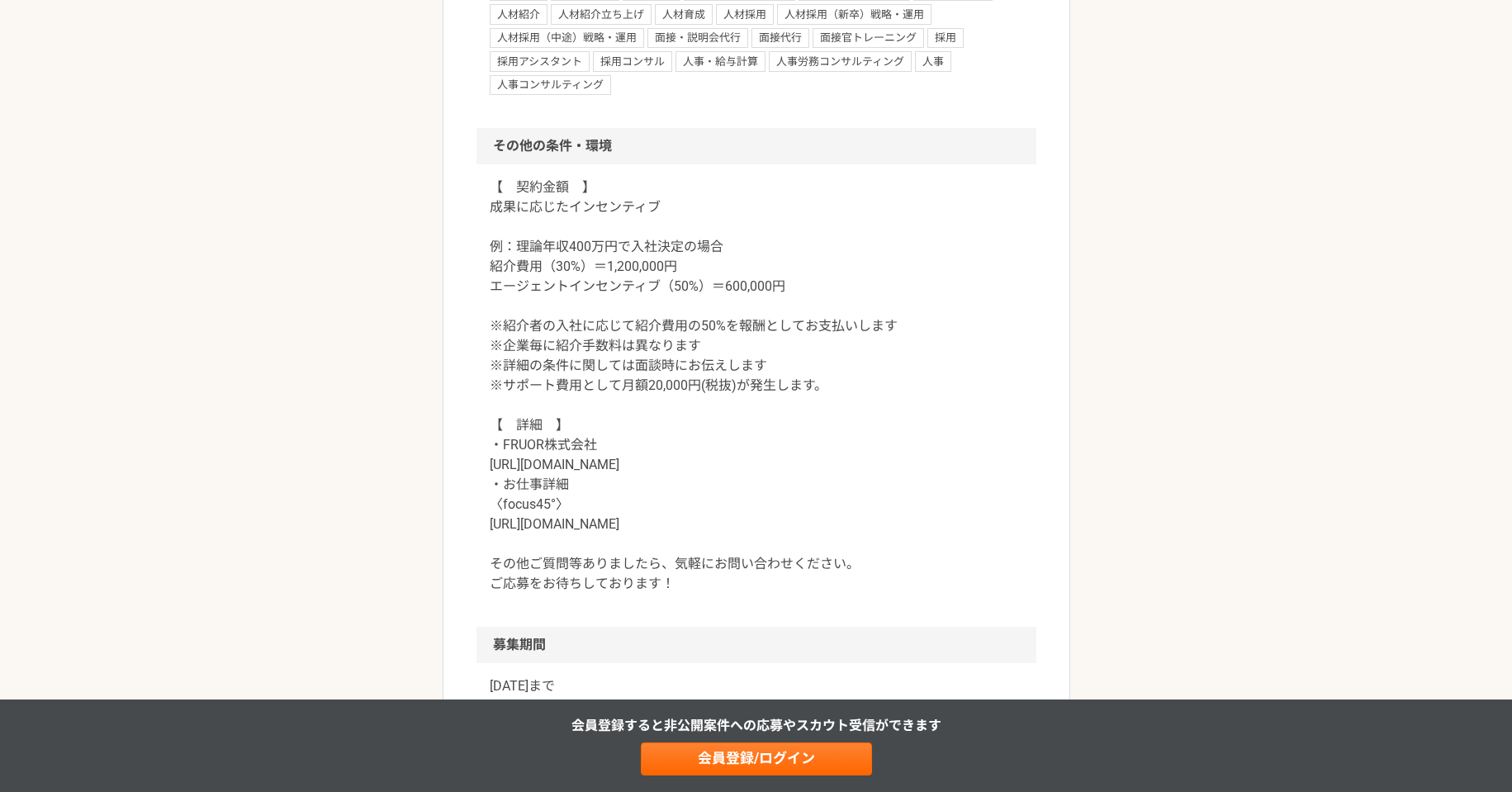
click at [529, 463] on p "【　契約金額　】 成果に応じたインセンティブ 例：理論年収400万円で入社決定の場合 紹介費用（30%）＝1,200,000円 エージェントインセンティブ（5…" at bounding box center [756, 385] width 534 height 416
copy p "https://fru0r.com/"
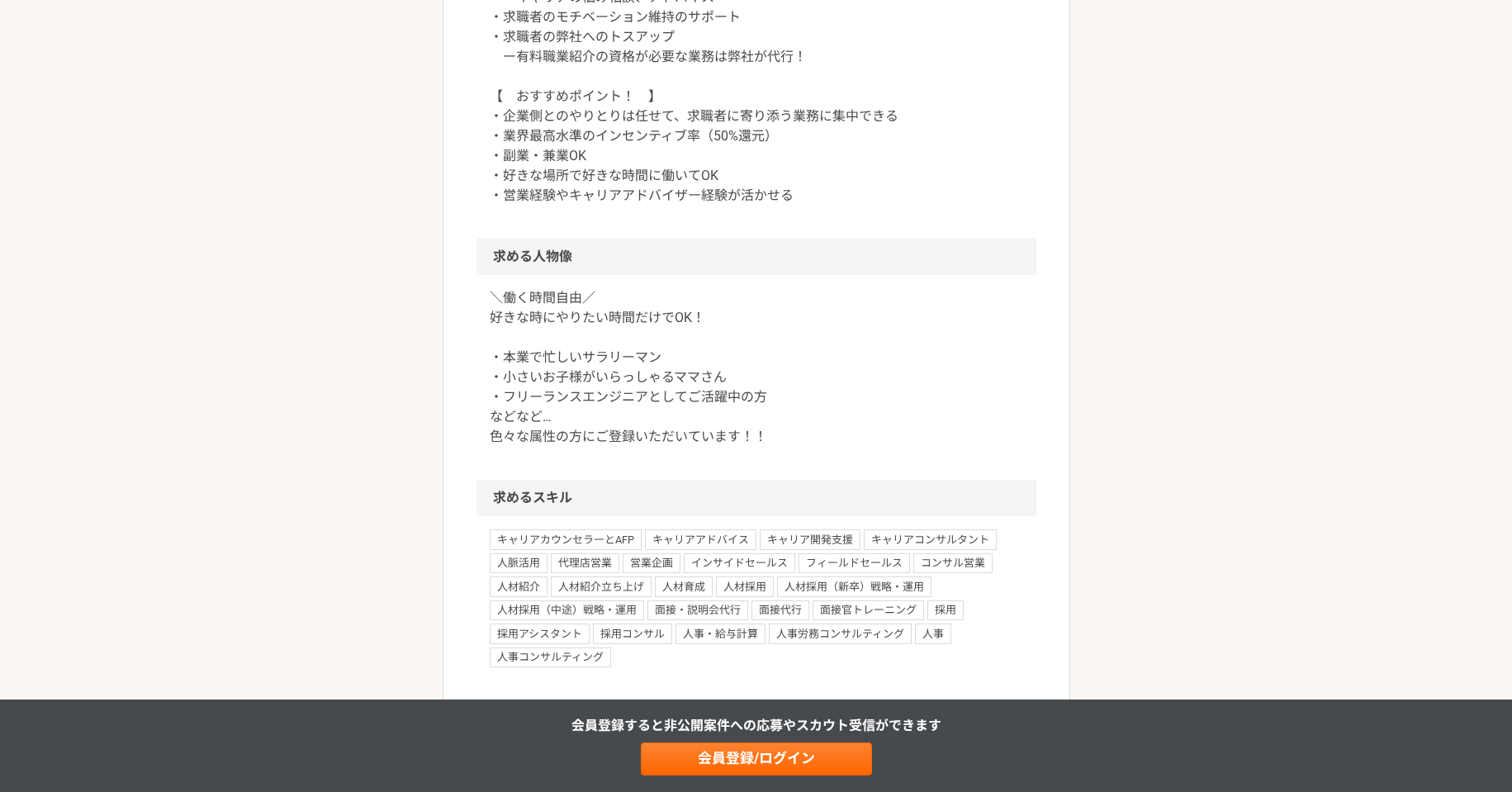
scroll to position [0, 0]
